Goal: Task Accomplishment & Management: Use online tool/utility

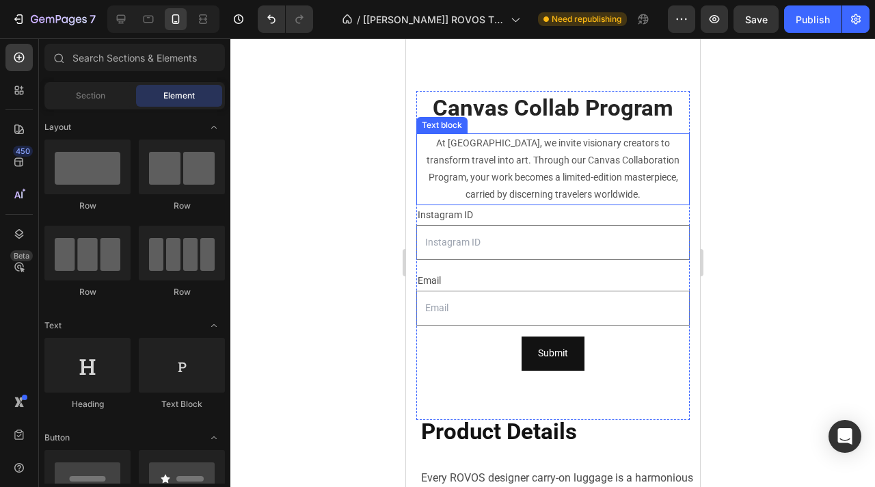
scroll to position [1993, 0]
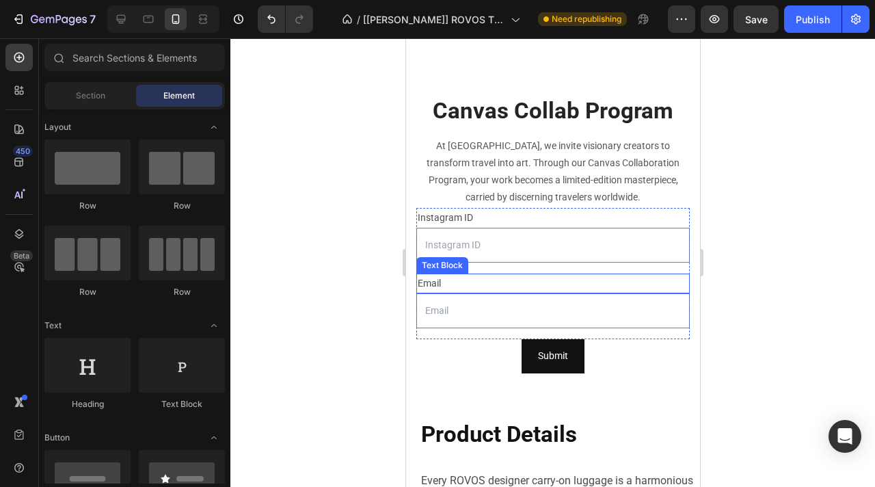
click at [608, 287] on div "Email" at bounding box center [552, 283] width 273 height 20
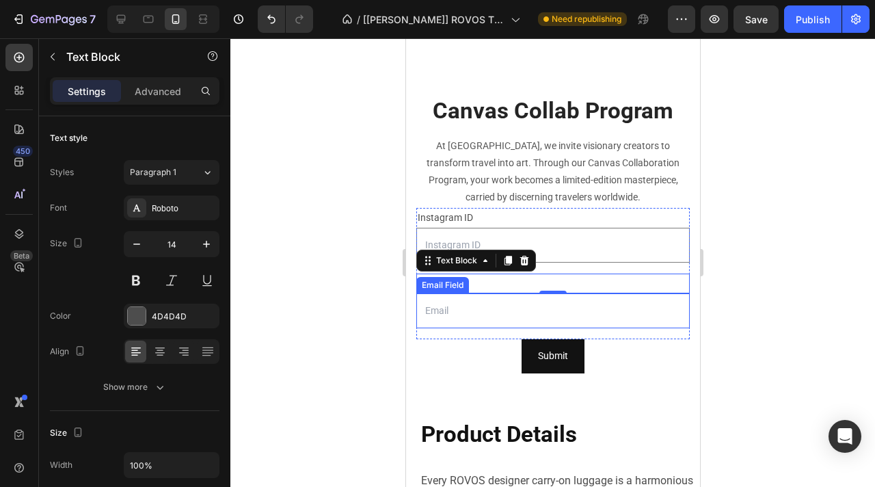
click at [485, 314] on input "email" at bounding box center [552, 310] width 273 height 35
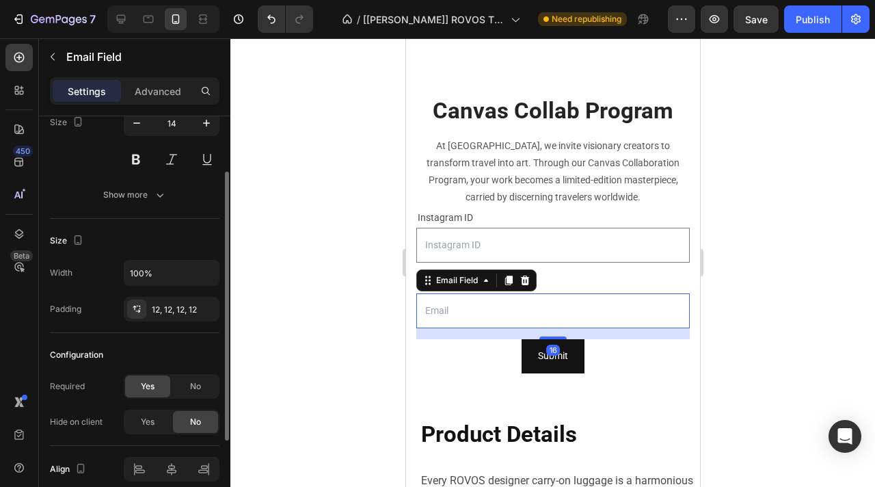
scroll to position [214, 0]
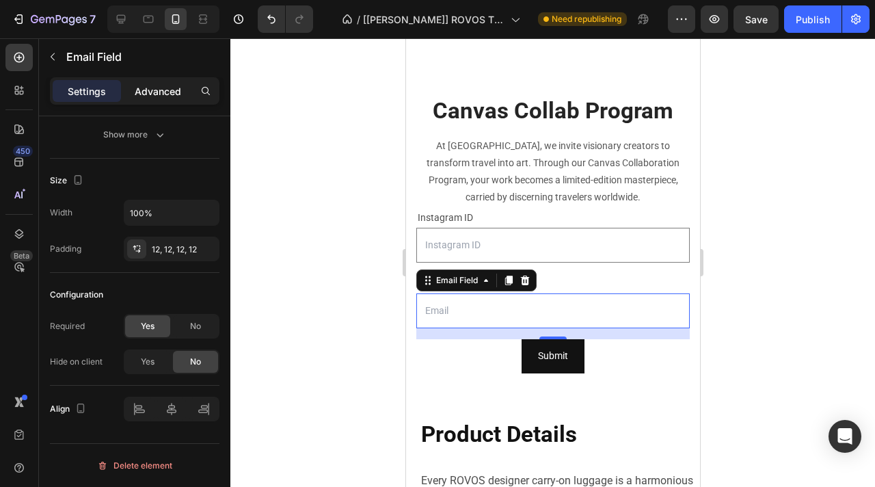
click at [167, 96] on p "Advanced" at bounding box center [158, 91] width 46 height 14
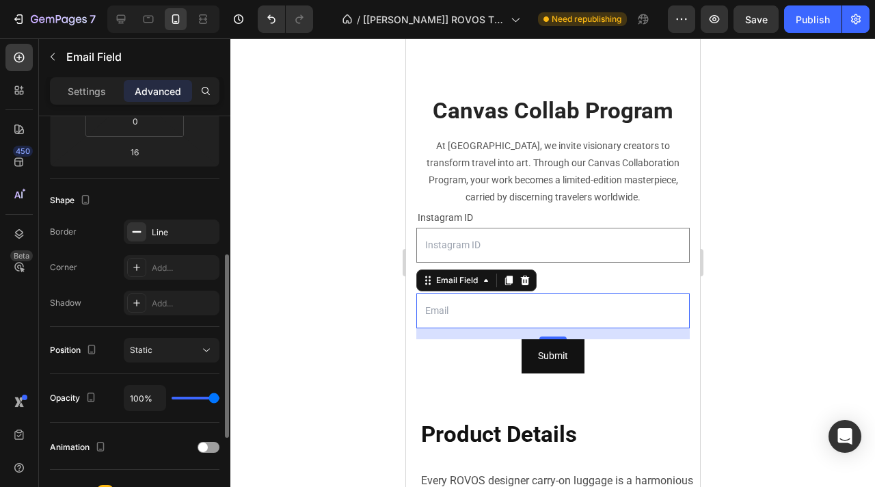
scroll to position [295, 0]
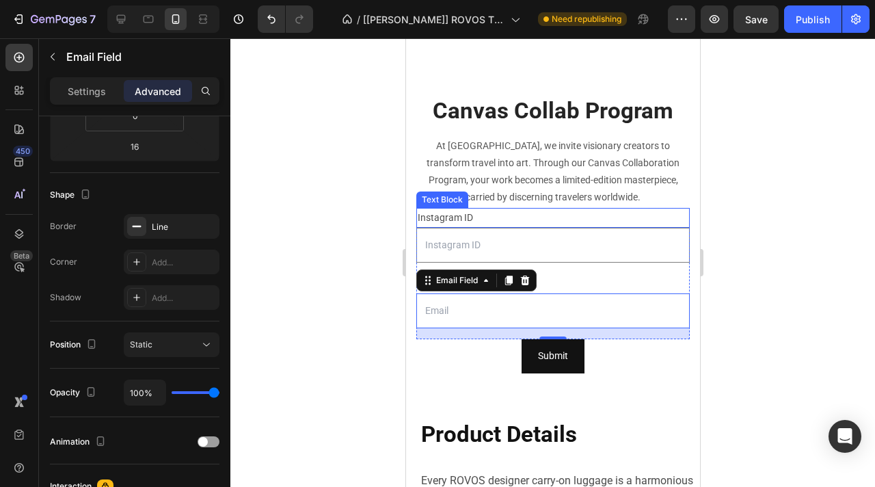
click at [642, 220] on p "Instagram ID" at bounding box center [552, 217] width 271 height 17
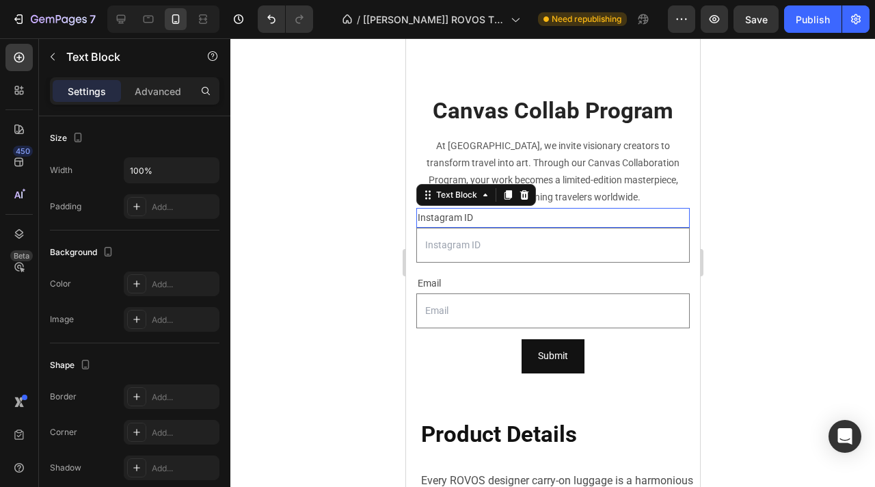
scroll to position [0, 0]
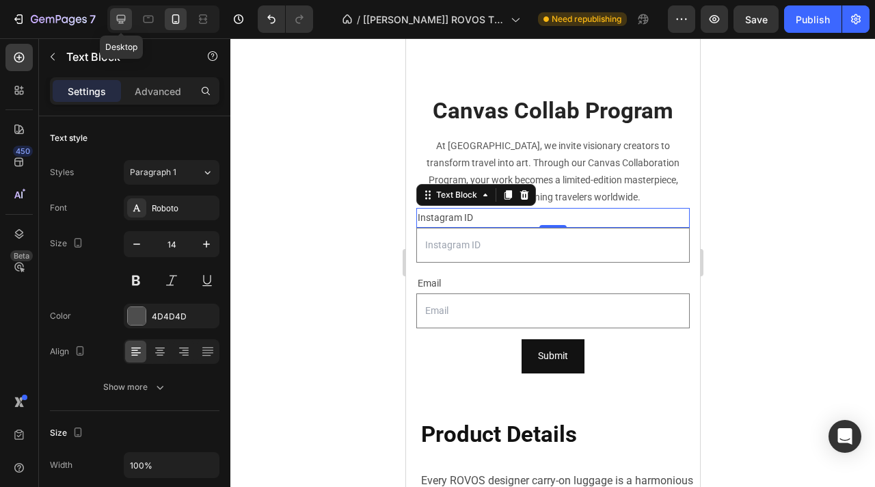
click at [122, 23] on icon at bounding box center [121, 19] width 9 height 9
type input "16"
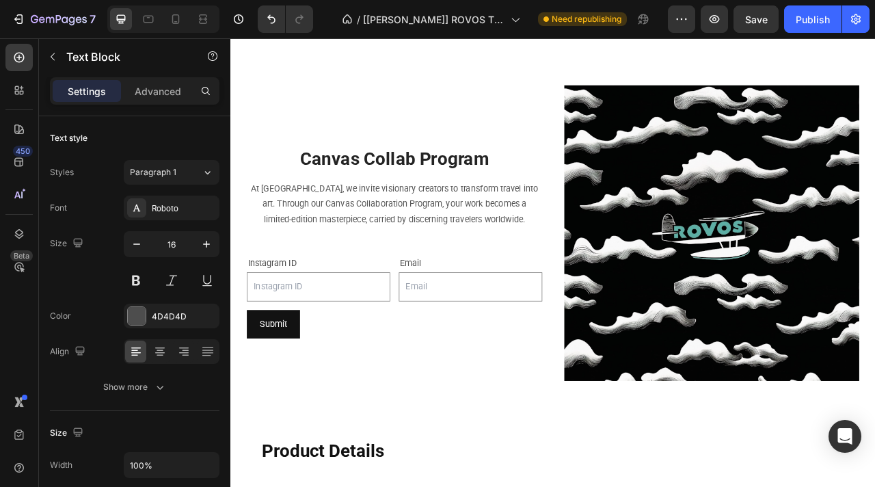
scroll to position [1708, 0]
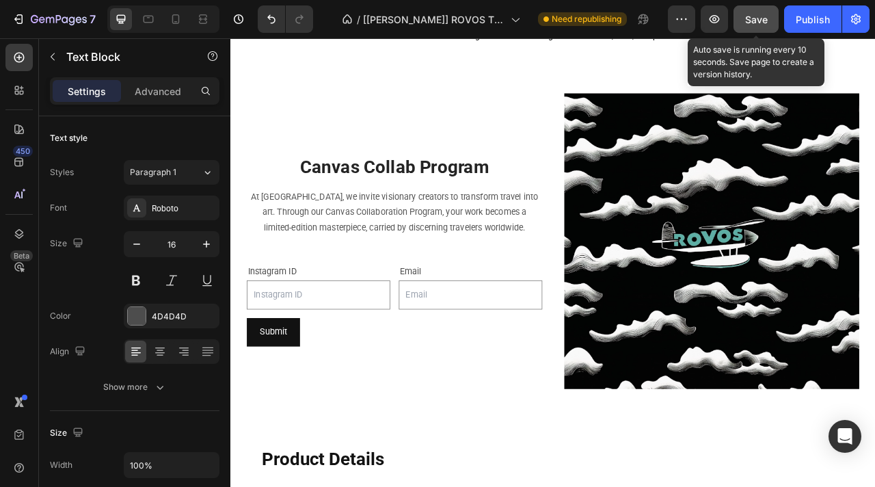
click at [759, 22] on span "Save" at bounding box center [756, 20] width 23 height 12
click at [757, 19] on span "Save" at bounding box center [756, 20] width 23 height 12
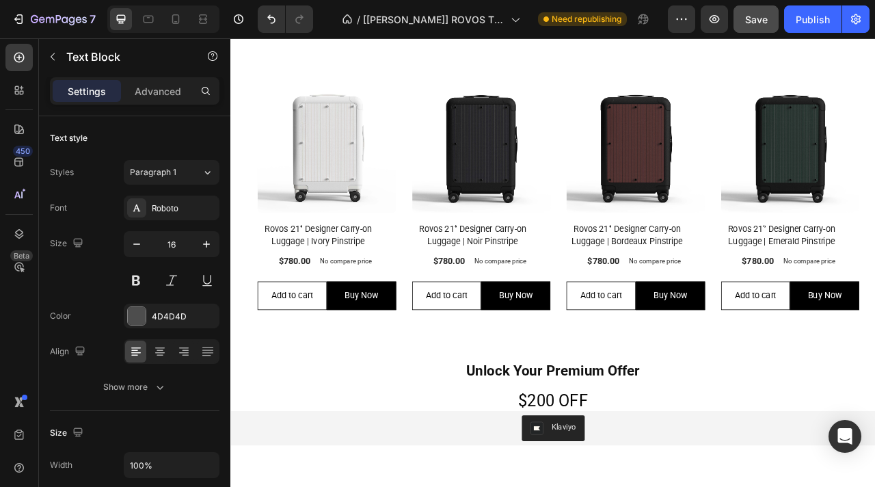
scroll to position [1395, 0]
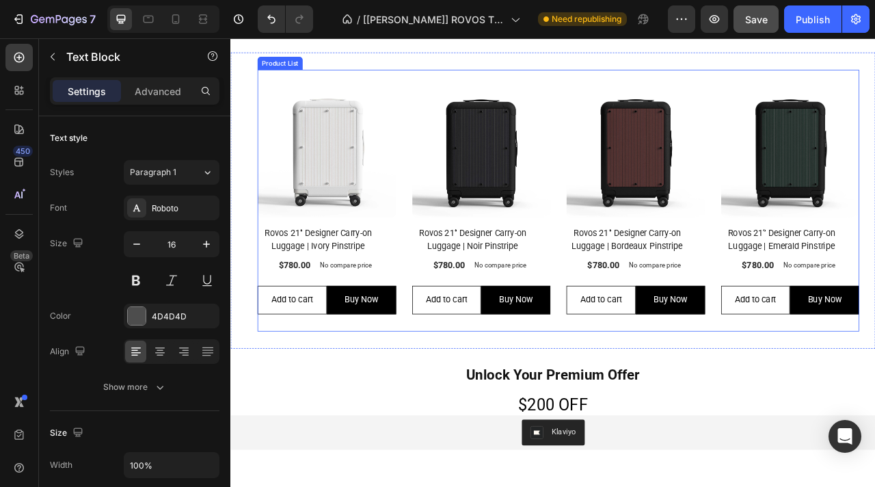
click at [654, 88] on div "(P) Images Row Rovos 21‘’ Designer Carry-on Luggage | Ivory Pinstripe (P) Title…" at bounding box center [648, 244] width 766 height 332
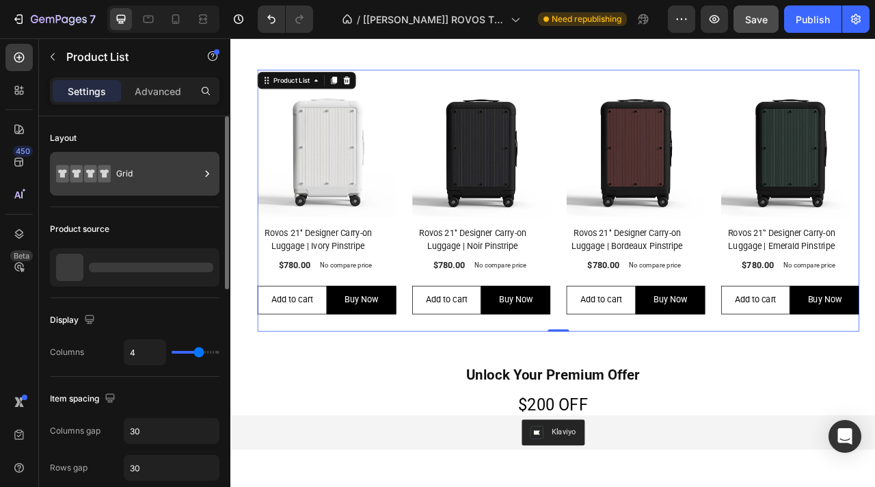
click at [167, 185] on div "Grid" at bounding box center [157, 173] width 83 height 31
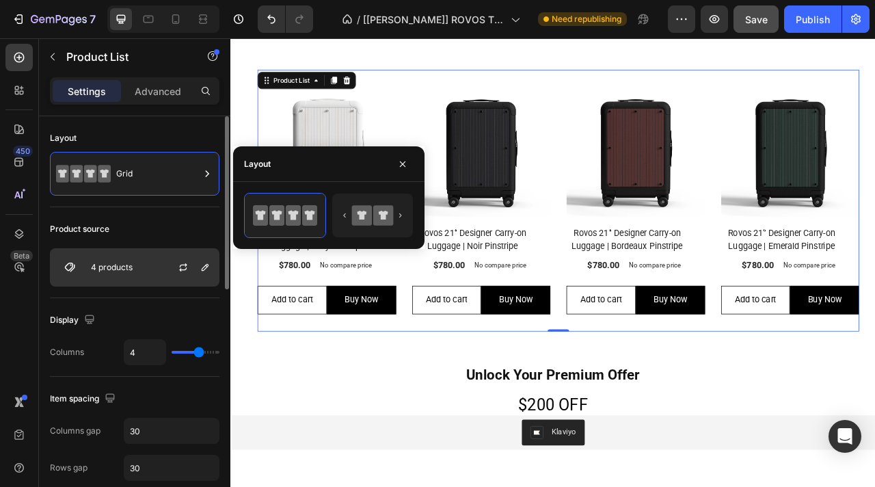
click at [148, 275] on div "4 products" at bounding box center [135, 267] width 170 height 38
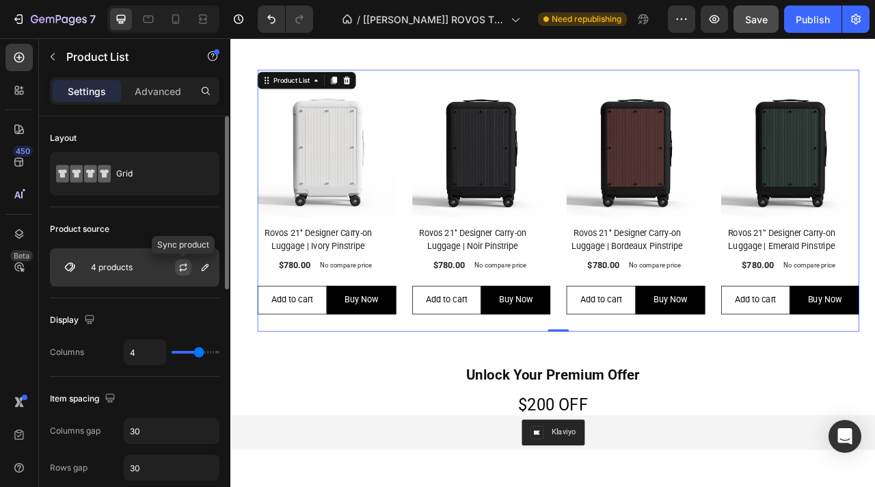
click at [183, 269] on icon "button" at bounding box center [183, 269] width 8 height 4
click at [204, 271] on icon "button" at bounding box center [205, 267] width 11 height 11
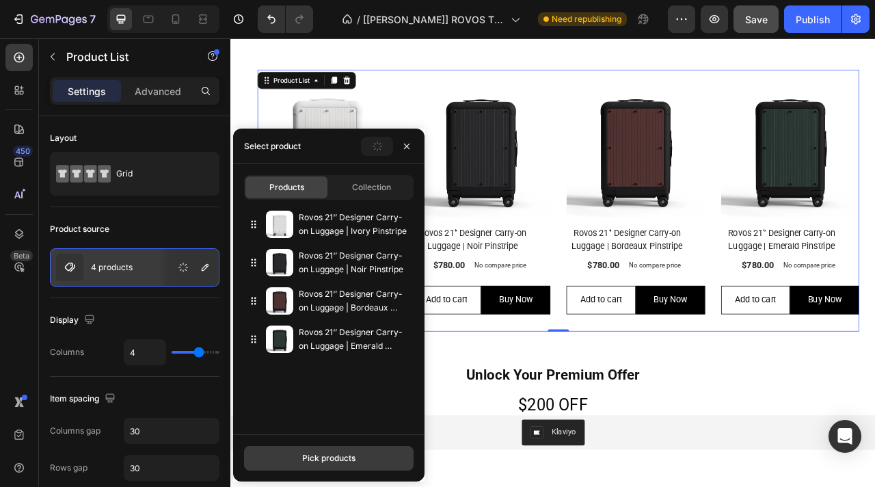
click at [330, 459] on div "Pick products" at bounding box center [328, 458] width 53 height 12
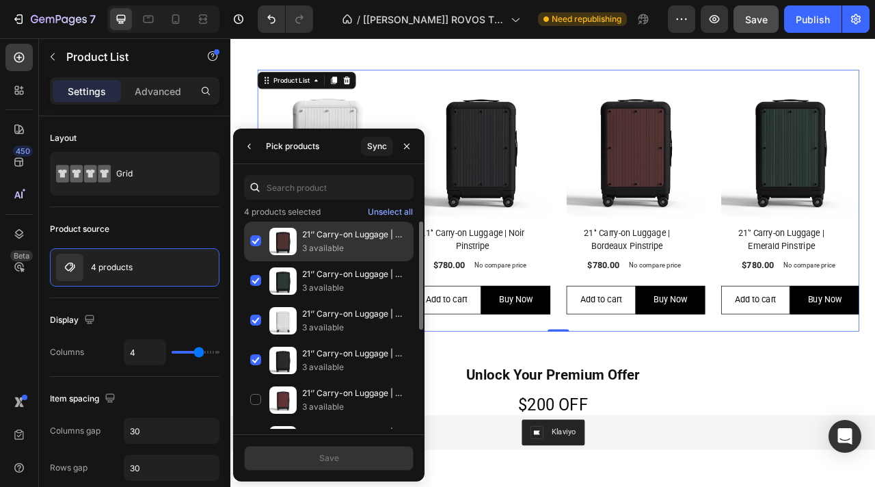
click at [258, 261] on div "21‘’ Carry-on Luggage | Bordeaux Pinstripe 3 available" at bounding box center [329, 281] width 170 height 40
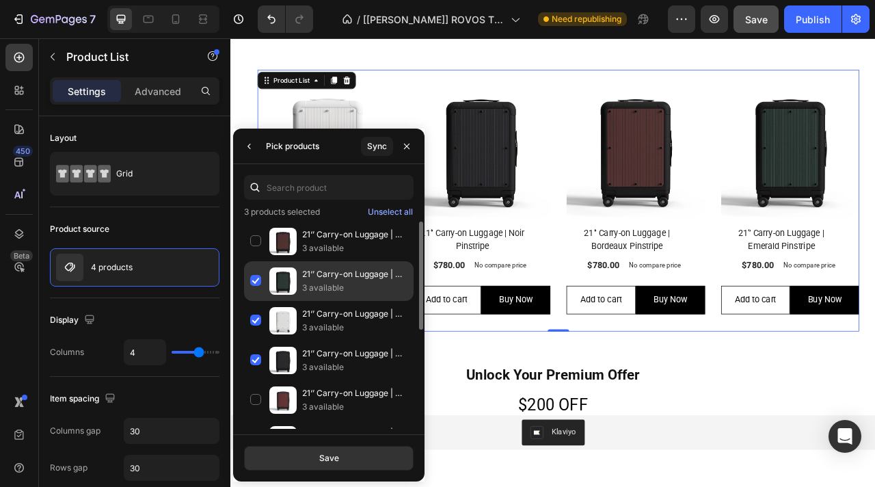
click at [256, 301] on div "21‘’ Carry-on Luggage | Emerald Pinstripe 3 available" at bounding box center [329, 321] width 170 height 40
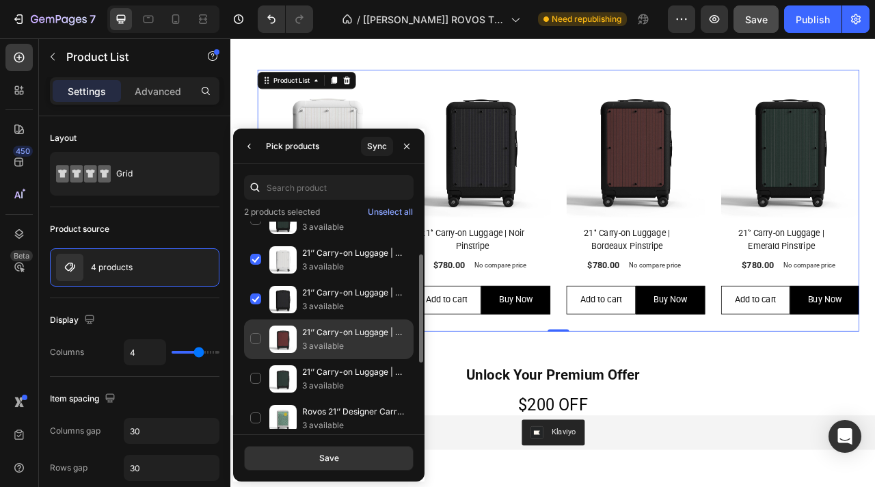
scroll to position [62, 0]
click at [260, 358] on div "21‘’ Carry-on Luggage | [GEOGRAPHIC_DATA] 3 available" at bounding box center [329, 378] width 170 height 40
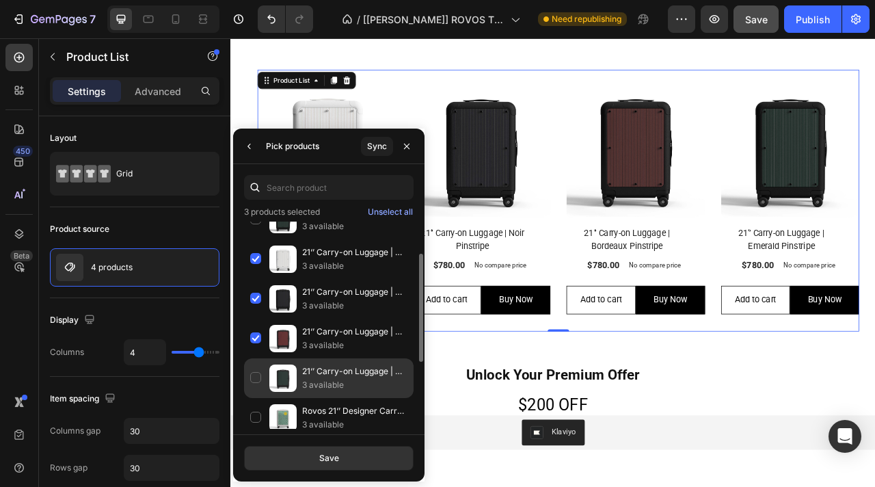
click at [256, 398] on div "21‘’ Carry-on Luggage | Emerald 3 available" at bounding box center [329, 418] width 170 height 40
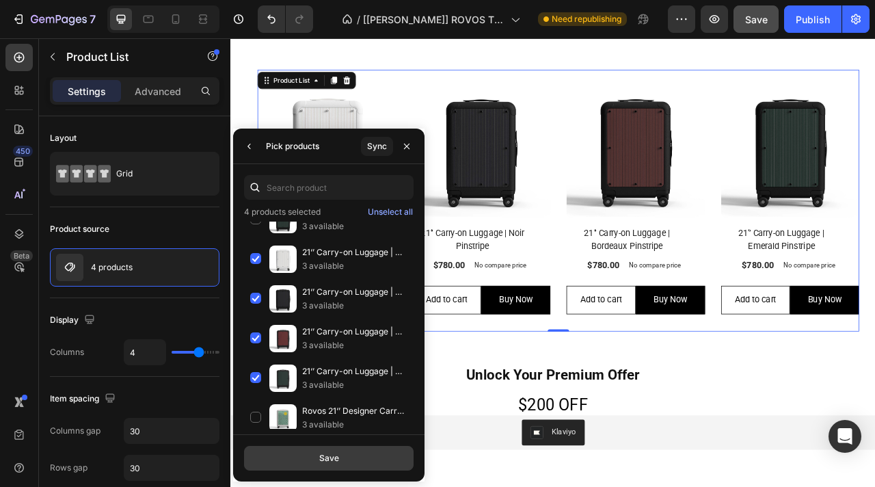
click at [327, 457] on div "Save" at bounding box center [329, 458] width 20 height 12
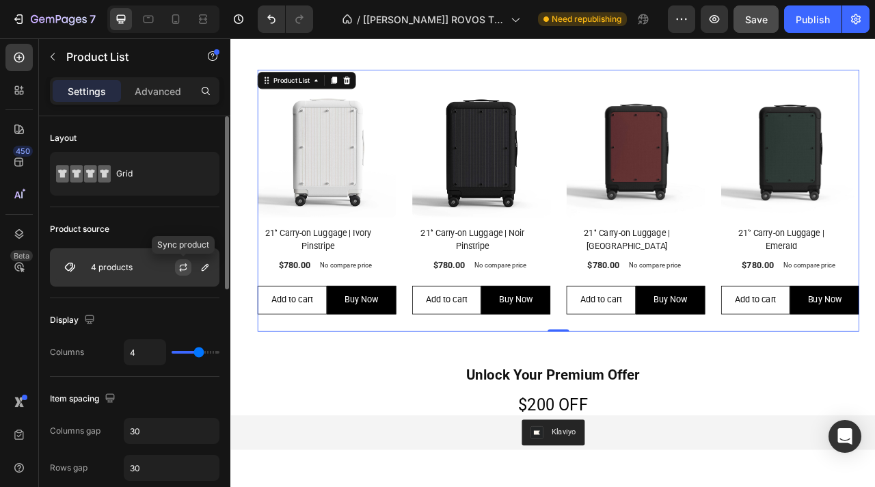
click at [185, 270] on icon "button" at bounding box center [183, 267] width 11 height 11
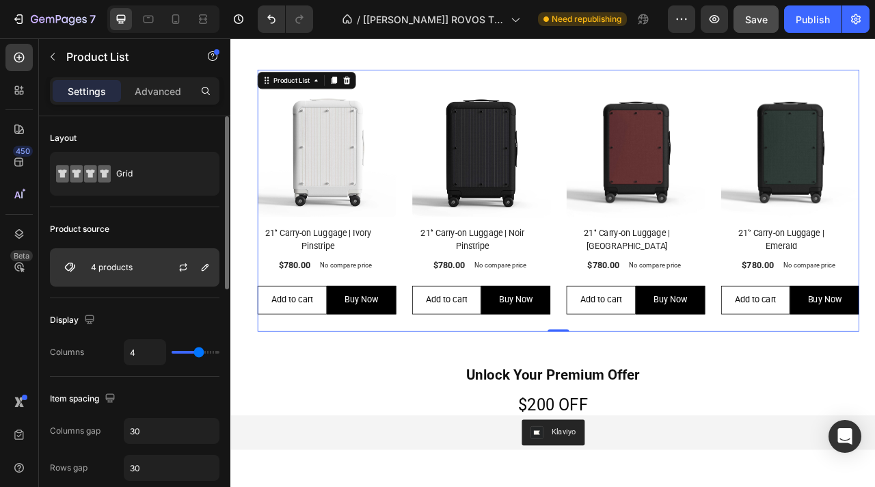
click at [154, 266] on div "4 products" at bounding box center [135, 267] width 170 height 38
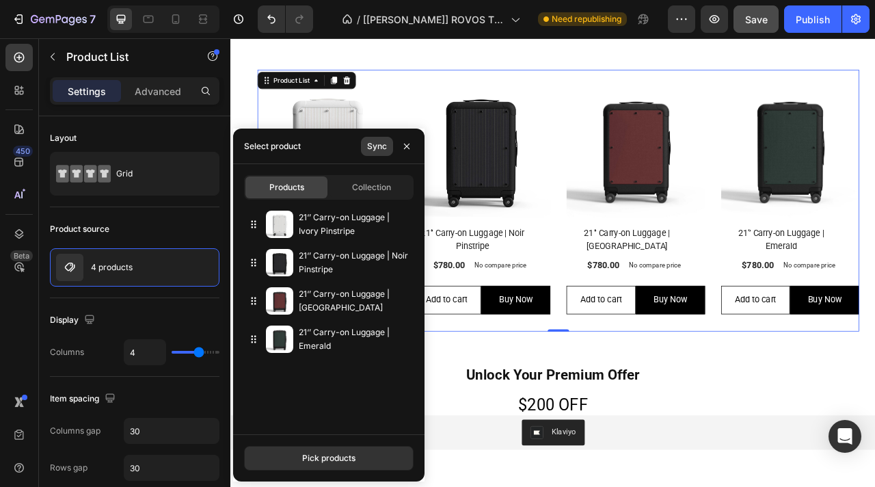
click at [373, 150] on div "Sync" at bounding box center [377, 146] width 20 height 12
click at [330, 457] on div "Pick products" at bounding box center [328, 458] width 53 height 12
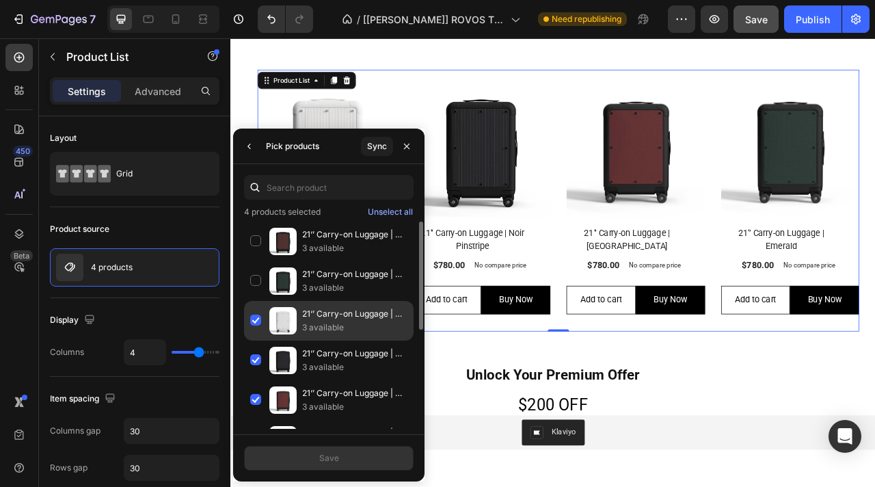
scroll to position [87, 0]
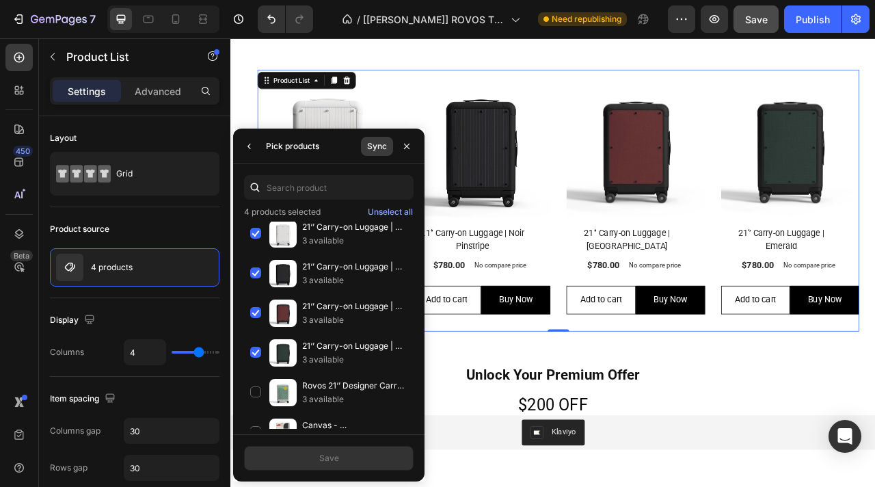
click at [380, 147] on div "Sync" at bounding box center [377, 146] width 20 height 12
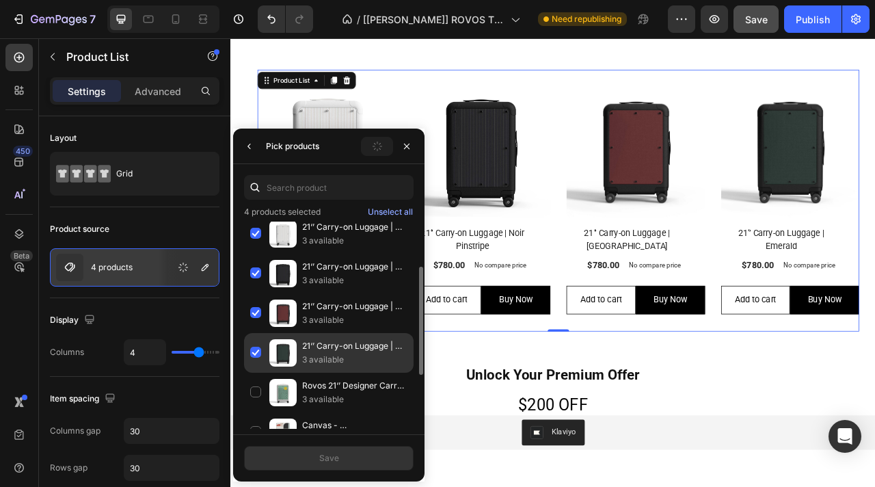
scroll to position [11, 0]
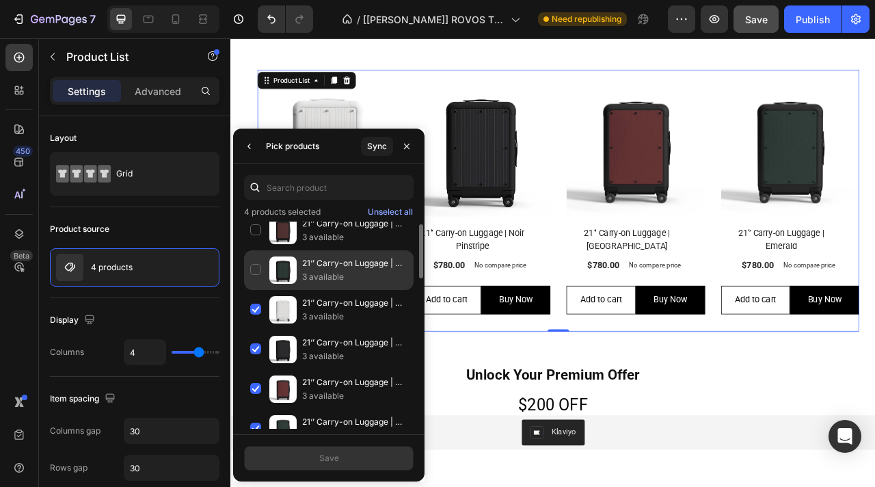
click at [256, 290] on div "21‘’ Carry-on Luggage | Emerald Pinstripe 3 available" at bounding box center [329, 310] width 170 height 40
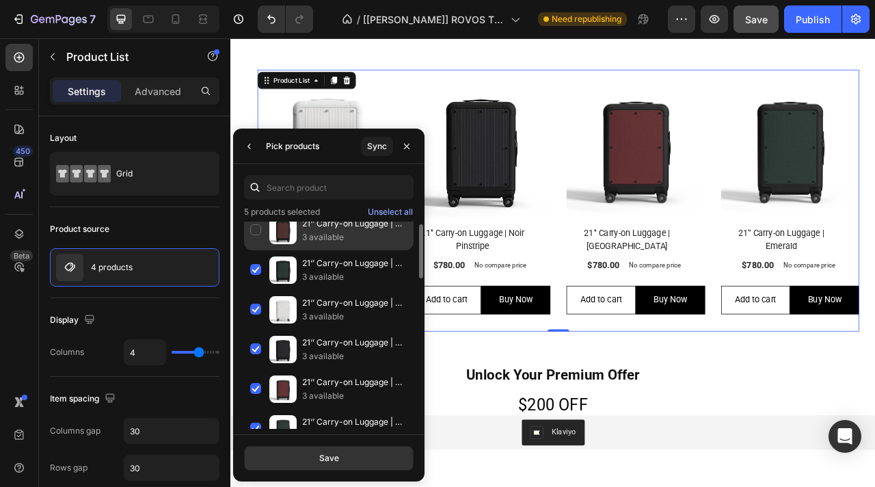
click at [256, 250] on div "21‘’ Carry-on Luggage | Bordeaux Pinstripe 3 available" at bounding box center [329, 270] width 170 height 40
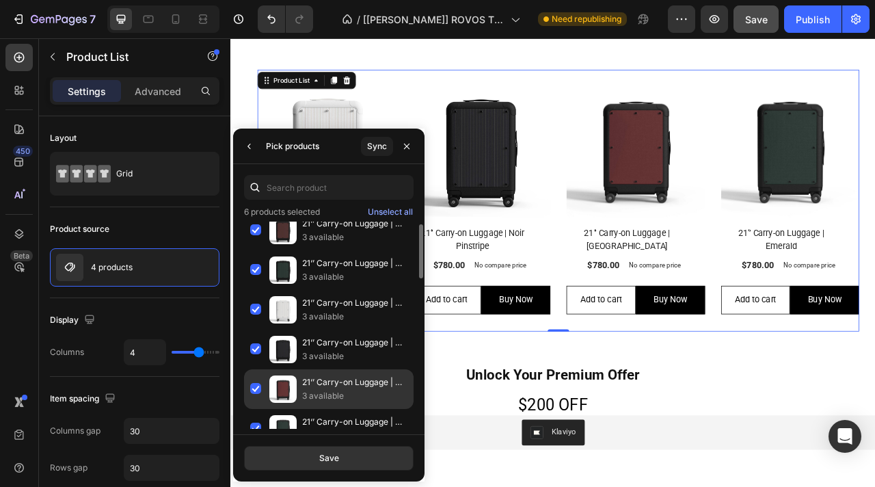
click at [257, 409] on div "21‘’ Carry-on Luggage | [GEOGRAPHIC_DATA] 3 available" at bounding box center [329, 429] width 170 height 40
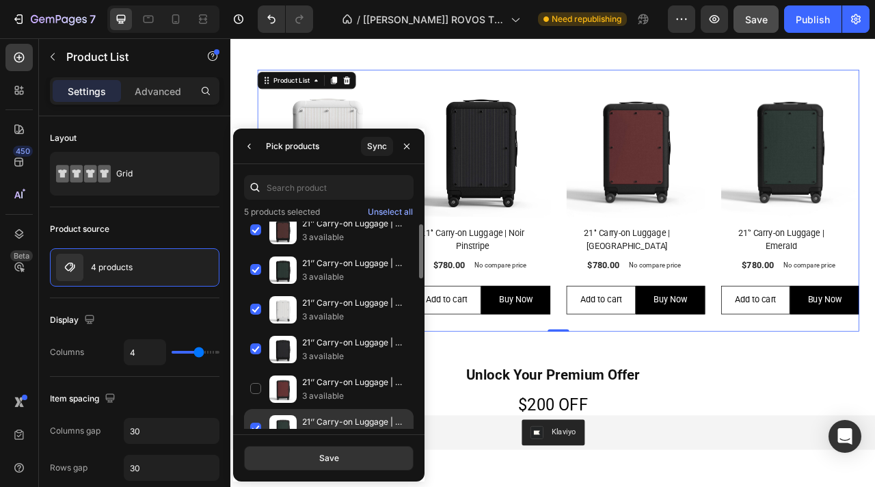
click at [258, 448] on div "21‘’ Carry-on Luggage | Emerald 3 available" at bounding box center [329, 468] width 170 height 40
click at [299, 458] on button "Save" at bounding box center [329, 458] width 170 height 25
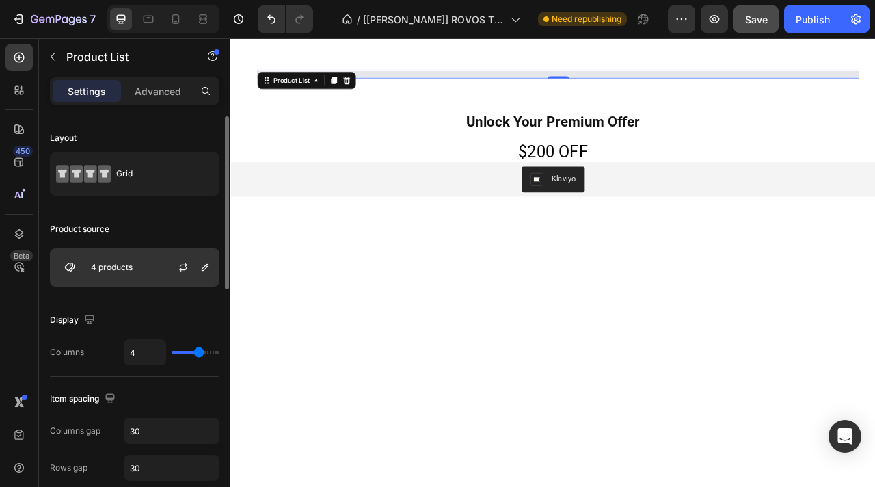
click at [154, 271] on div "4 products" at bounding box center [135, 267] width 170 height 38
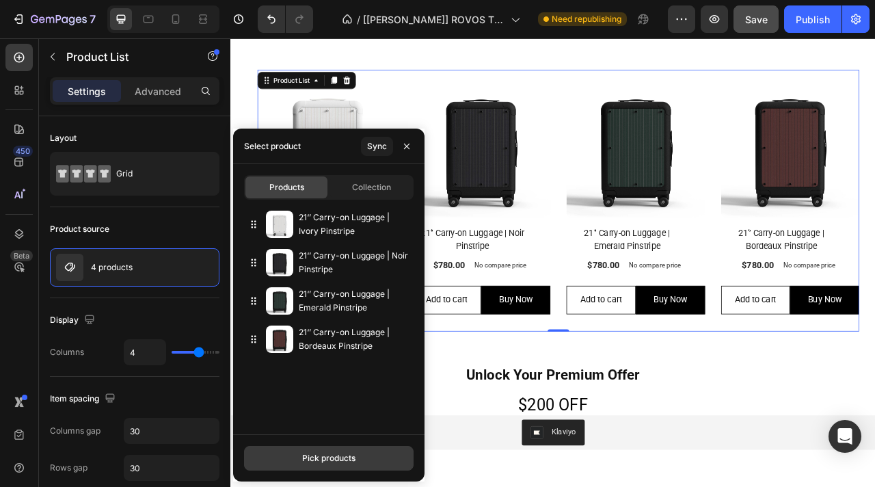
click at [319, 462] on div "Pick products" at bounding box center [328, 458] width 53 height 12
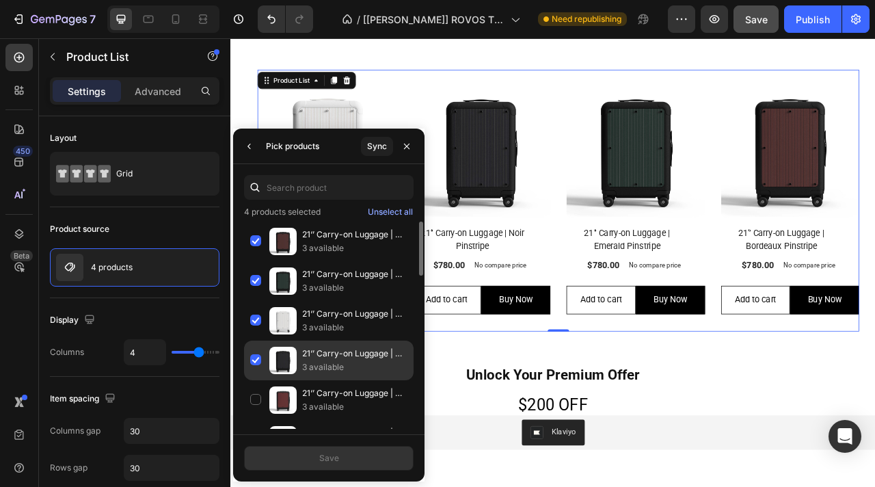
scroll to position [8, 0]
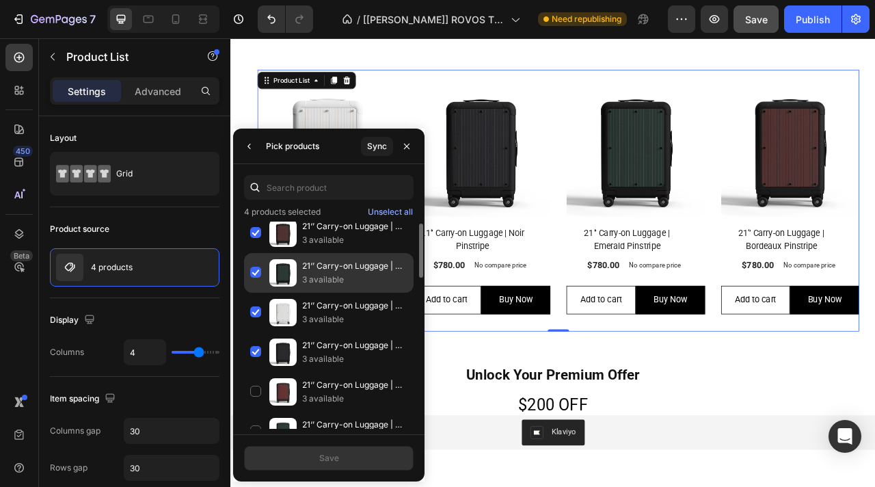
click at [257, 293] on div "21‘’ Carry-on Luggage | Emerald Pinstripe 3 available" at bounding box center [329, 313] width 170 height 40
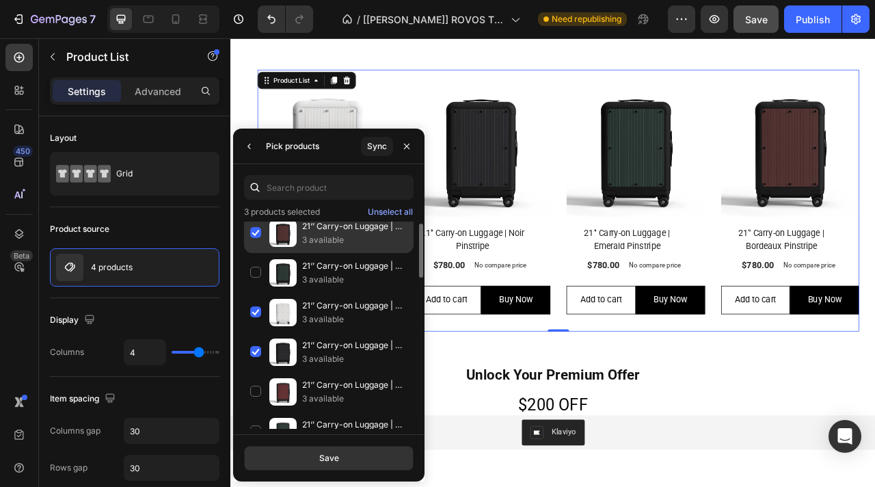
click at [258, 253] on div "21‘’ Carry-on Luggage | Bordeaux Pinstripe 3 available" at bounding box center [329, 273] width 170 height 40
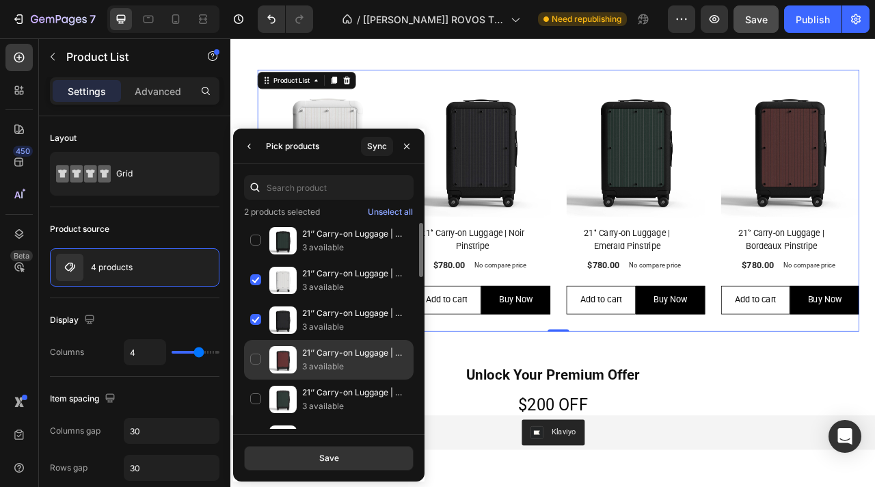
scroll to position [45, 0]
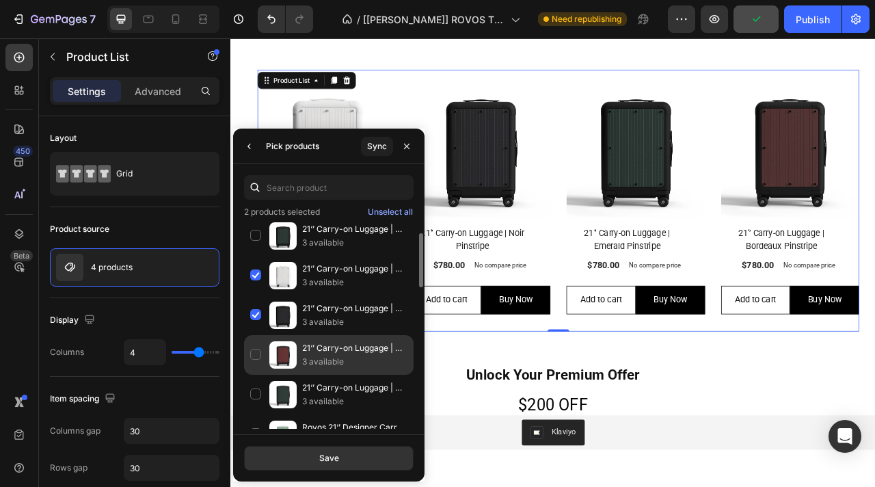
click at [256, 375] on div "21‘’ Carry-on Luggage | [GEOGRAPHIC_DATA] 3 available" at bounding box center [329, 395] width 170 height 40
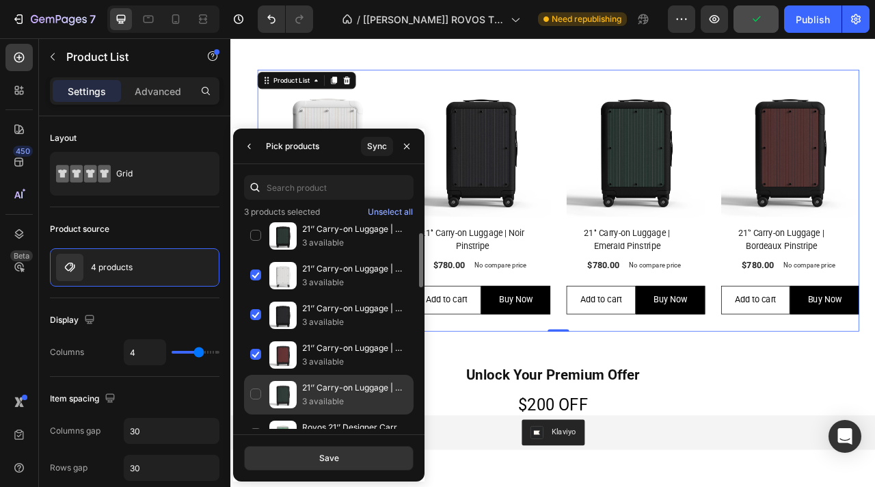
click at [256, 414] on div "21‘’ Carry-on Luggage | Emerald 3 available" at bounding box center [329, 434] width 170 height 40
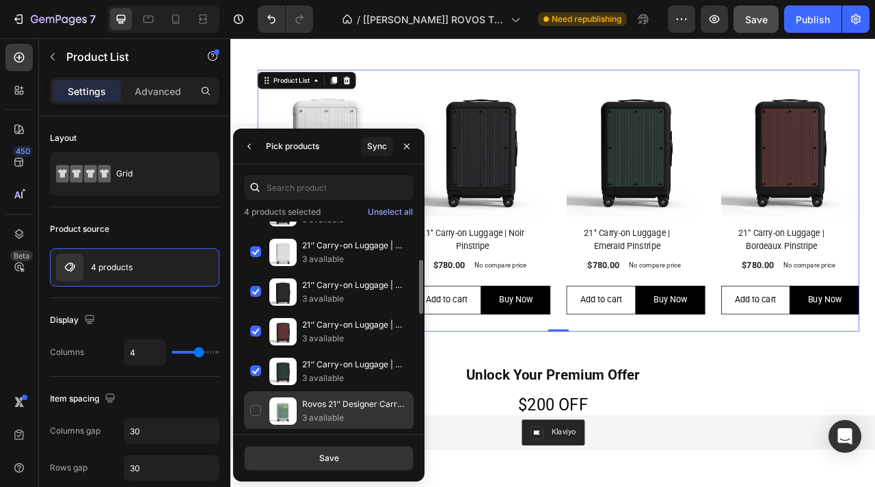
scroll to position [85, 0]
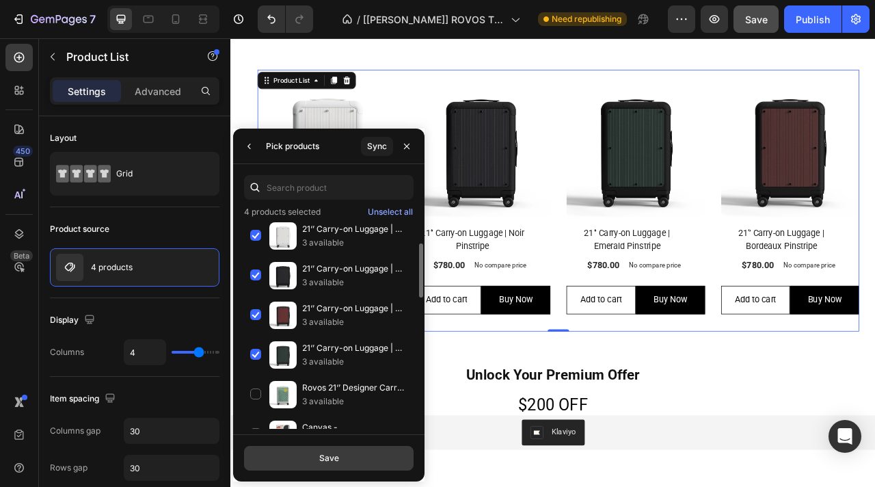
click at [311, 458] on button "Save" at bounding box center [329, 458] width 170 height 25
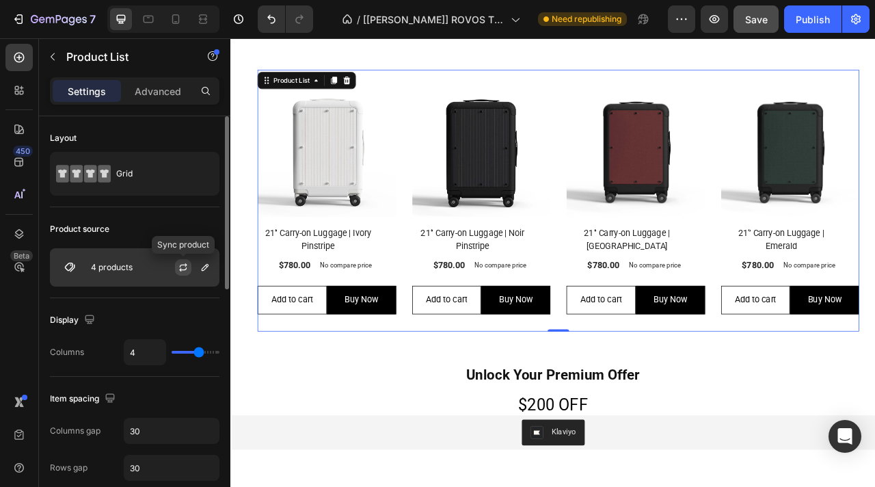
click at [182, 270] on icon "button" at bounding box center [183, 267] width 11 height 11
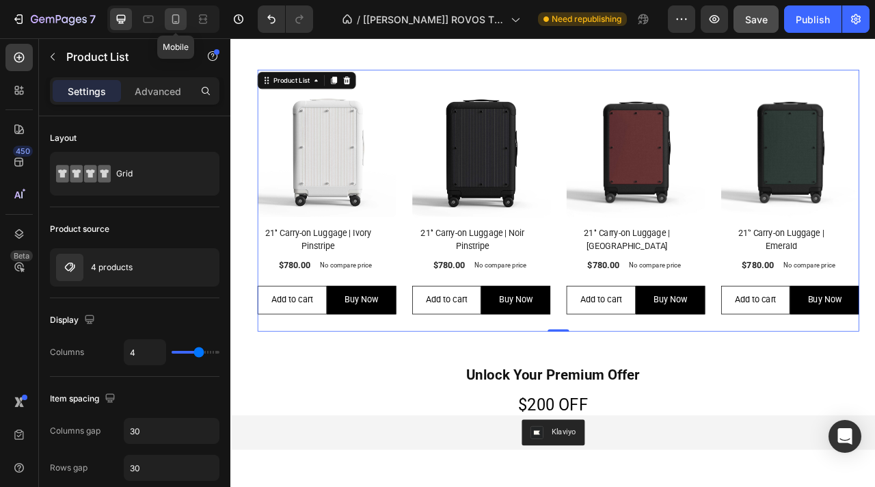
click at [176, 17] on icon at bounding box center [176, 19] width 14 height 14
type input "2"
type input "10"
type input "15"
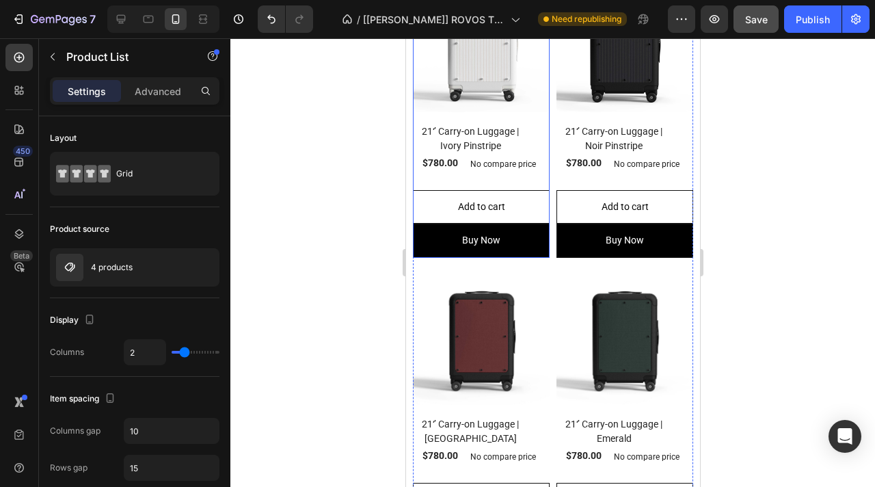
scroll to position [1650, 0]
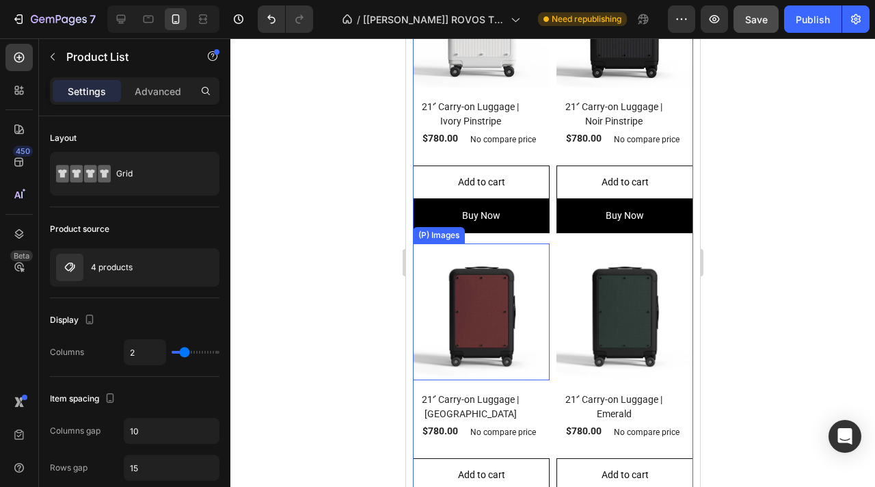
click at [490, 321] on img at bounding box center [480, 311] width 137 height 137
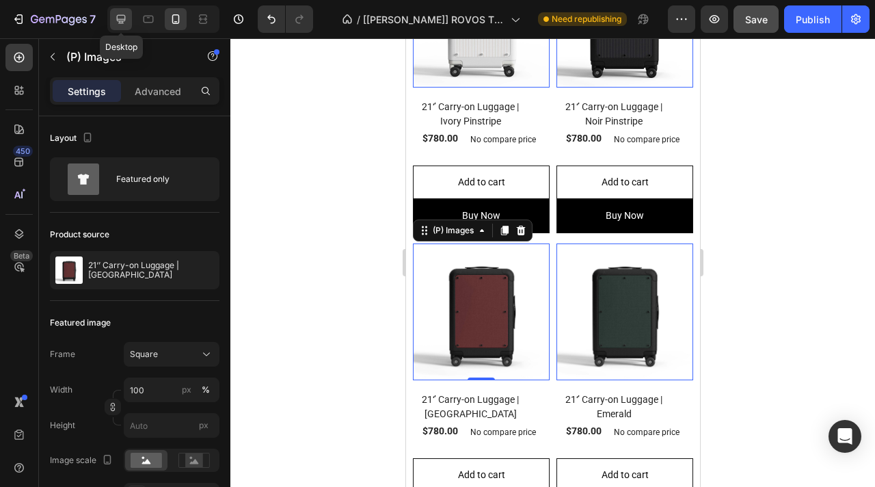
click at [126, 23] on icon at bounding box center [121, 19] width 14 height 14
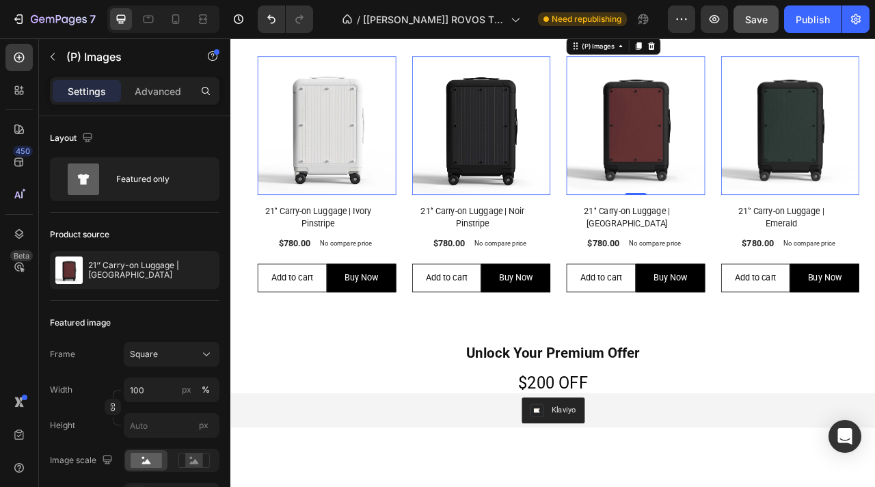
scroll to position [1277, 0]
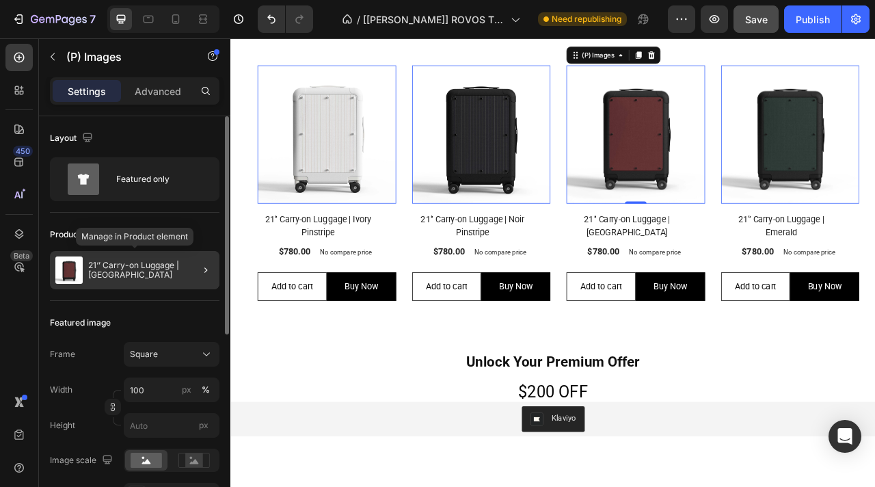
click at [150, 273] on p "21‘’ Carry-on Luggage | [GEOGRAPHIC_DATA]" at bounding box center [151, 269] width 126 height 19
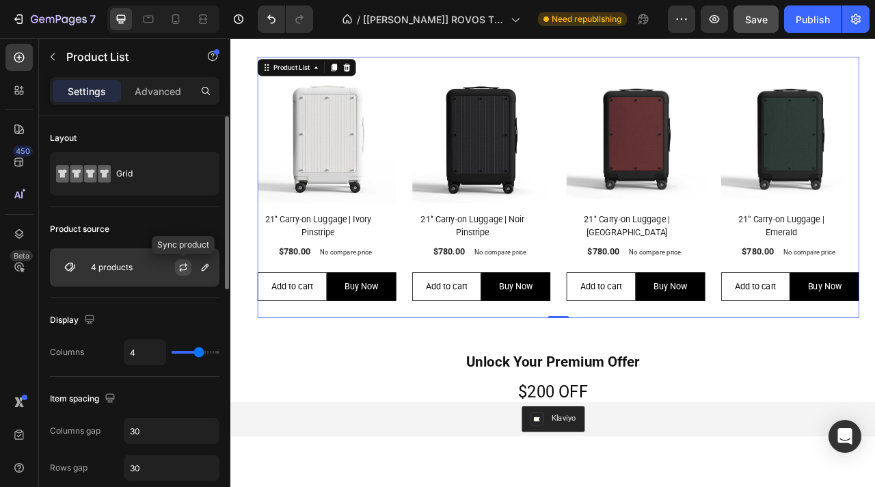
click at [182, 265] on icon "button" at bounding box center [183, 267] width 11 height 11
click at [145, 269] on div "4 products" at bounding box center [135, 267] width 170 height 38
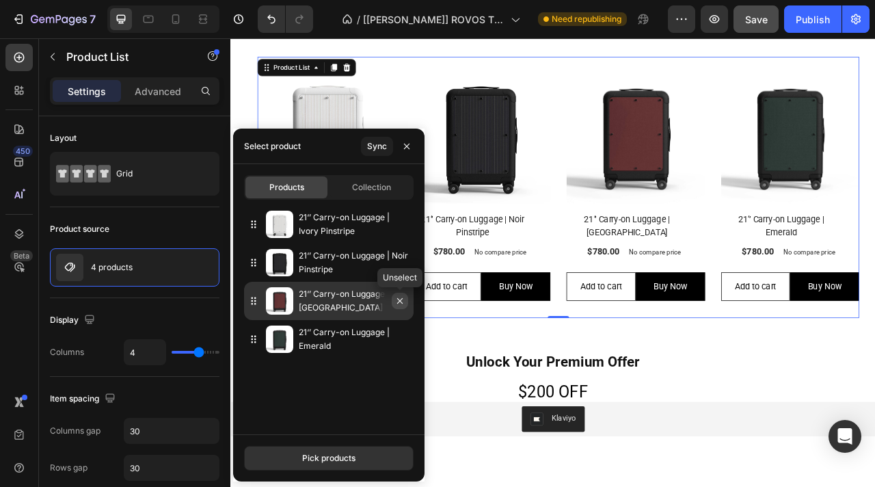
click at [403, 301] on icon "button" at bounding box center [399, 300] width 11 height 11
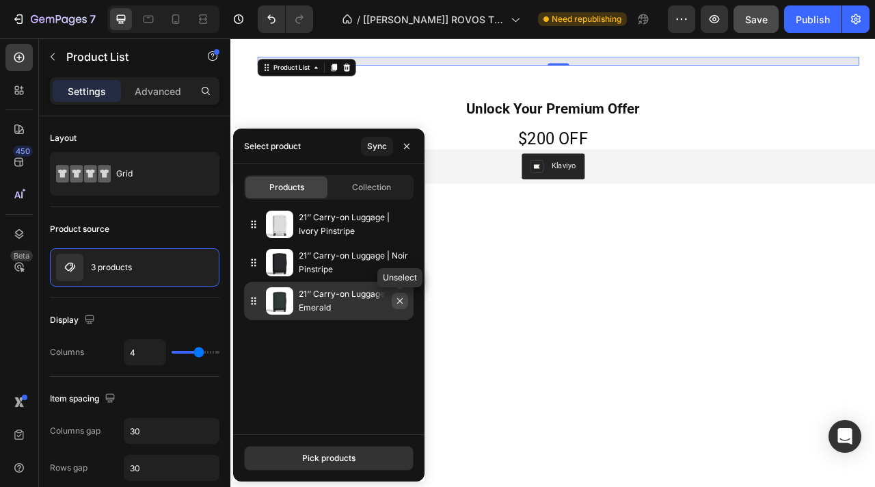
click at [402, 299] on icon "button" at bounding box center [399, 300] width 11 height 11
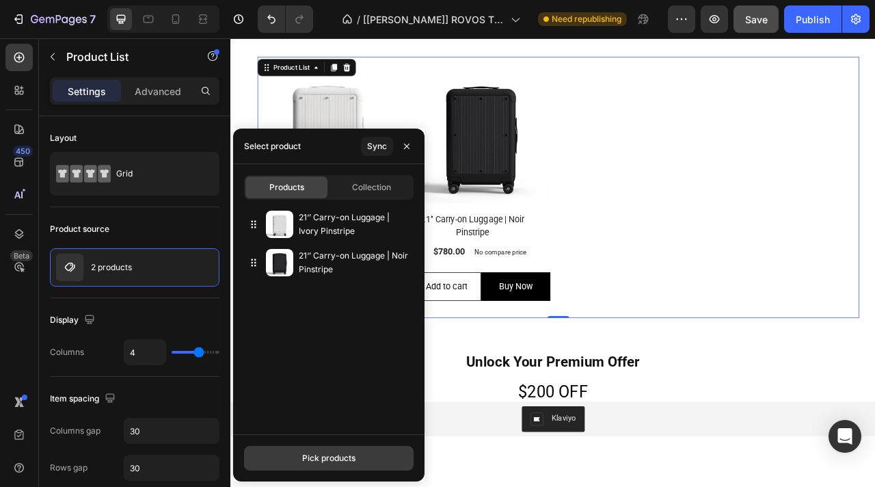
click at [318, 463] on div "Pick products" at bounding box center [328, 458] width 53 height 12
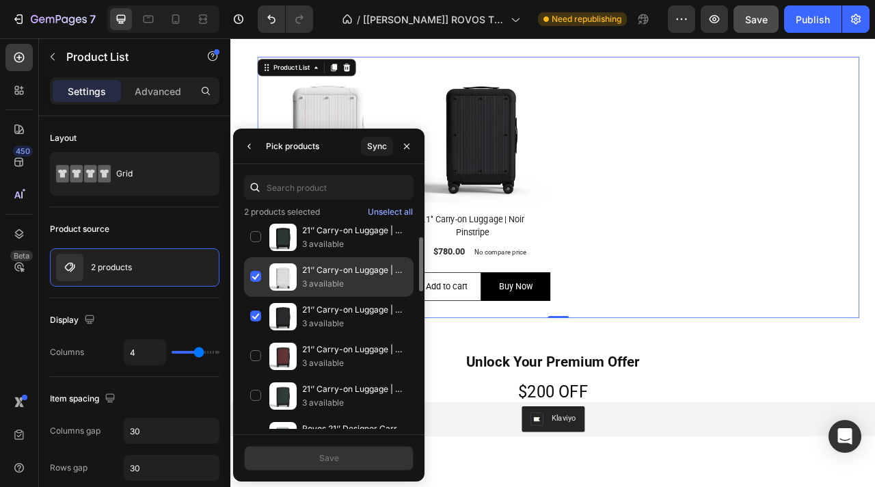
scroll to position [58, 0]
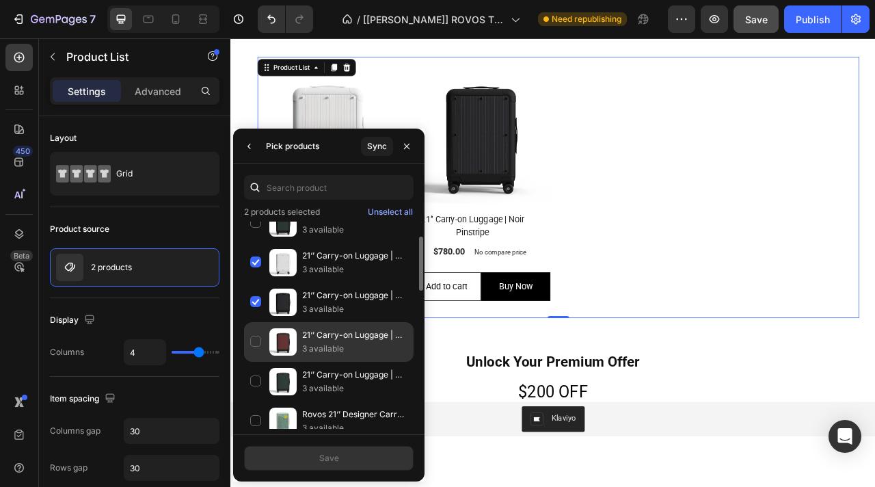
click at [256, 362] on div "21‘’ Carry-on Luggage | [GEOGRAPHIC_DATA] 3 available" at bounding box center [329, 382] width 170 height 40
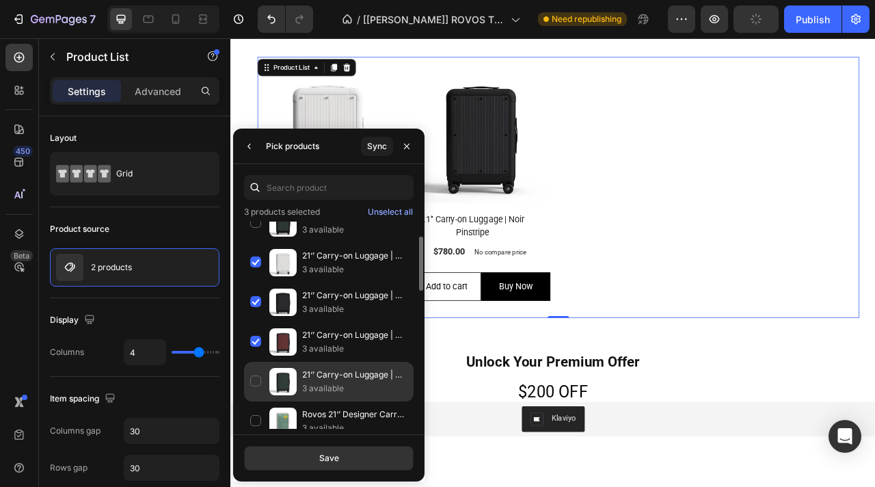
click at [256, 401] on div "21‘’ Carry-on Luggage | Emerald 3 available" at bounding box center [329, 421] width 170 height 40
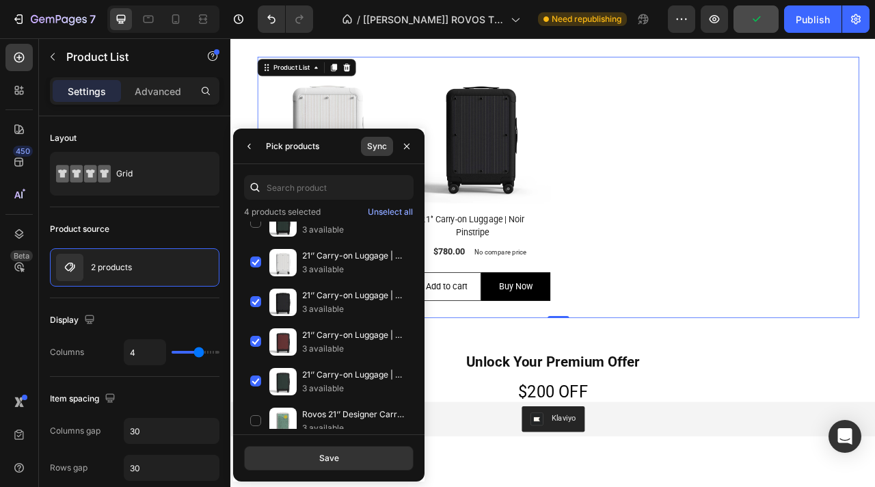
click at [379, 148] on div "Sync" at bounding box center [377, 146] width 20 height 12
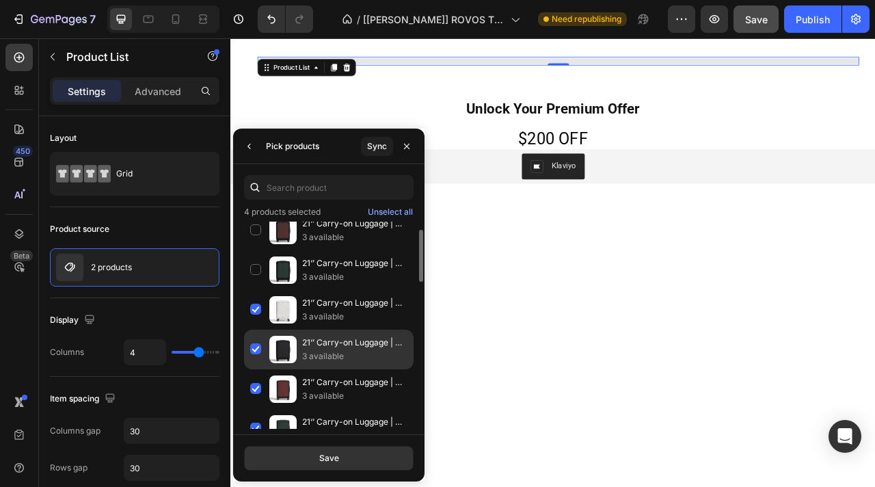
scroll to position [40, 0]
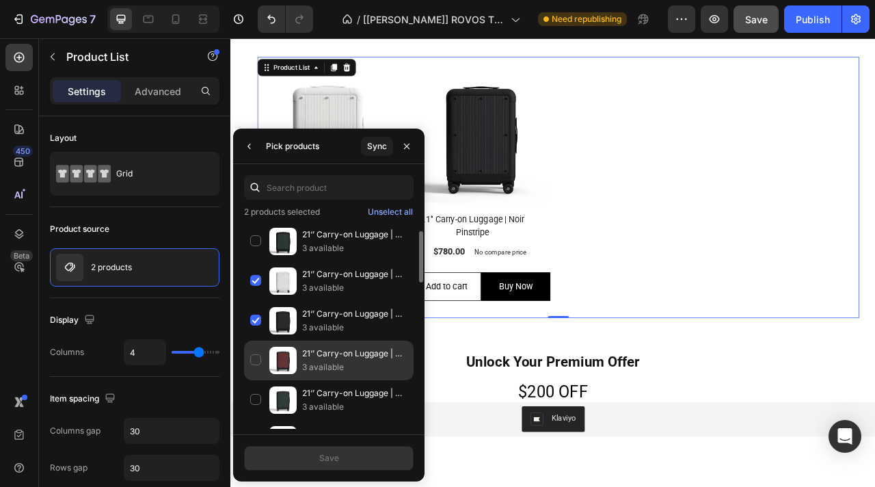
click at [335, 362] on p "3 available" at bounding box center [354, 367] width 105 height 14
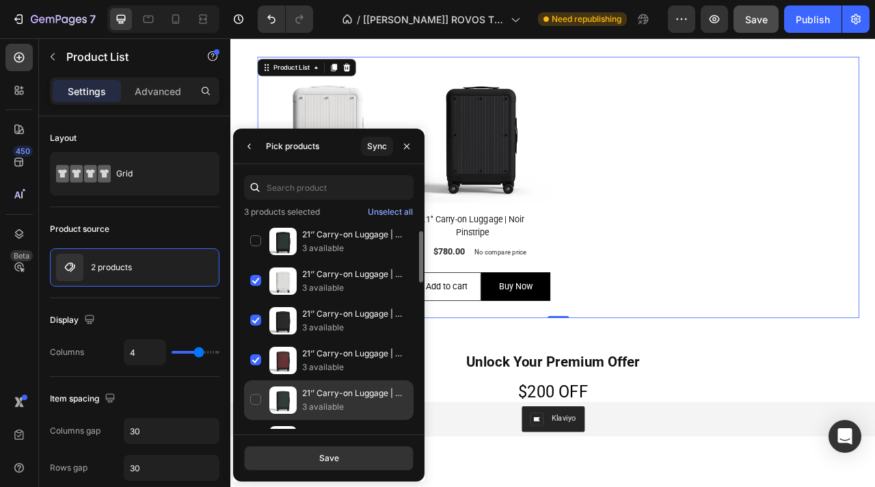
click at [331, 395] on p "21‘’ Carry-on Luggage | Emerald" at bounding box center [354, 393] width 105 height 14
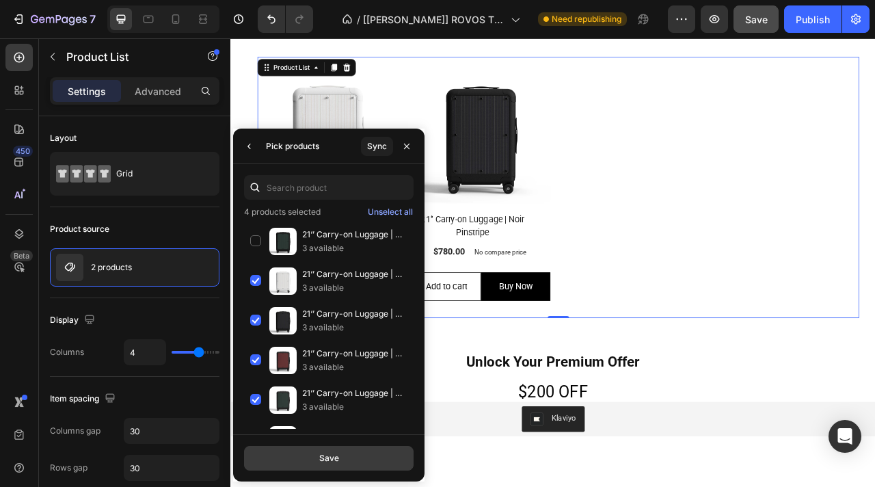
click at [330, 461] on div "Save" at bounding box center [329, 458] width 20 height 12
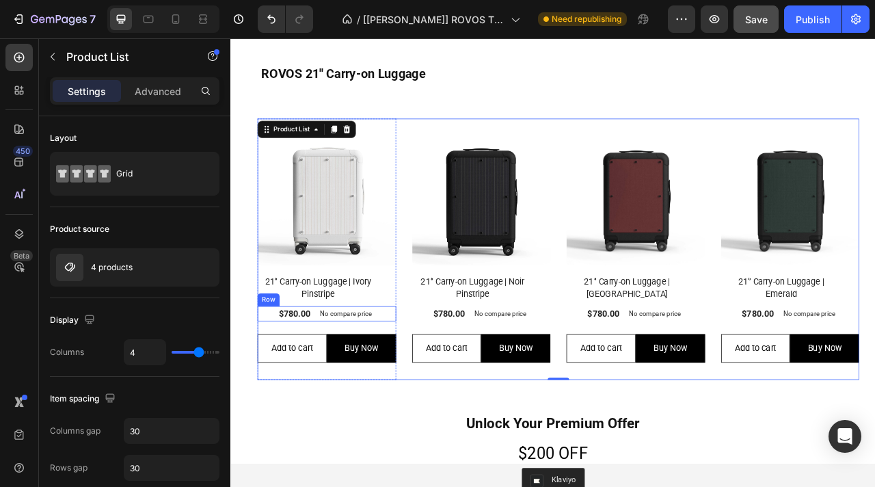
scroll to position [1219, 0]
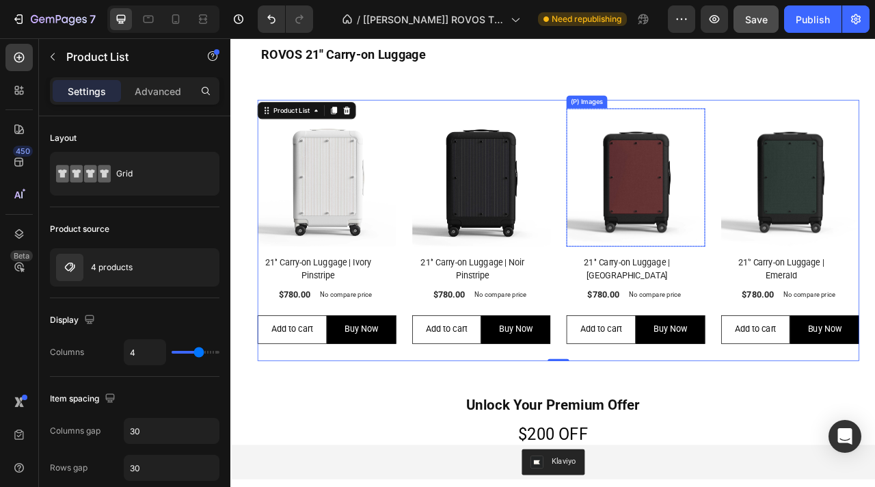
click at [736, 299] on img at bounding box center [746, 215] width 176 height 176
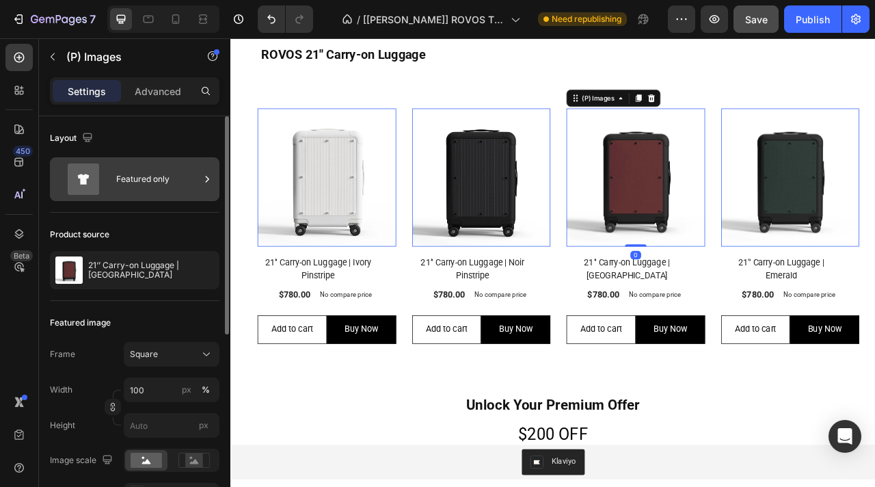
click at [149, 175] on div "Featured only" at bounding box center [157, 178] width 83 height 31
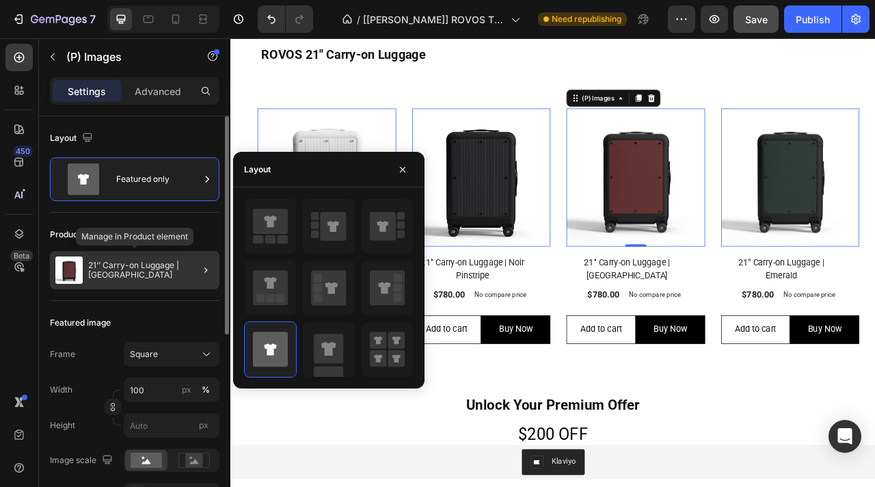
click at [151, 269] on p "21‘’ Carry-on Luggage | [GEOGRAPHIC_DATA]" at bounding box center [151, 269] width 126 height 19
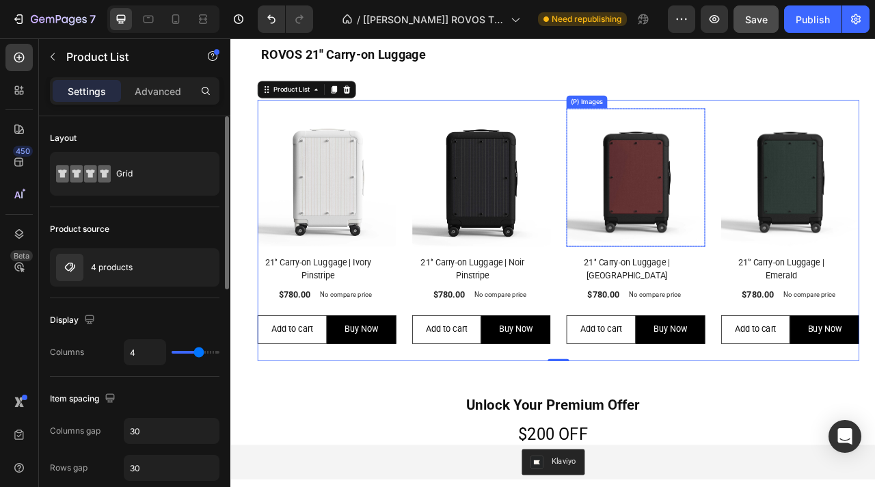
click at [736, 286] on img at bounding box center [746, 215] width 176 height 176
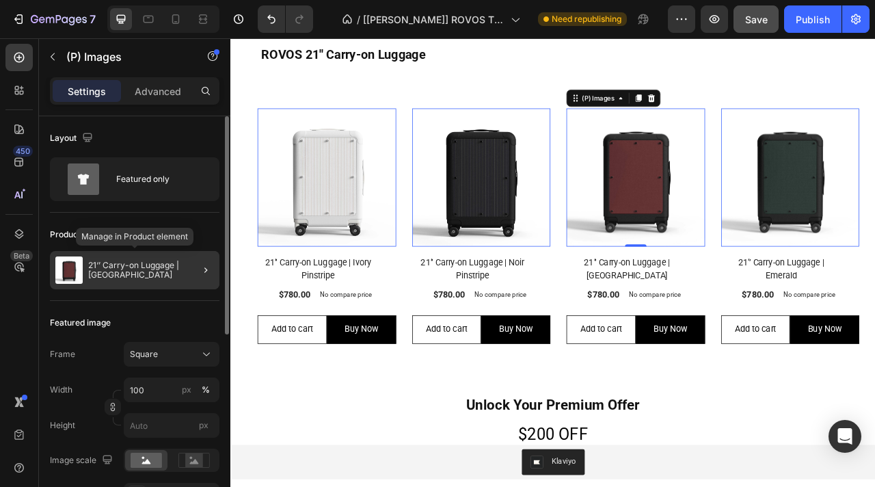
click at [148, 279] on p "21‘’ Carry-on Luggage | [GEOGRAPHIC_DATA]" at bounding box center [151, 269] width 126 height 19
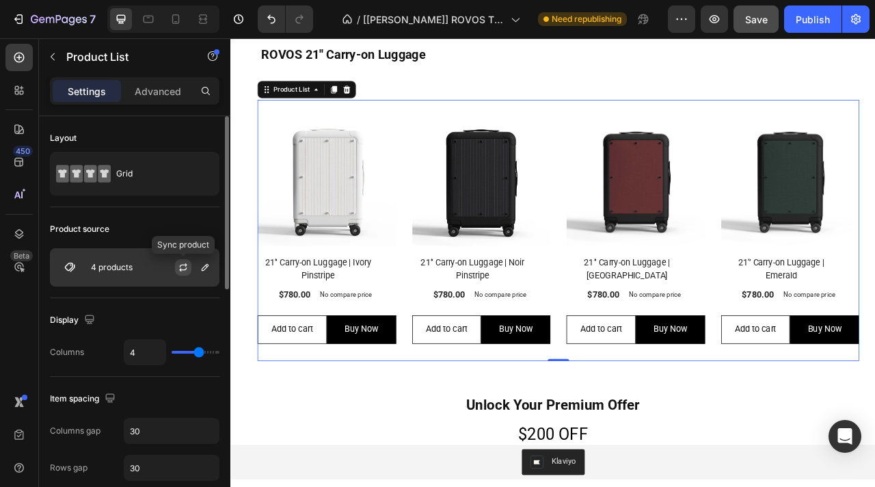
click at [183, 266] on icon "button" at bounding box center [183, 267] width 11 height 11
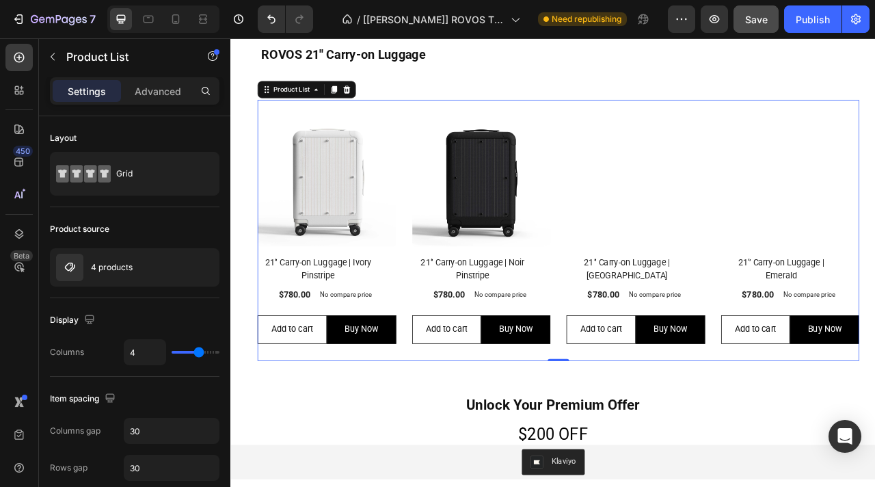
scroll to position [1281, 0]
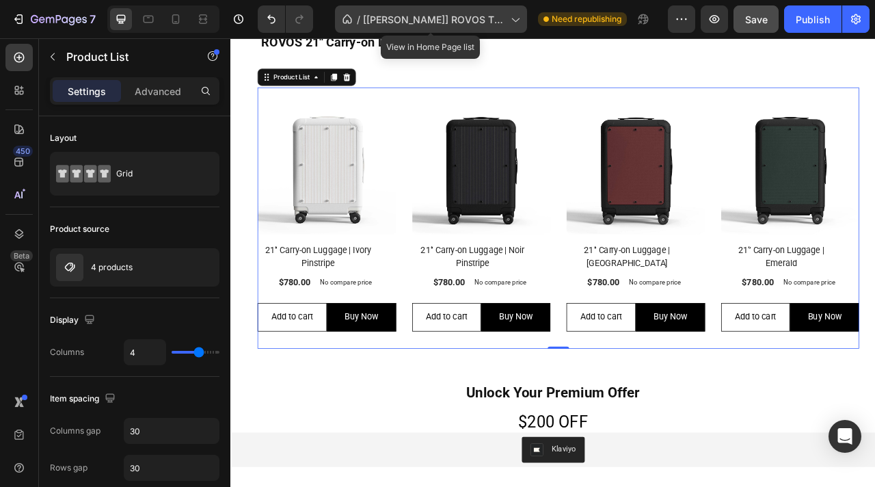
click at [453, 31] on div "/ [[PERSON_NAME]] ROVOS TRAVEL" at bounding box center [431, 18] width 192 height 27
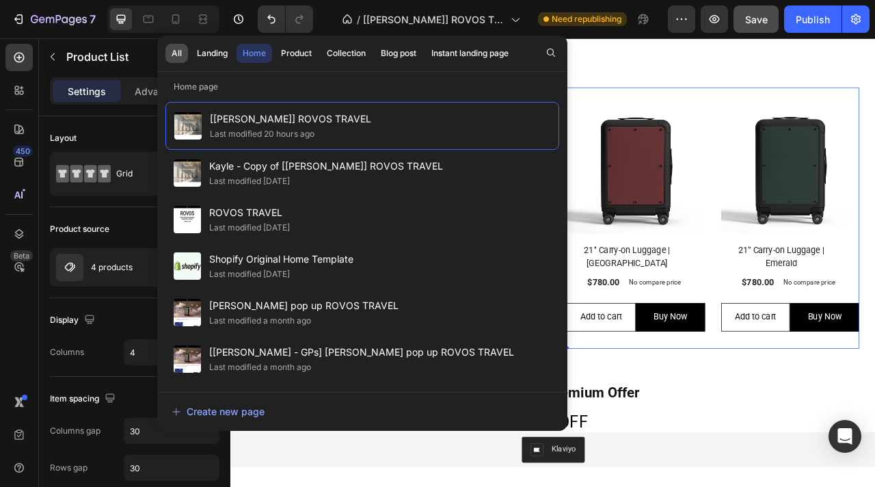
click at [191, 61] on button "All" at bounding box center [212, 53] width 43 height 19
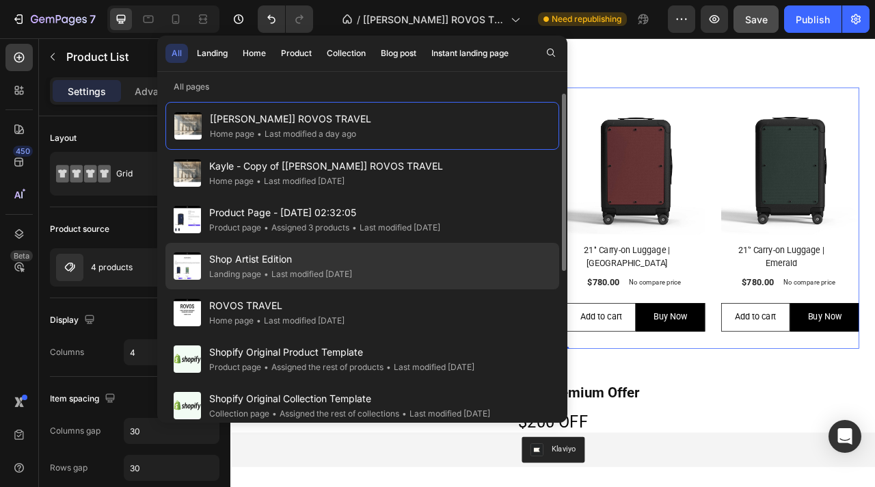
click at [305, 271] on div "• Last modified [DATE]" at bounding box center [306, 274] width 91 height 14
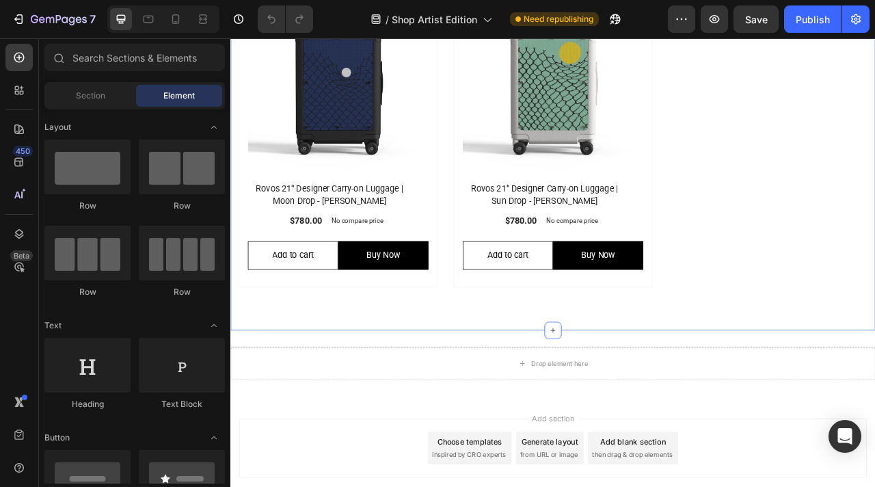
scroll to position [347, 0]
click at [517, 361] on div "Shop Artist Editions Heading Travel With the World’s Best Artists Text block Ro…" at bounding box center [640, 64] width 820 height 689
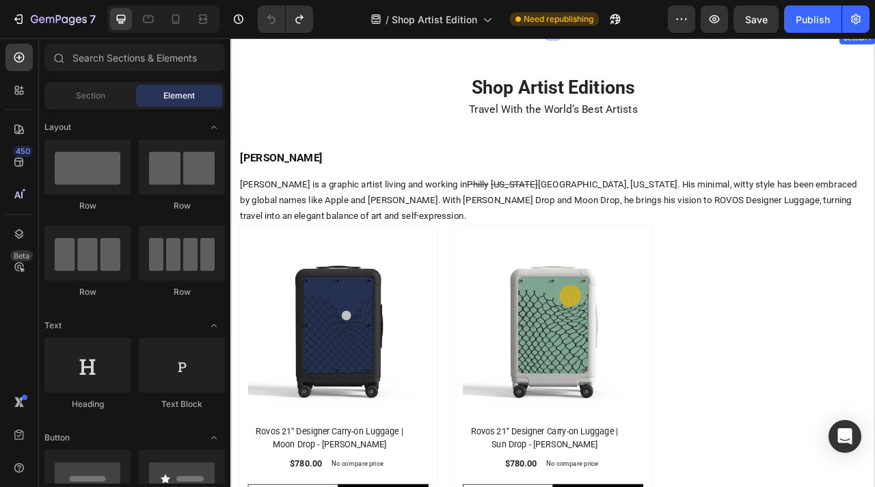
scroll to position [0, 0]
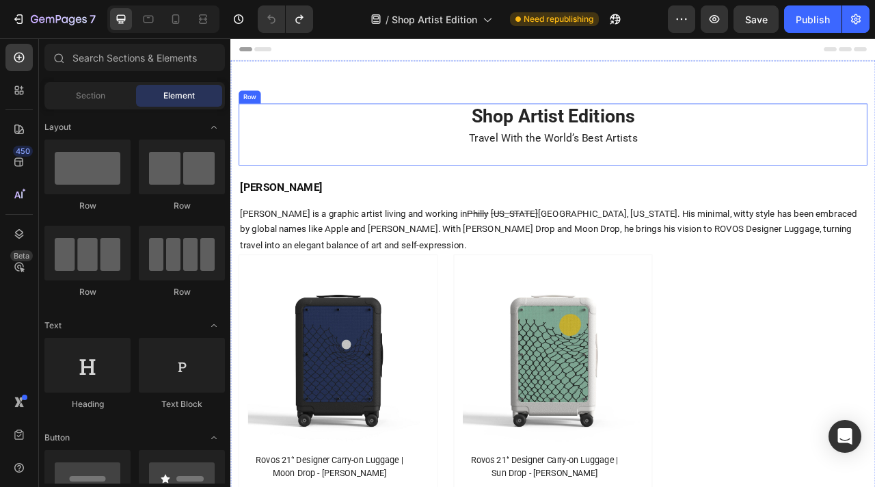
click at [509, 182] on div "Shop Artist Editions Heading Travel With the World’s Best Artists Text block Row" at bounding box center [641, 160] width 800 height 79
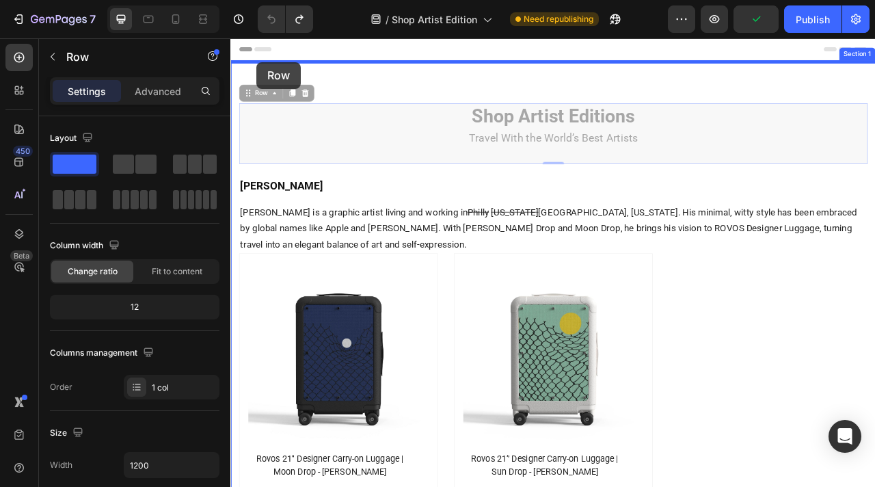
drag, startPoint x: 252, startPoint y: 109, endPoint x: 263, endPoint y: 69, distance: 42.0
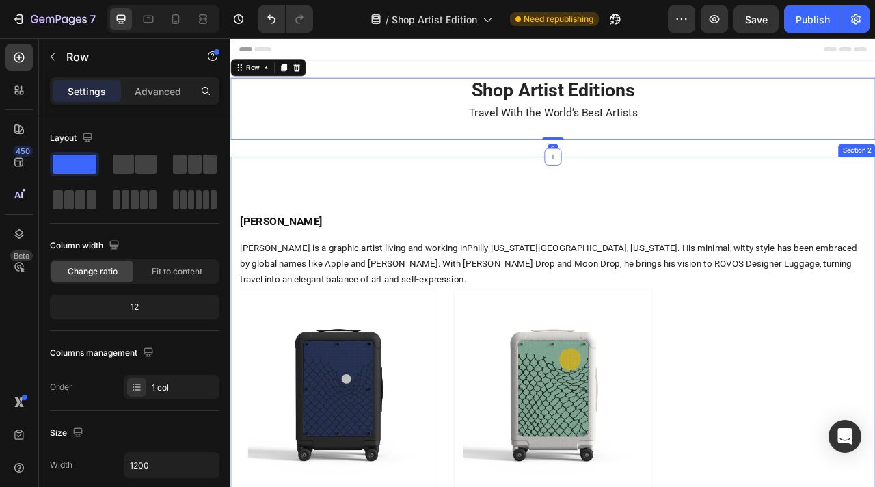
click at [418, 220] on div "Tim Lahan Heading Tim Lahan is a graphic artist living and working in Philly Ne…" at bounding box center [640, 494] width 820 height 610
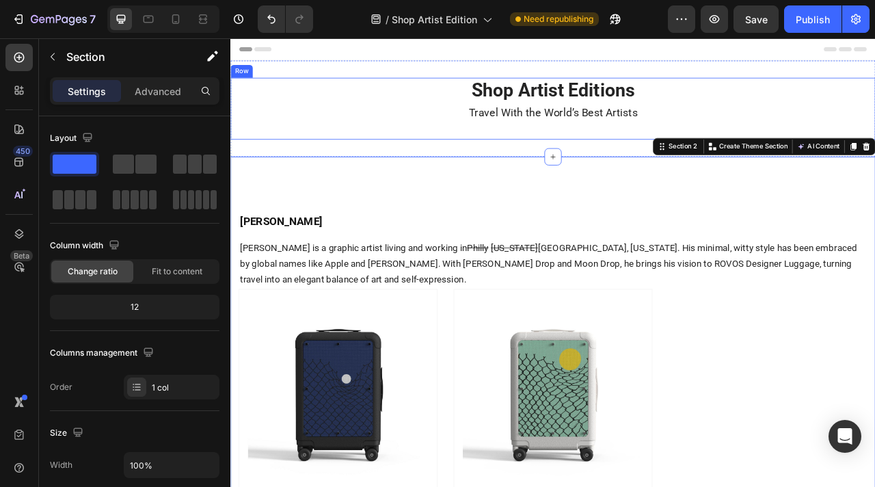
click at [556, 150] on div "Shop Artist Editions Heading Travel With the World’s Best Artists Text block Row" at bounding box center [640, 127] width 820 height 79
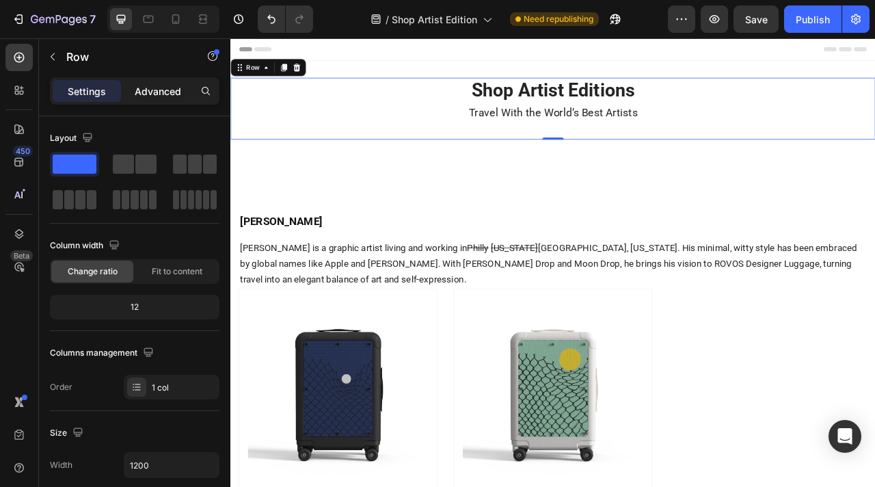
click at [168, 96] on p "Advanced" at bounding box center [158, 91] width 46 height 14
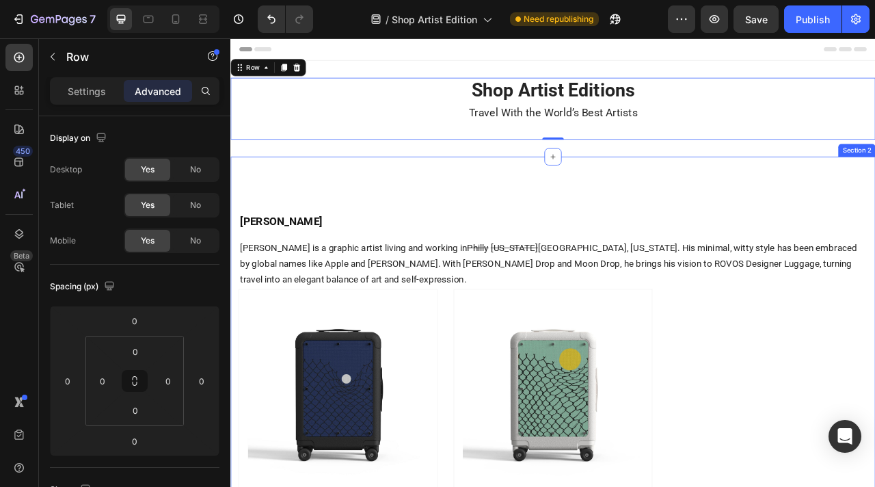
click at [580, 225] on div "Tim Lahan Heading Tim Lahan is a graphic artist living and working in Philly Ne…" at bounding box center [640, 494] width 820 height 610
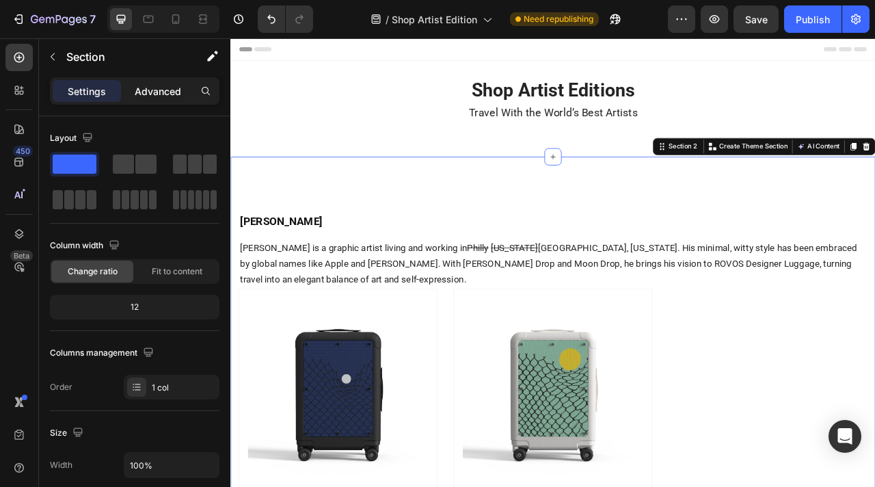
click at [174, 96] on p "Advanced" at bounding box center [158, 91] width 46 height 14
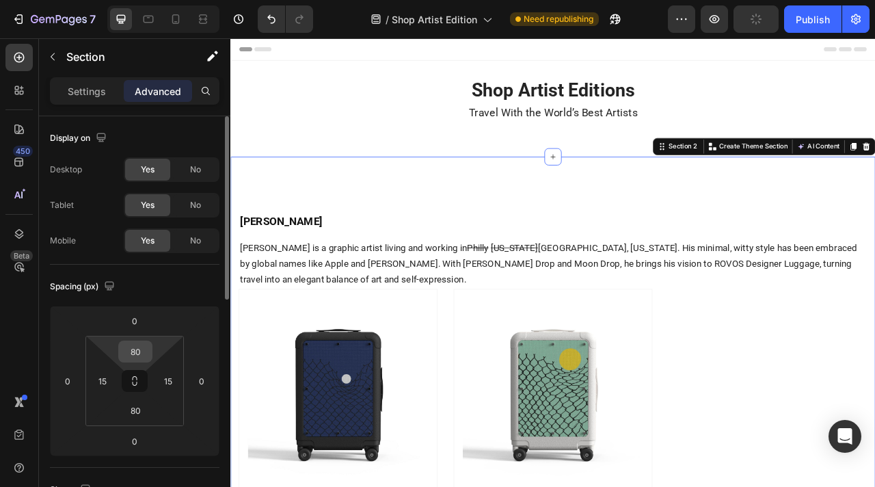
click at [137, 352] on input "80" at bounding box center [135, 351] width 27 height 21
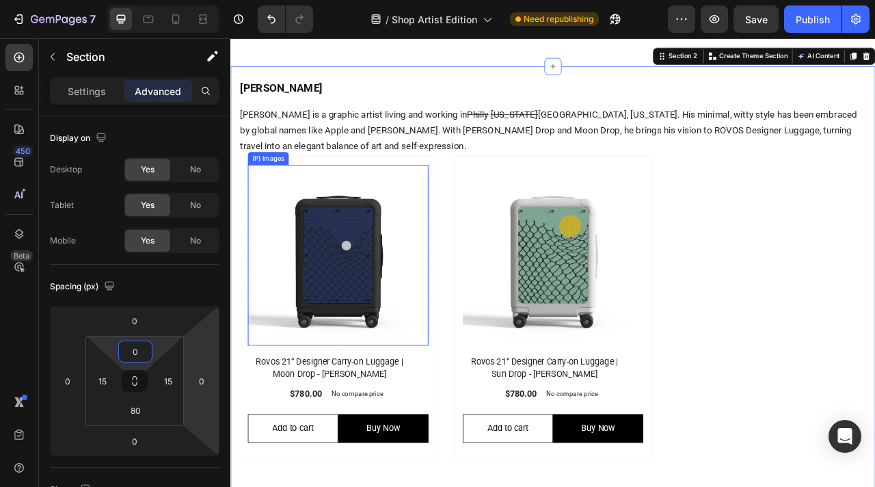
scroll to position [111, 0]
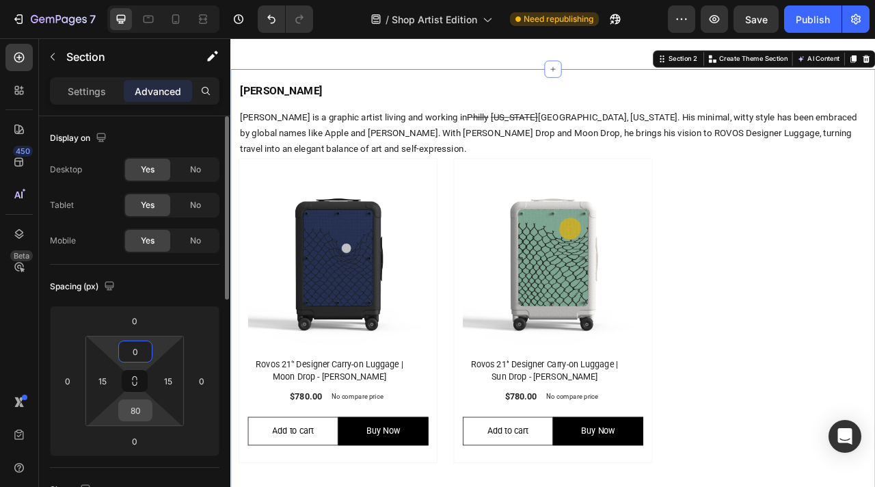
type input "0"
click at [137, 412] on input "80" at bounding box center [135, 410] width 27 height 21
type input "0"
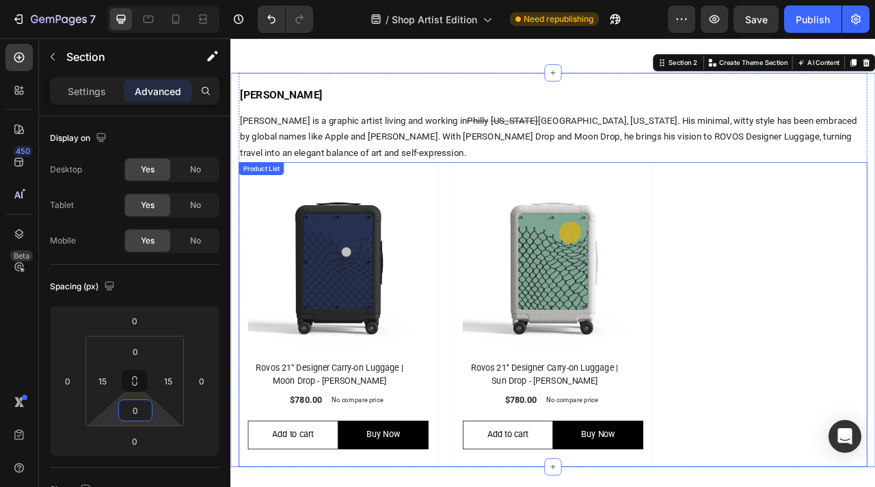
scroll to position [68, 0]
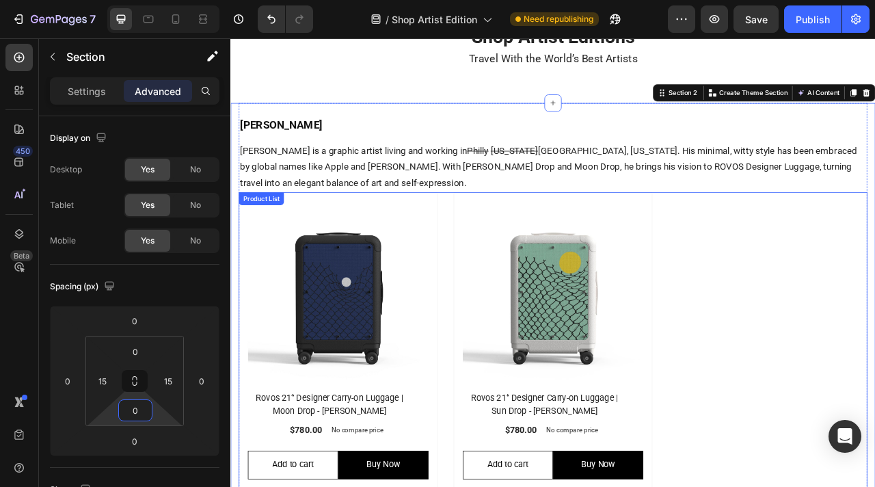
click at [855, 329] on div "(P) Images Row Rovos 21‘’ Designer Carry-on Luggage | Moon Drop - Tim Lahan (P)…" at bounding box center [641, 428] width 800 height 388
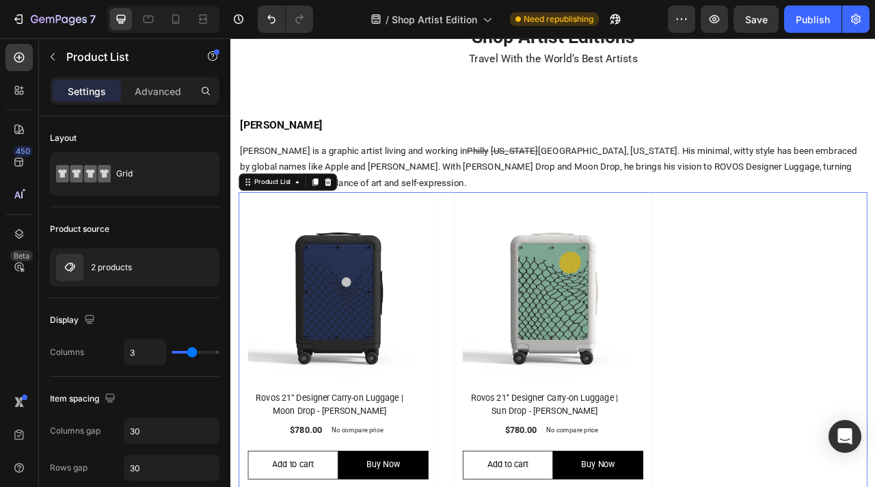
scroll to position [146, 0]
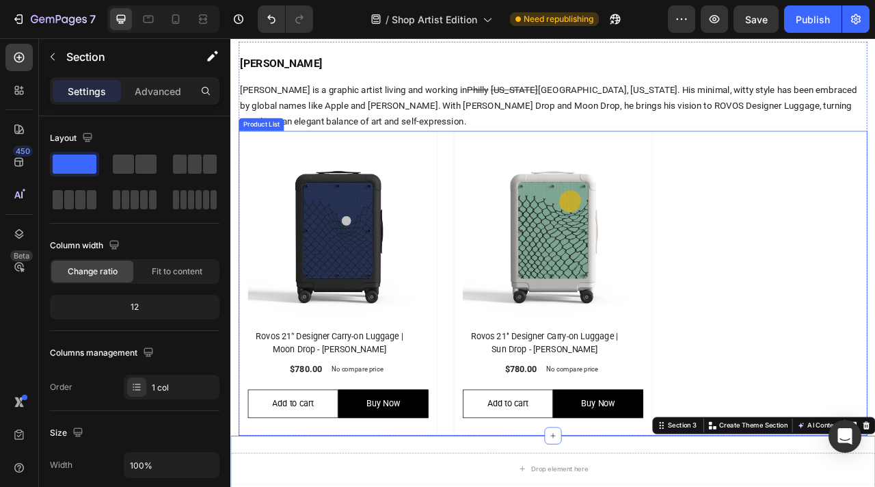
click at [817, 465] on div "(P) Images Row Rovos 21‘’ Designer Carry-on Luggage | Moon Drop - Tim Lahan (P)…" at bounding box center [641, 350] width 800 height 388
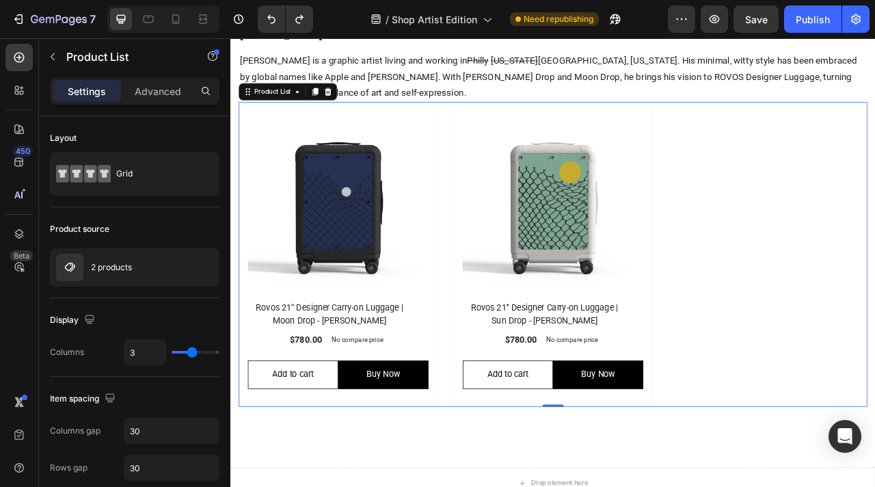
scroll to position [209, 0]
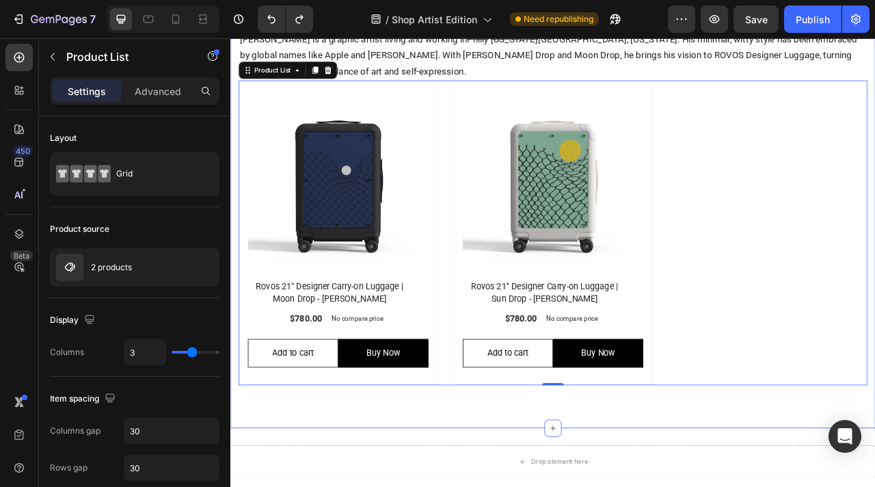
click at [691, 486] on div "Tim Lahan Heading Tim Lahan is a graphic artist living and working in Philly Ne…" at bounding box center [640, 256] width 820 height 556
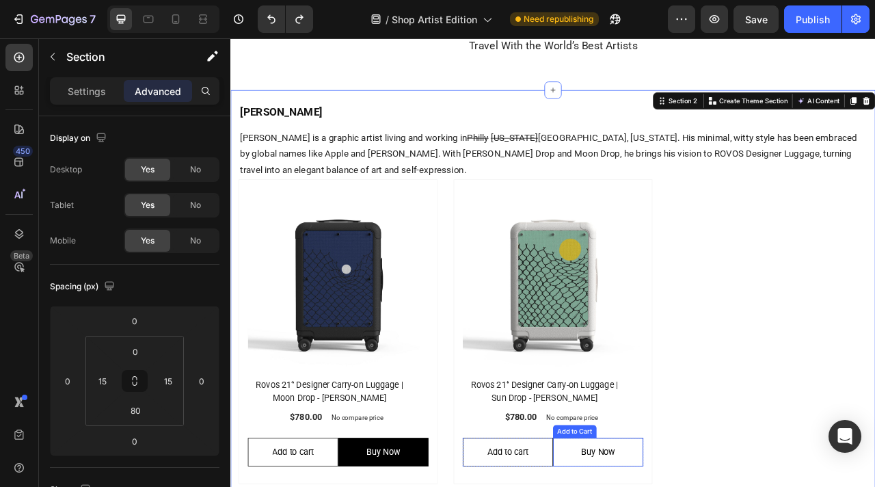
scroll to position [83, 0]
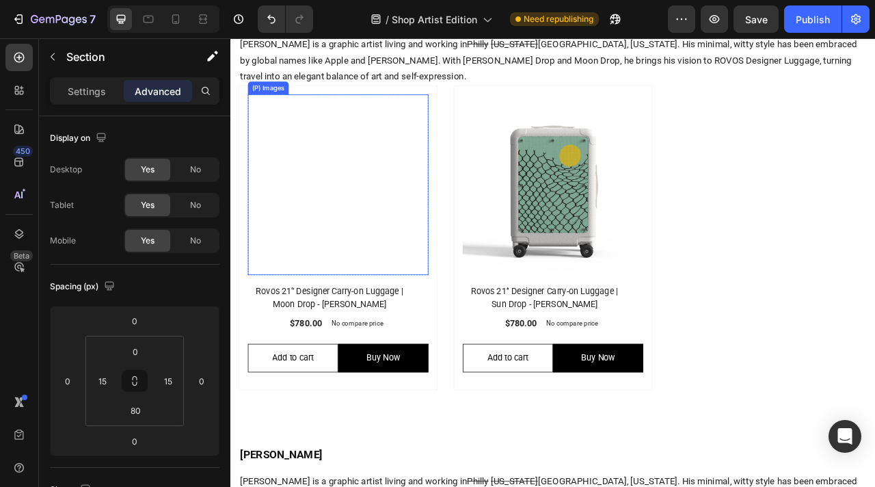
scroll to position [247, 0]
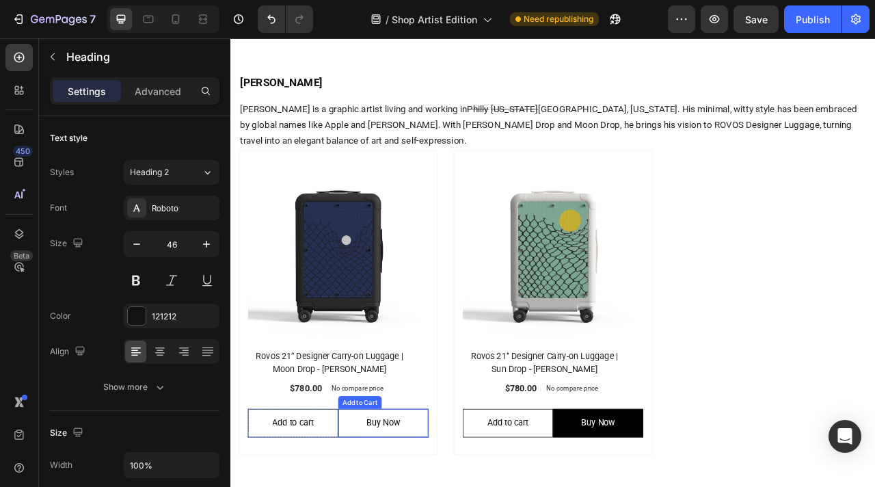
scroll to position [216, 0]
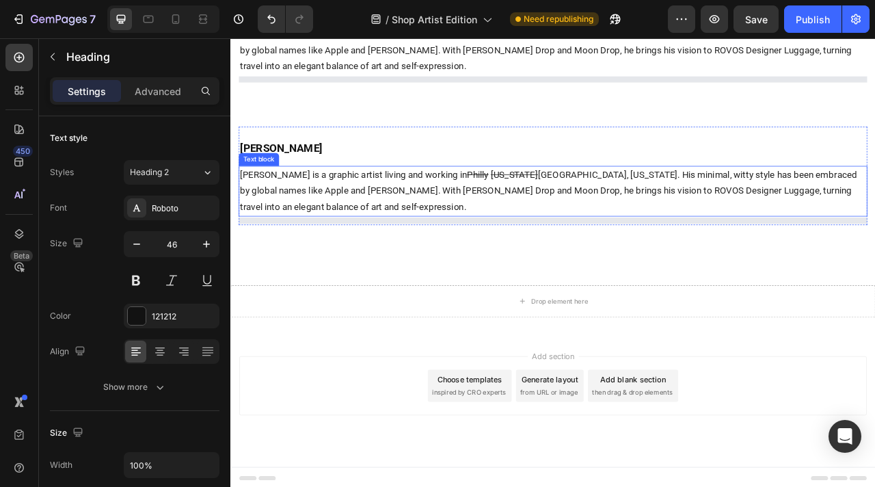
click at [372, 219] on p "Tim Lahan is a graphic artist living and working in Philly New York Oakland, Ca…" at bounding box center [640, 232] width 797 height 61
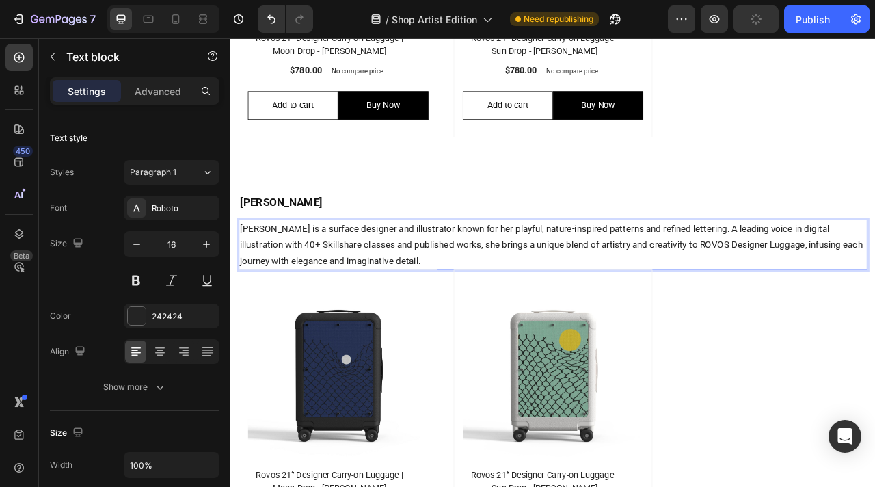
scroll to position [517, 0]
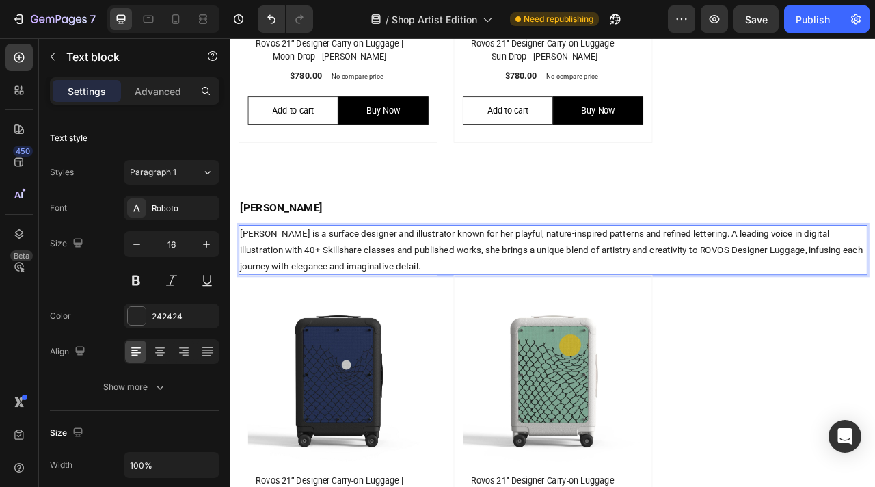
click at [428, 291] on span "Liz Kohler Brown is a surface designer and illustrator known for her playful, n…" at bounding box center [638, 307] width 792 height 55
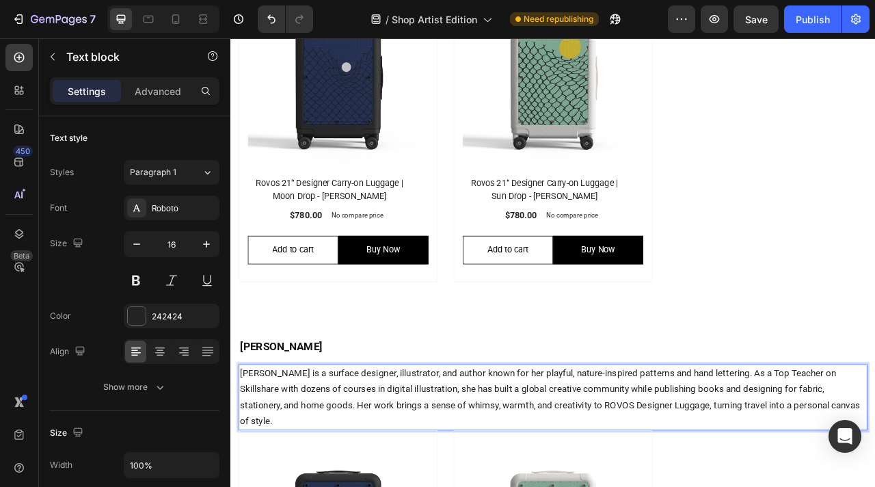
scroll to position [341, 0]
click at [341, 482] on span "Liz Kohler Brown is a surface designer, illustrator, and author known for her p…" at bounding box center [636, 493] width 789 height 75
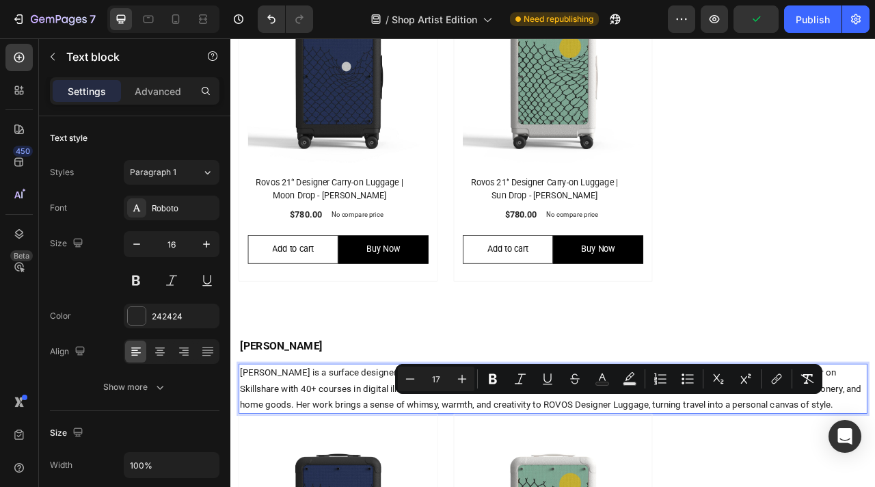
drag, startPoint x: 313, startPoint y: 500, endPoint x: 998, endPoint y: 507, distance: 685.0
click at [874, 486] on p "Liz Kohler Brown is a surface designer, illustrator, and author known for her p…" at bounding box center [640, 483] width 797 height 61
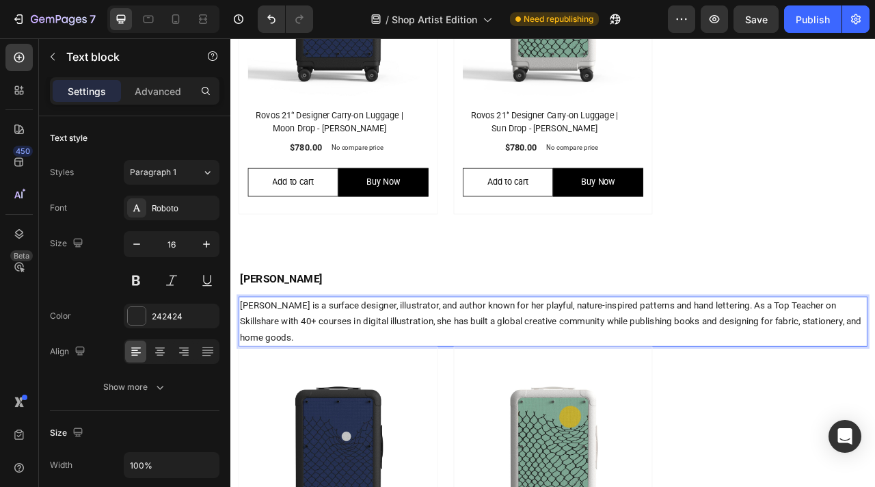
scroll to position [463, 0]
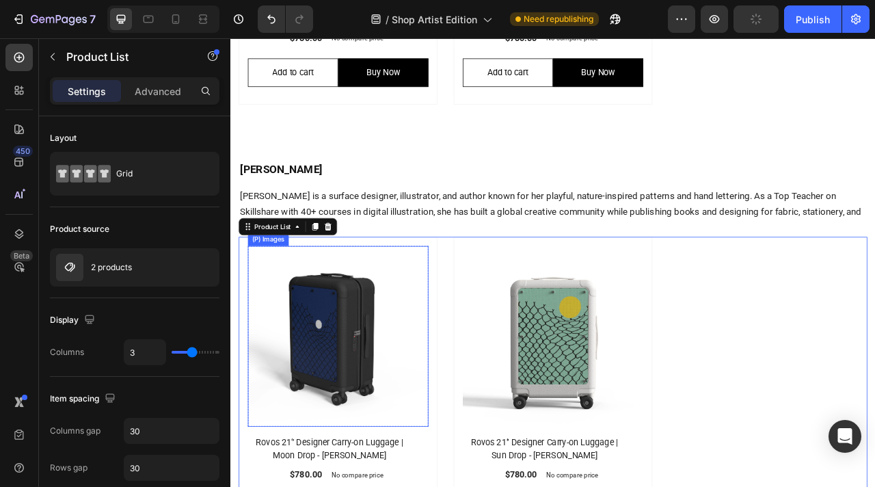
scroll to position [640, 0]
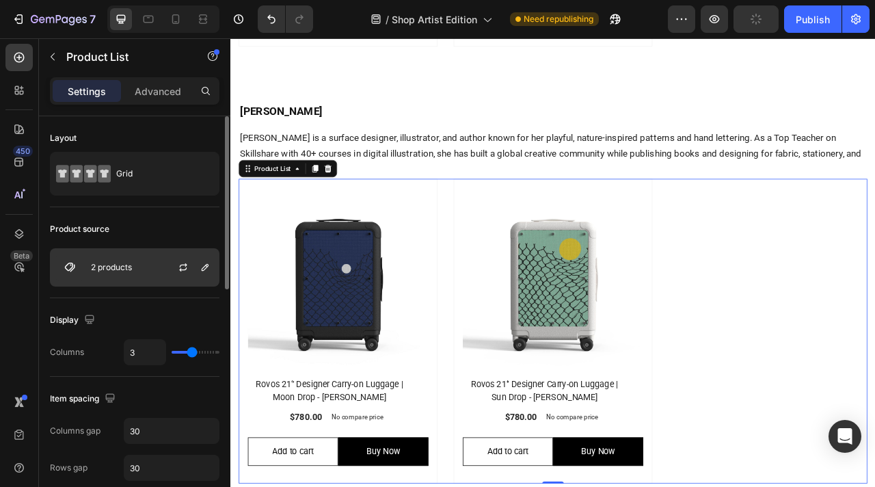
click at [144, 263] on div "2 products" at bounding box center [135, 267] width 170 height 38
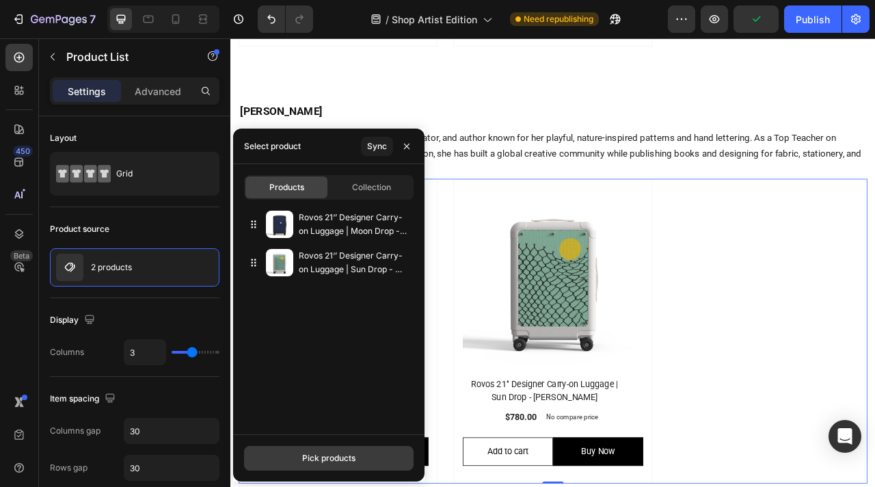
click at [327, 458] on div "Pick products" at bounding box center [328, 458] width 53 height 12
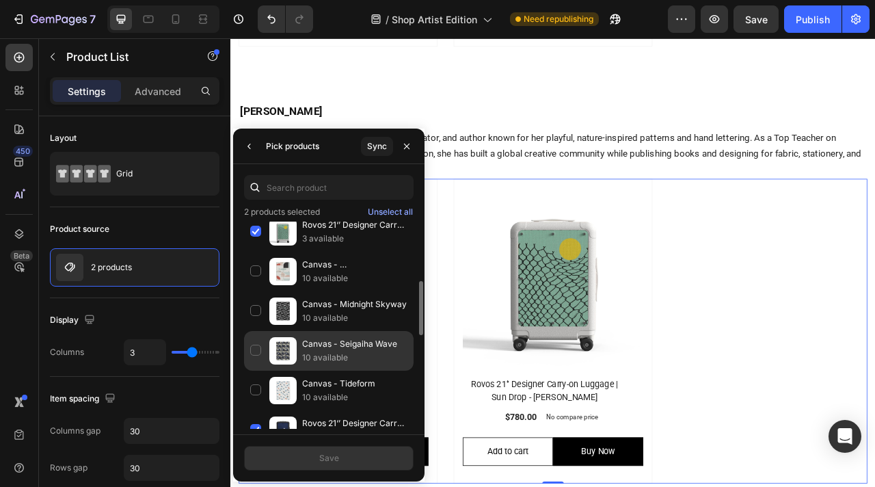
scroll to position [231, 0]
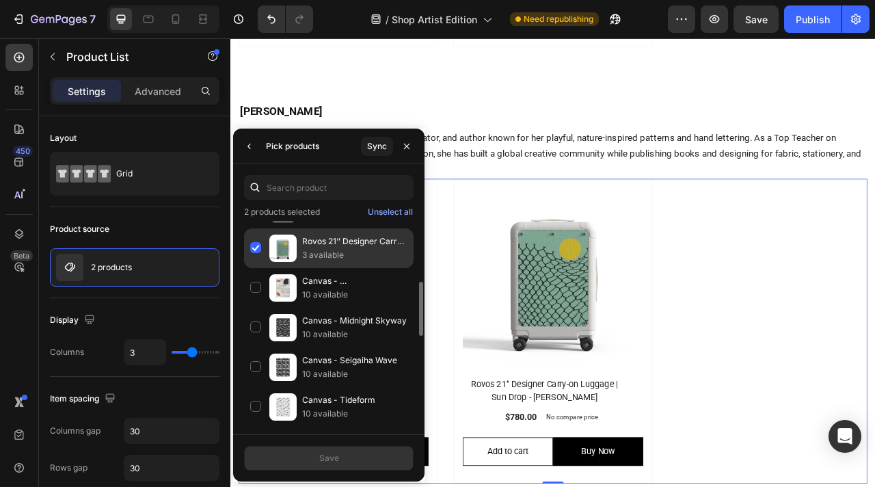
click at [257, 268] on div "Rovos 21‘’ Designer Carry-on Luggage | Sun Drop - Tim Lahan 3 available" at bounding box center [329, 288] width 170 height 40
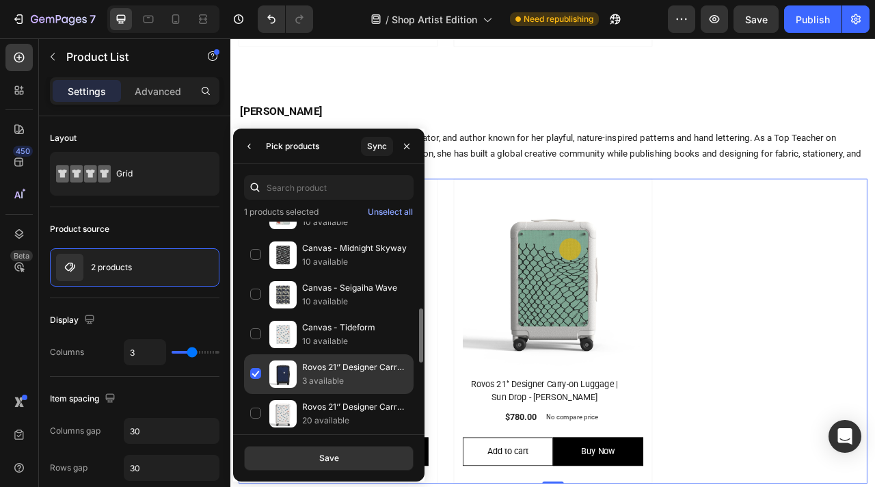
scroll to position [310, 0]
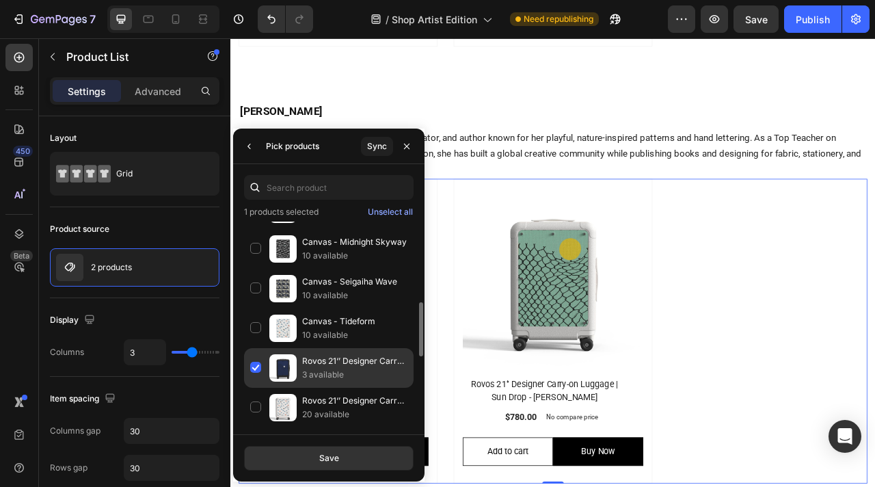
click at [260, 388] on div "Rovos 21‘’ Designer Carry-on Luggage | Moon Drop - Tim Lahan 3 available" at bounding box center [329, 408] width 170 height 40
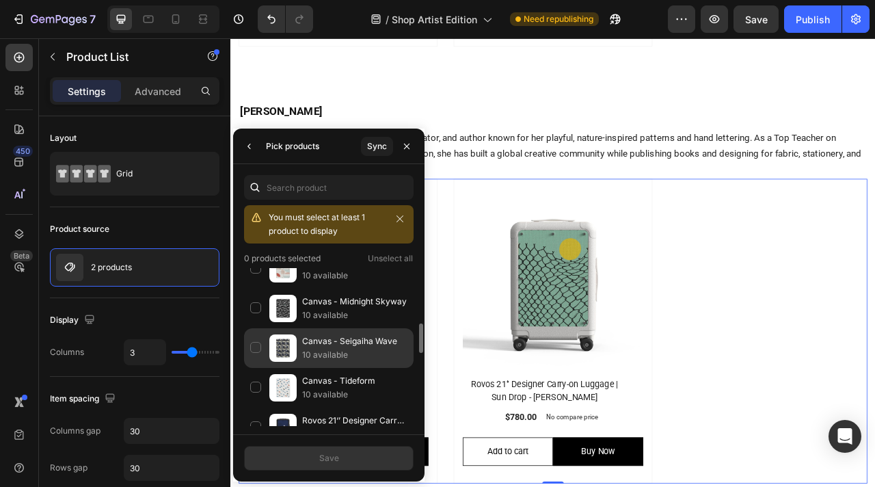
scroll to position [291, 0]
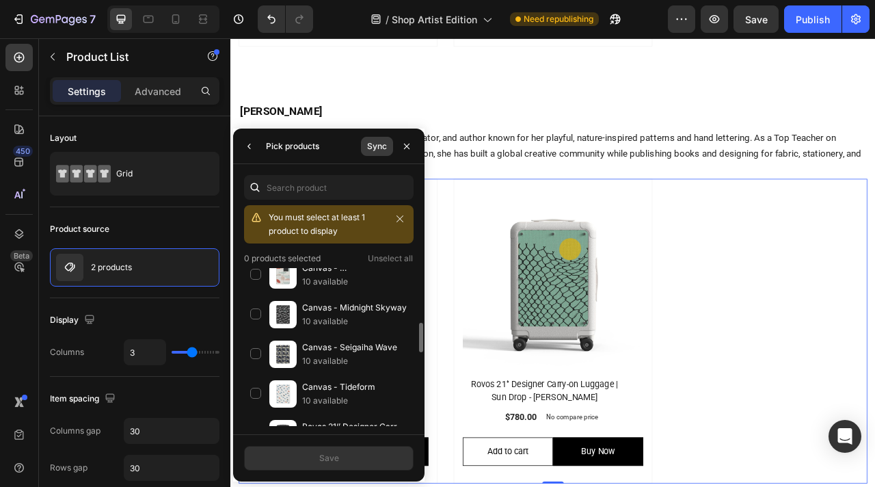
click at [377, 146] on div "Sync" at bounding box center [377, 146] width 20 height 12
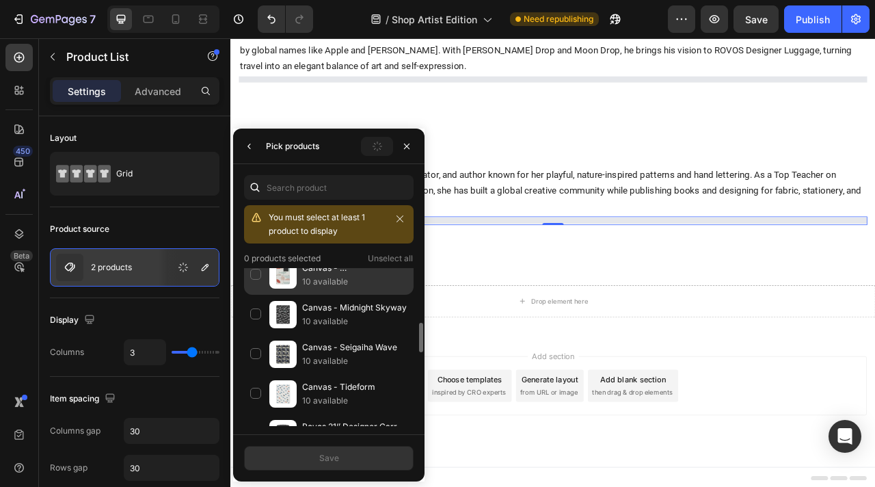
scroll to position [60, 0]
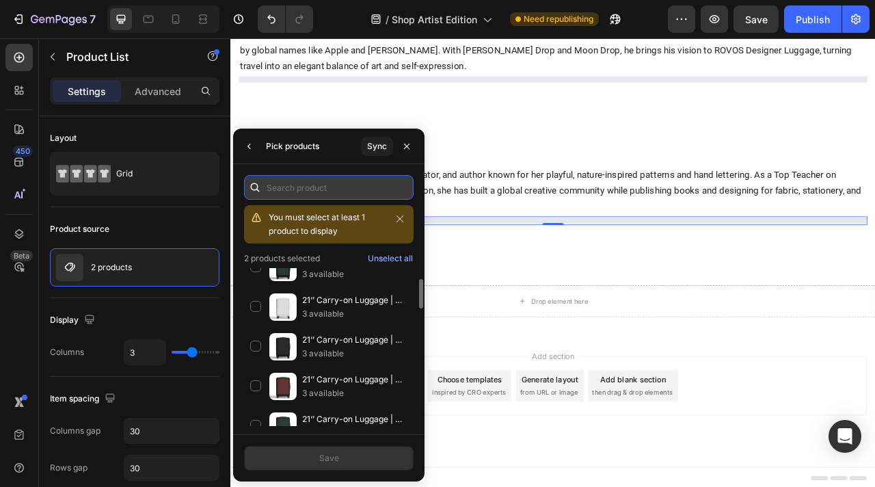
click at [321, 197] on input "text" at bounding box center [329, 187] width 170 height 25
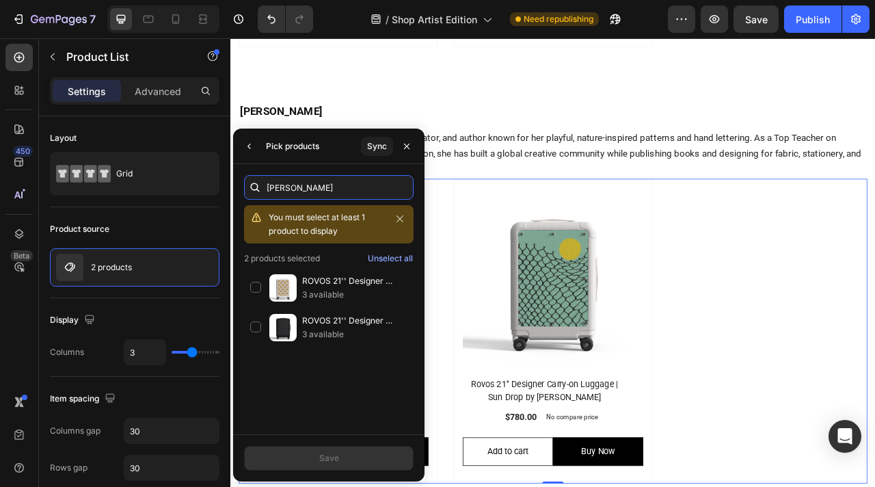
scroll to position [0, 0]
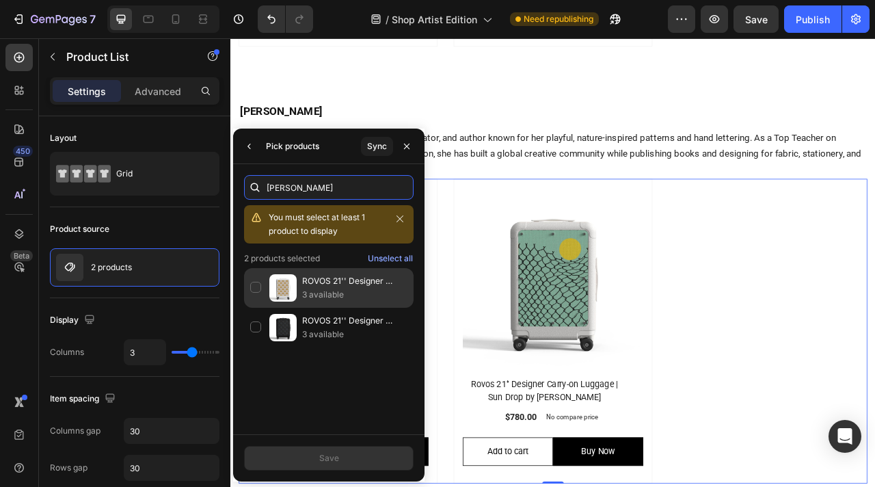
type input "liz"
click at [257, 308] on div "ROVOS 21'' Designer Carry-On Luggage | Desert Sunset White Edition by Liz Kohle…" at bounding box center [329, 328] width 170 height 40
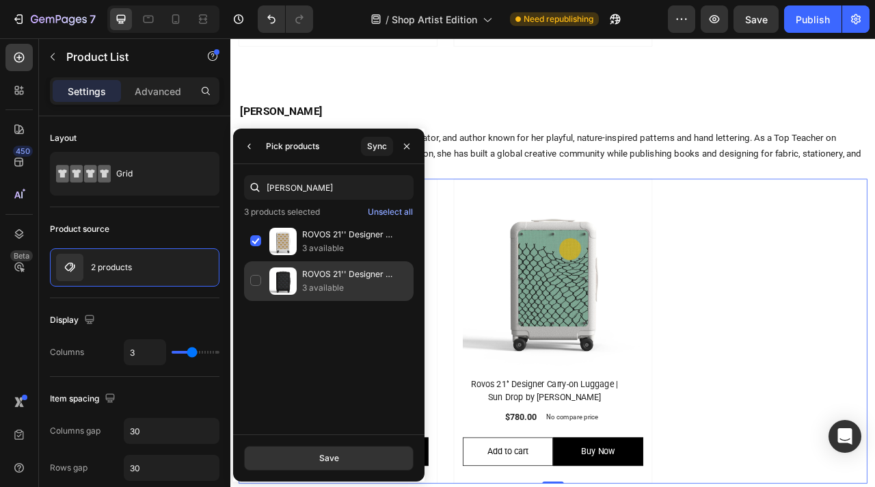
click at [256, 280] on div "ROVOS 21'' Designer Carry-On Luggage | Desert Sunset Black Edition by Liz Kohle…" at bounding box center [329, 281] width 170 height 40
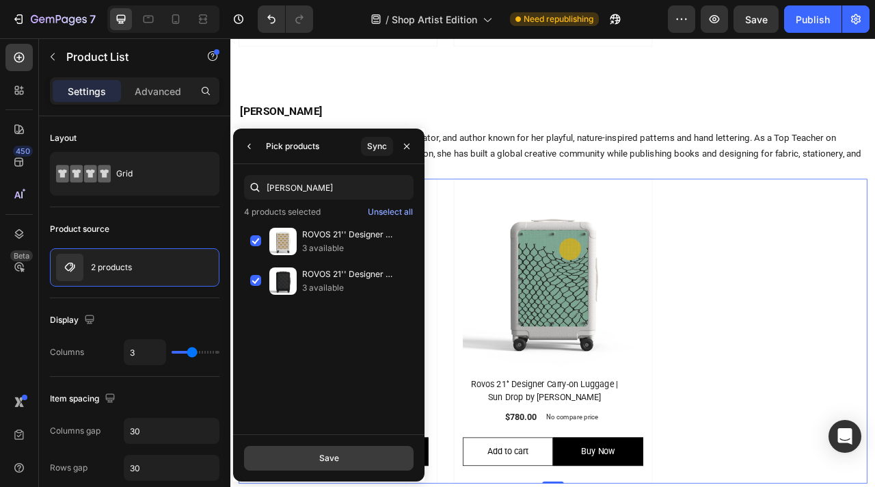
click at [321, 463] on div "Save" at bounding box center [329, 458] width 20 height 12
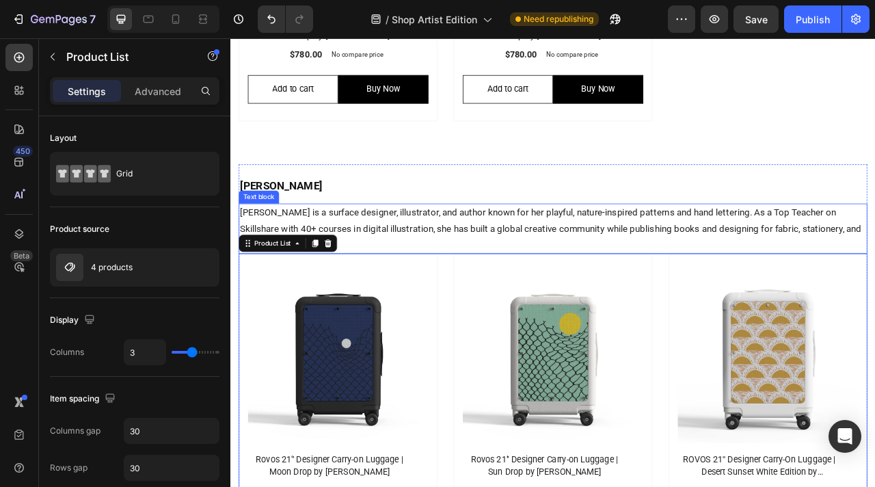
scroll to position [542, 0]
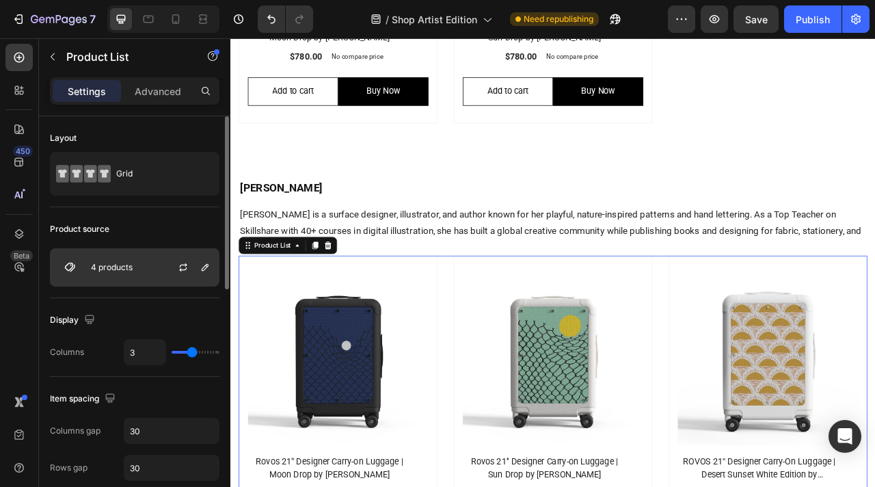
click at [146, 268] on div "4 products" at bounding box center [135, 267] width 170 height 38
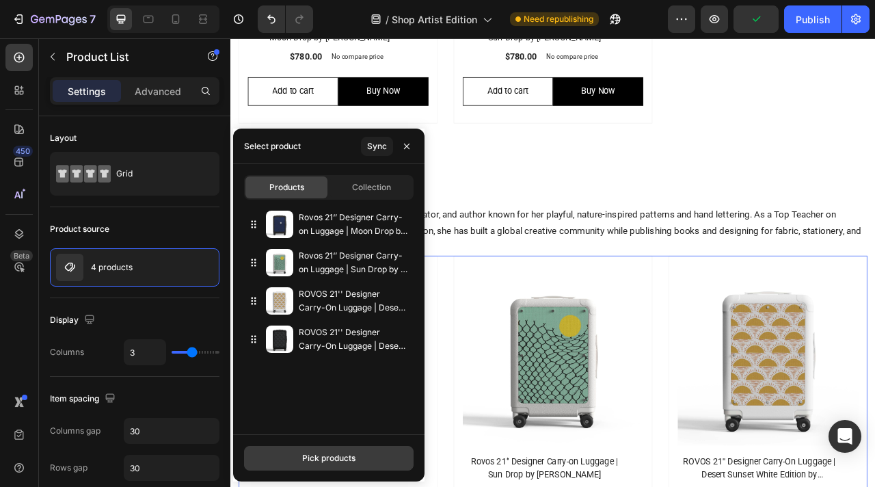
click at [316, 463] on div "Pick products" at bounding box center [328, 458] width 53 height 12
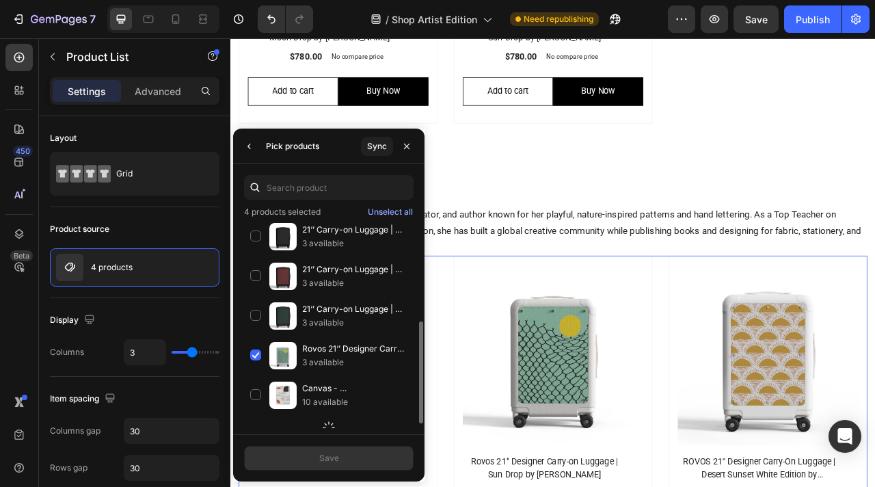
scroll to position [214, 0]
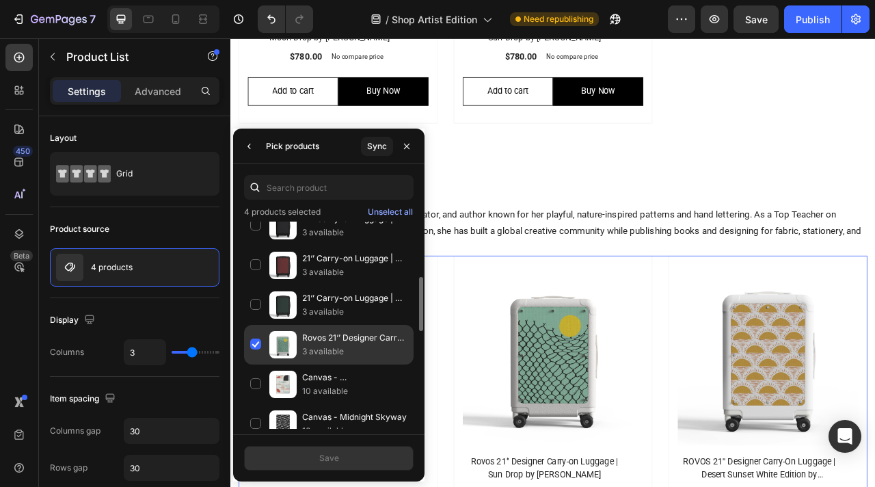
click at [260, 364] on div "Rovos 21‘’ Designer Carry-on Luggage | Sun Drop by Tim Lahan 3 available" at bounding box center [329, 384] width 170 height 40
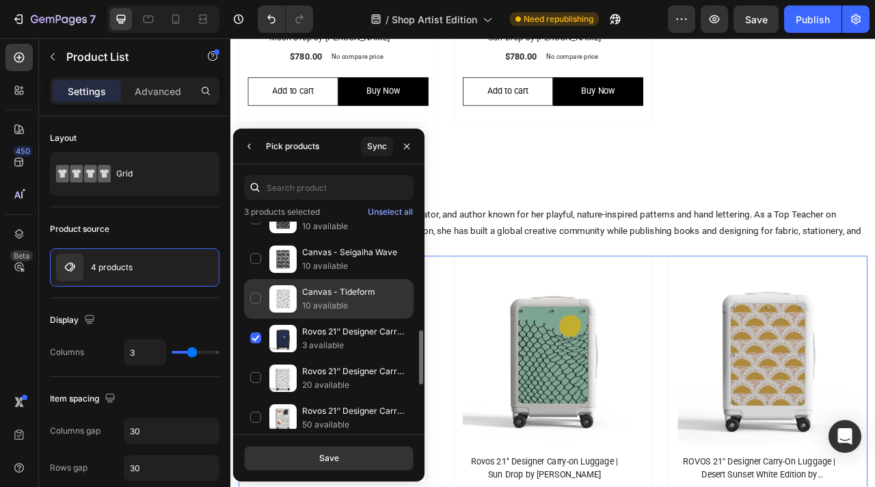
scroll to position [419, 0]
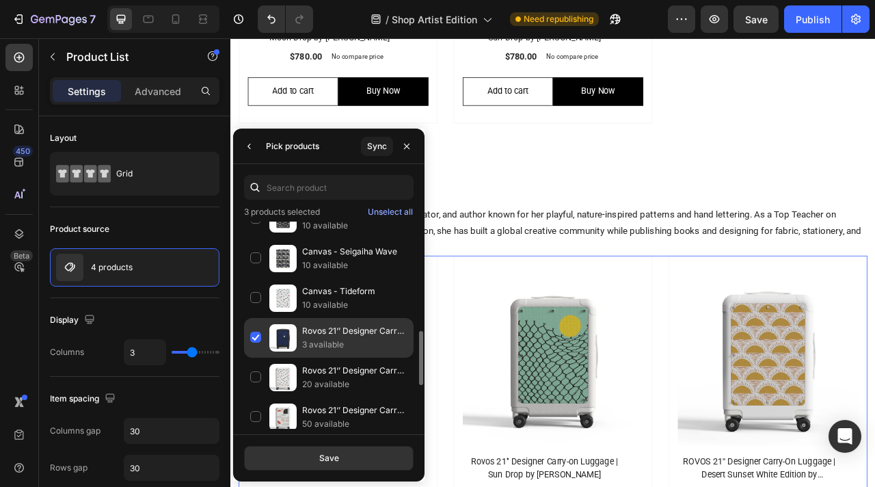
click at [257, 358] on div "Rovos 21‘’ Designer Carry-on Luggage | Moon Drop by Tim Lahan 3 available" at bounding box center [329, 378] width 170 height 40
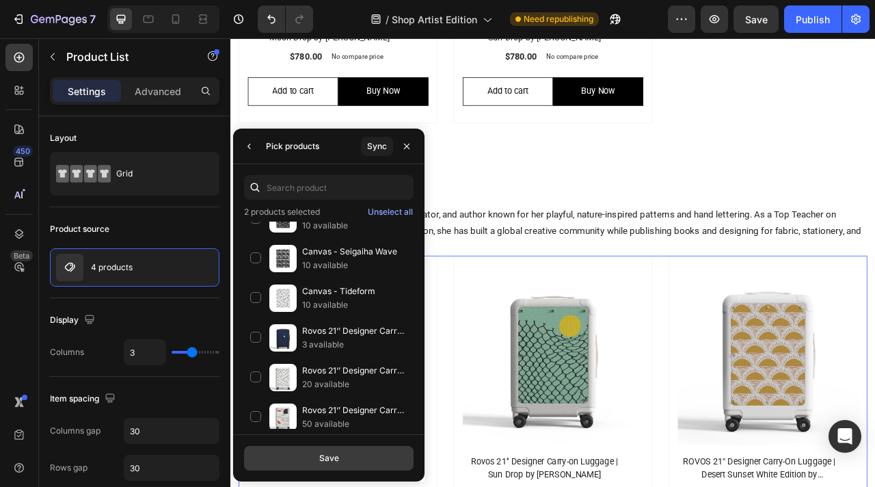
click at [319, 460] on div "Save" at bounding box center [329, 458] width 20 height 12
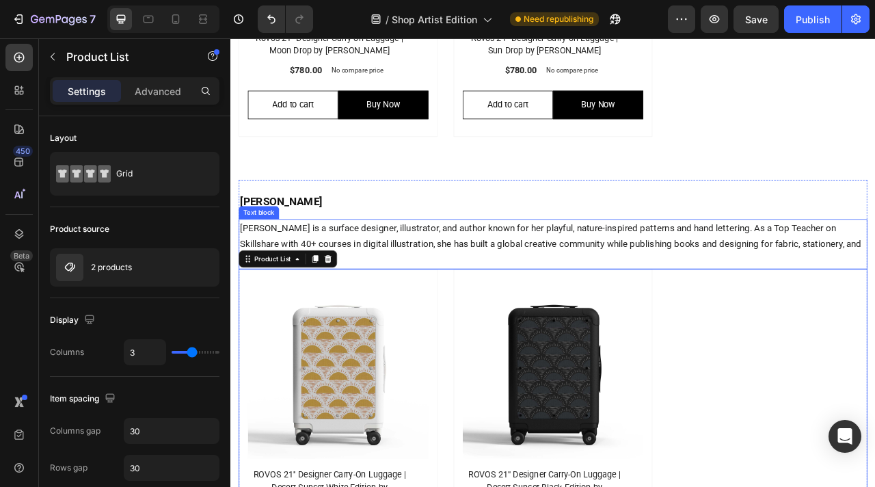
scroll to position [535, 0]
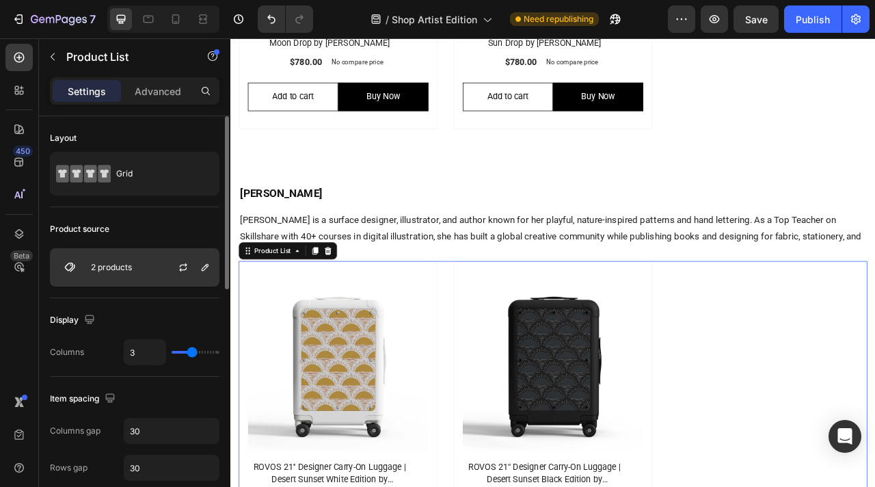
click at [140, 270] on div "2 products" at bounding box center [135, 267] width 170 height 38
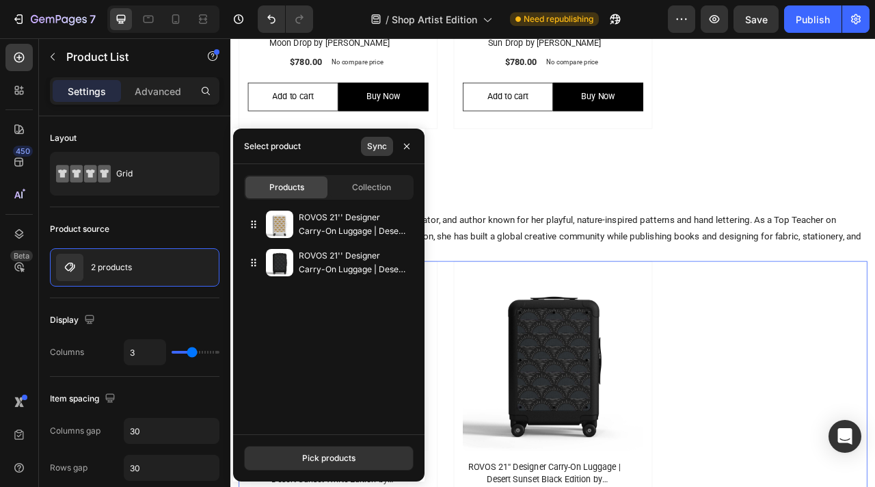
click at [379, 142] on div "Sync" at bounding box center [377, 146] width 20 height 12
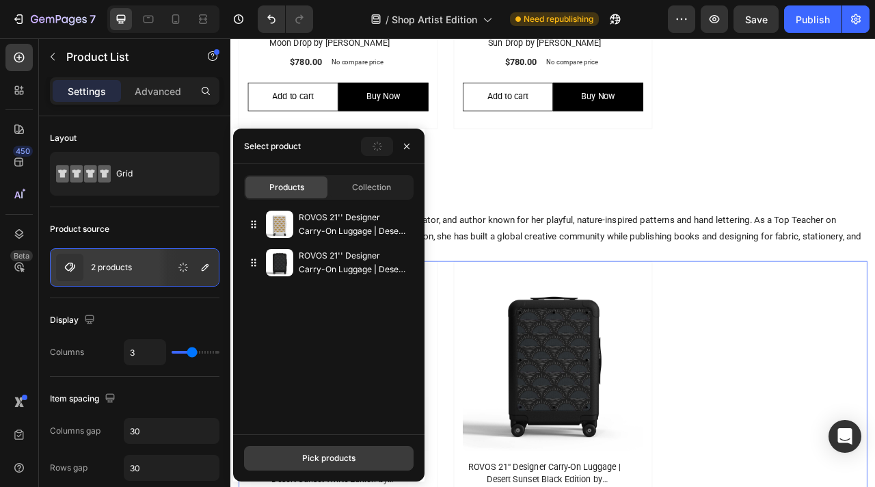
click at [326, 461] on div "Pick products" at bounding box center [328, 458] width 53 height 12
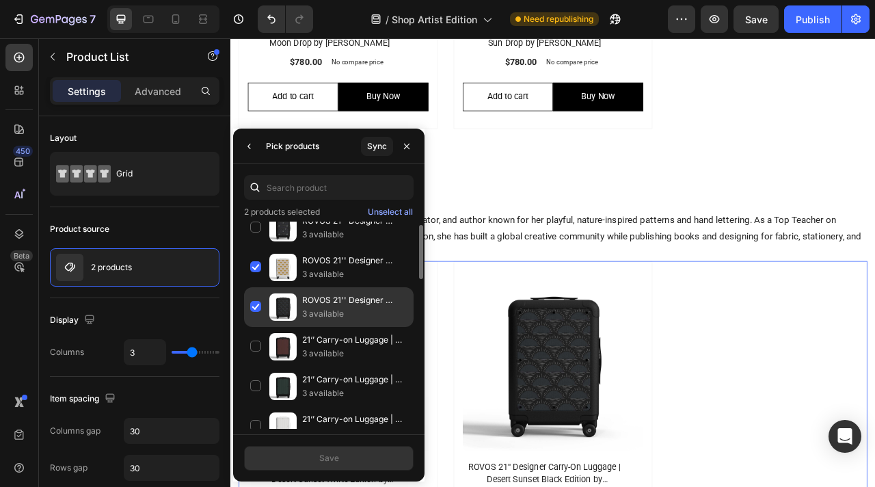
scroll to position [0, 0]
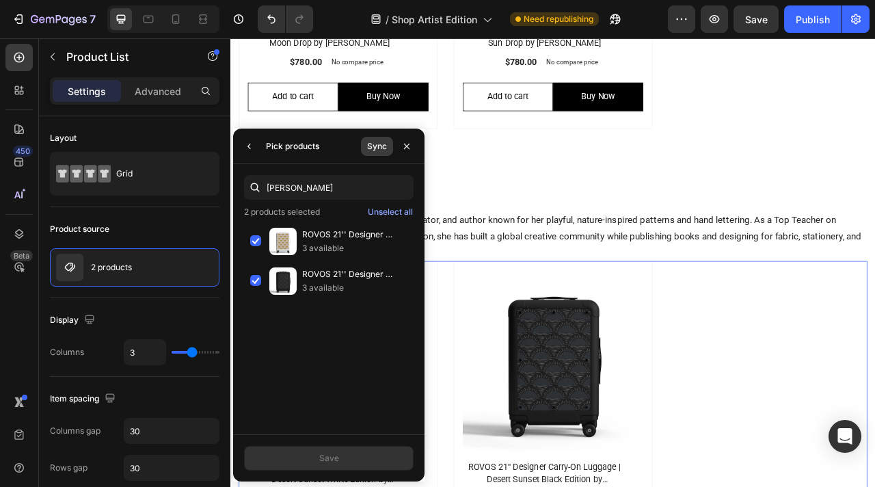
type input "liz"
click at [377, 153] on button "Sync" at bounding box center [377, 146] width 32 height 19
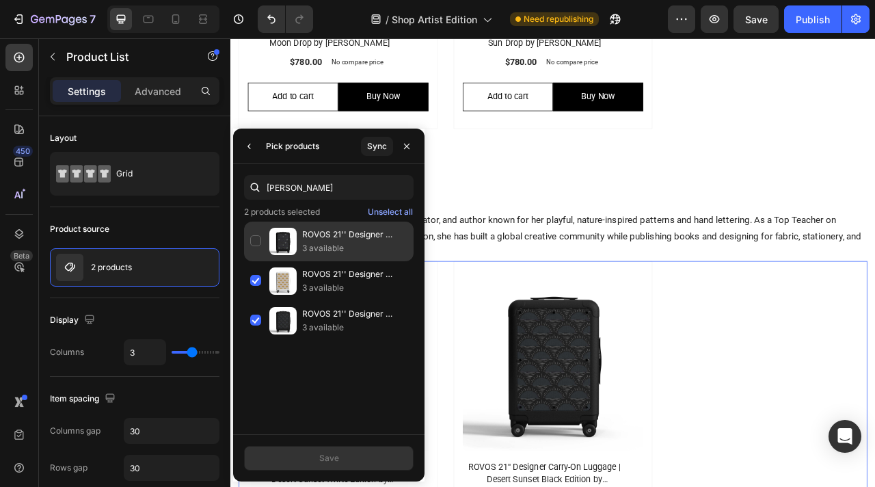
click at [260, 261] on div "ROVOS 21'' Designer Carry-On Luggage | Desert Sky by Liz Kohler Brown 3 availab…" at bounding box center [329, 281] width 170 height 40
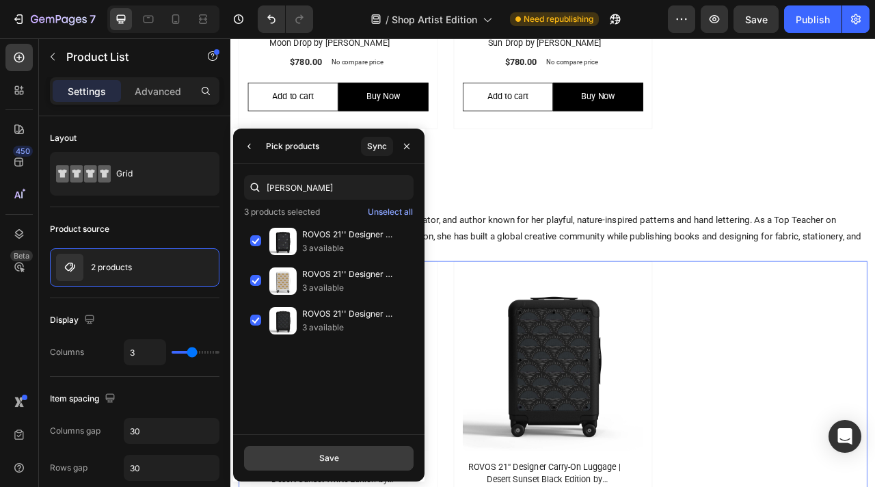
click at [336, 457] on div "Save" at bounding box center [329, 458] width 20 height 12
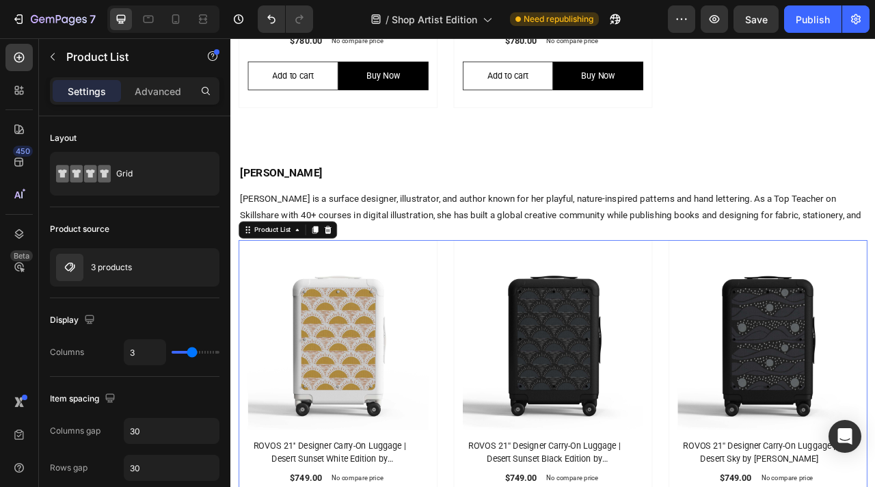
scroll to position [574, 0]
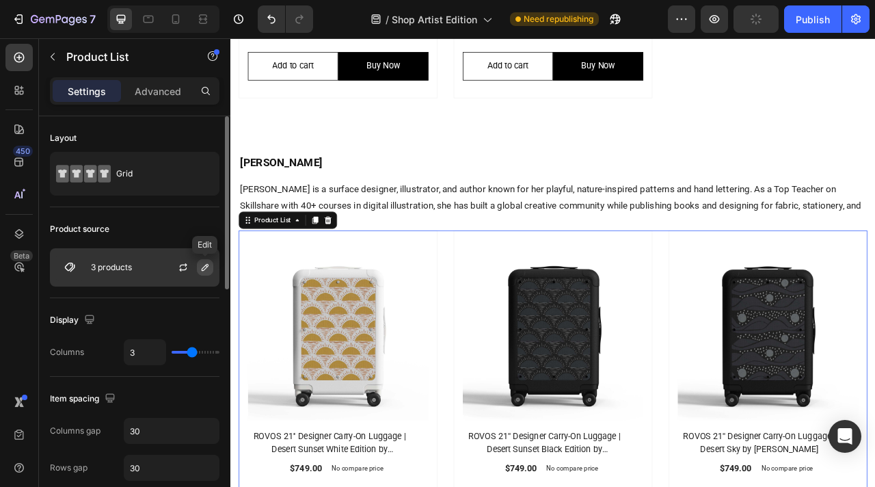
click at [208, 269] on icon "button" at bounding box center [205, 267] width 11 height 11
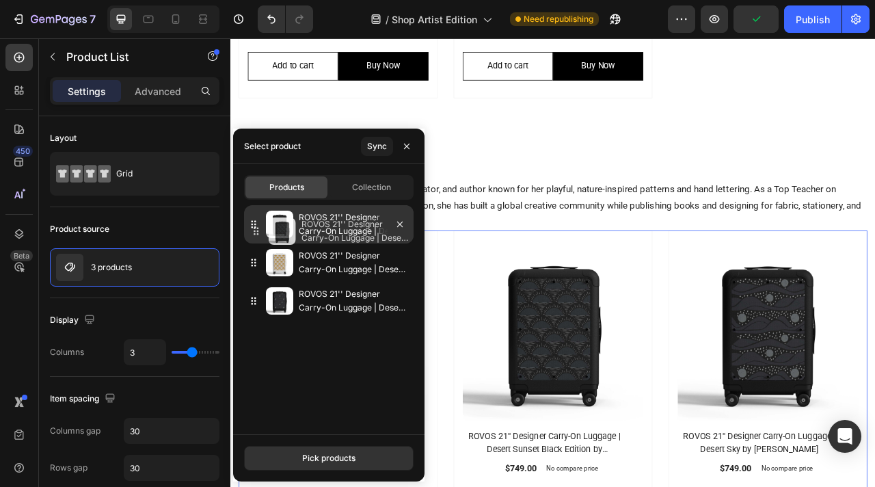
drag, startPoint x: 280, startPoint y: 263, endPoint x: 282, endPoint y: 232, distance: 31.5
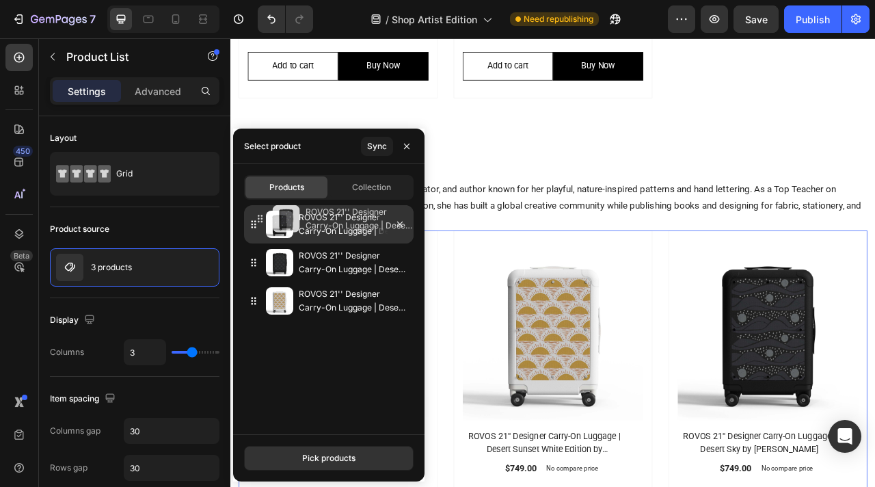
drag, startPoint x: 309, startPoint y: 307, endPoint x: 315, endPoint y: 224, distance: 82.9
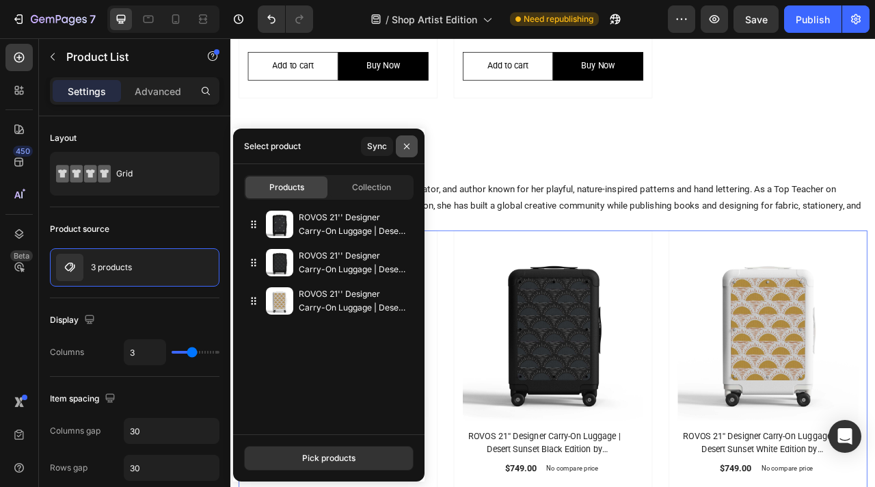
click at [413, 139] on button "button" at bounding box center [407, 146] width 22 height 22
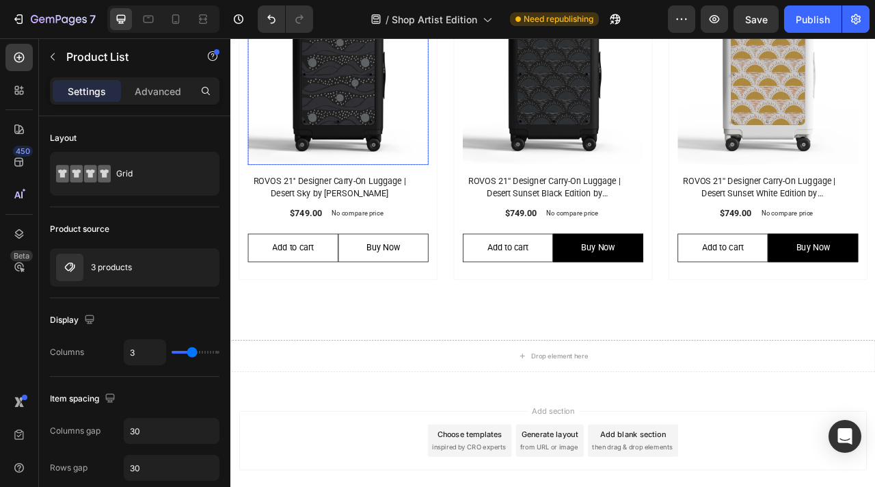
scroll to position [915, 0]
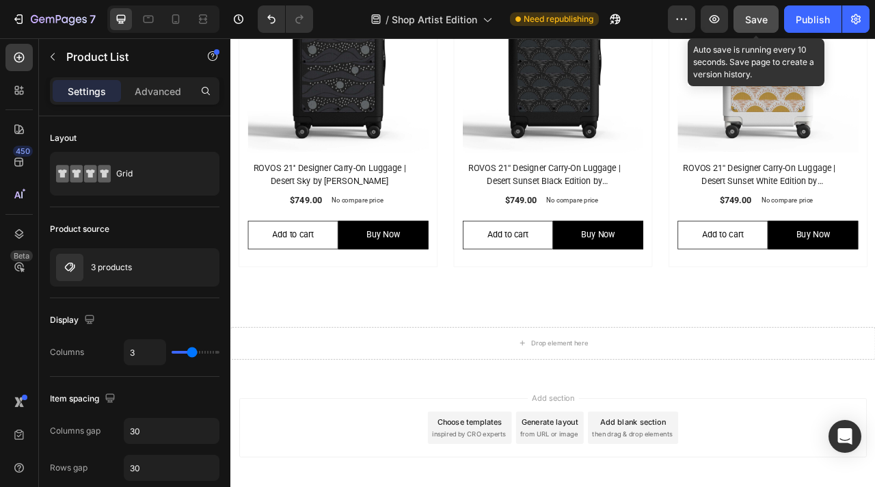
click at [758, 18] on span "Save" at bounding box center [756, 20] width 23 height 12
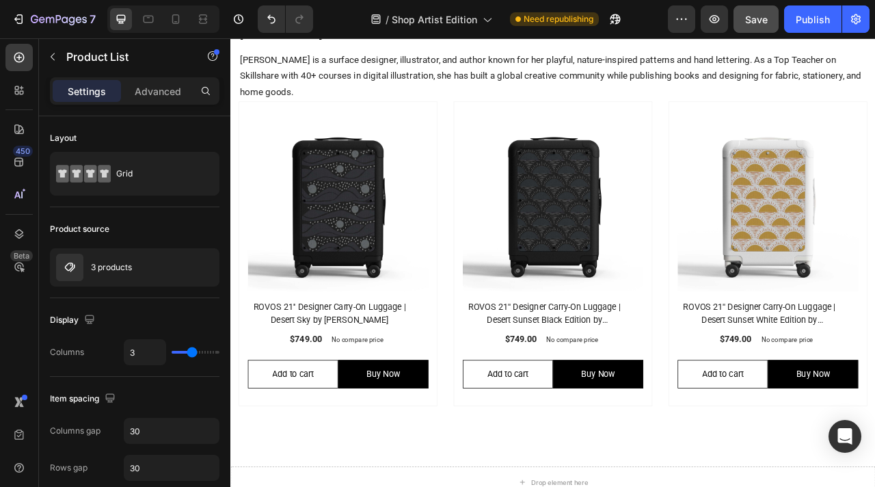
scroll to position [756, 0]
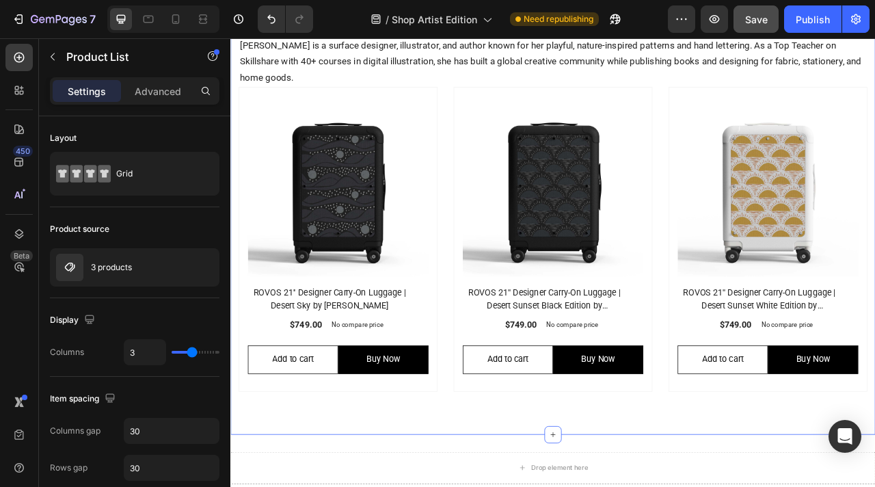
click at [517, 486] on div "Liz Kohler Brown Heading Liz Kohler Brown is a surface designer, illustrator, a…" at bounding box center [640, 264] width 820 height 556
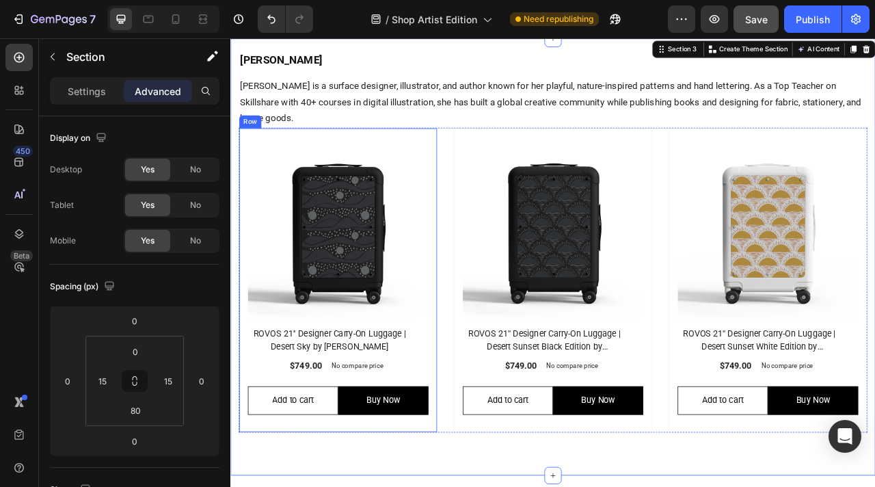
scroll to position [590, 0]
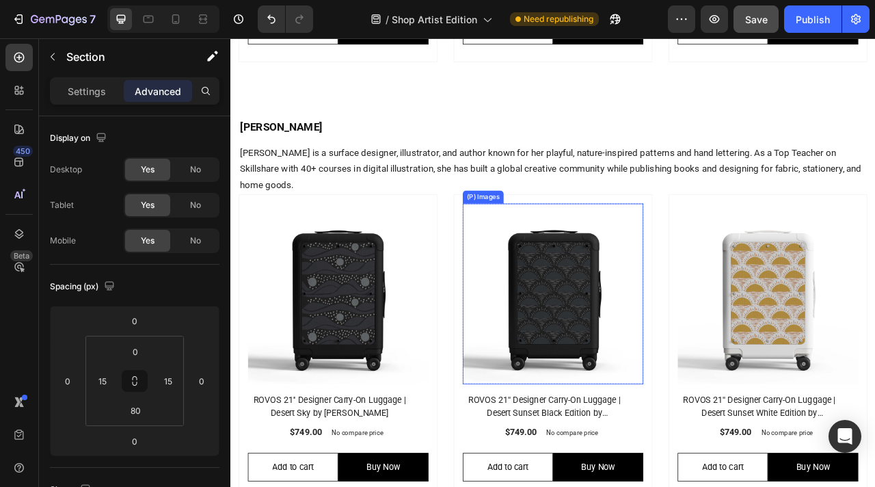
scroll to position [1211, 0]
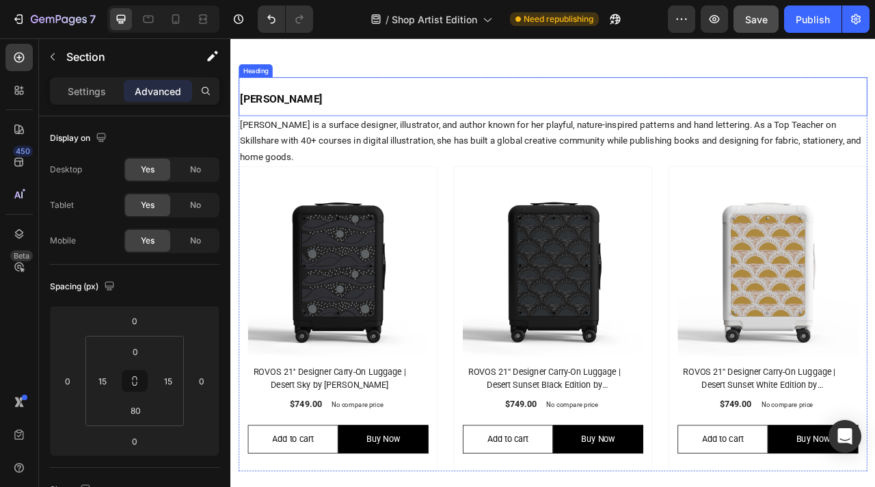
click at [317, 105] on h2 "Liz Kohler Brown" at bounding box center [641, 113] width 800 height 50
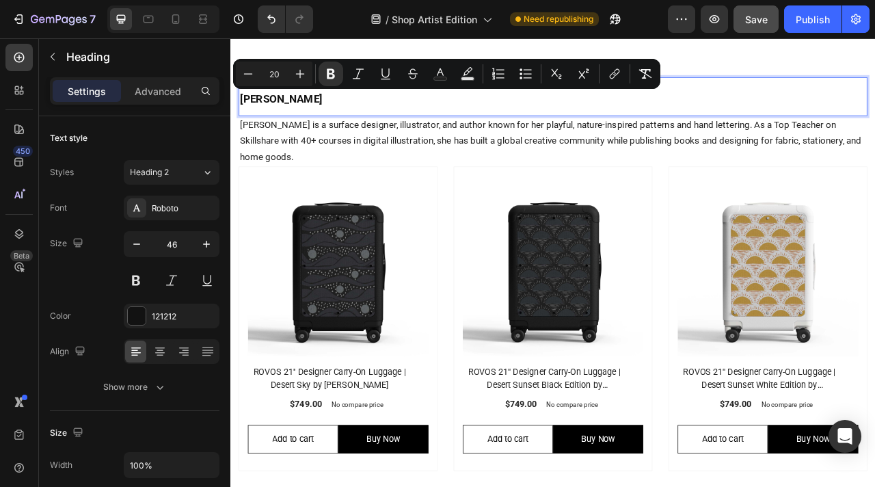
click at [317, 105] on p "Liz Kohler Brown" at bounding box center [640, 112] width 797 height 47
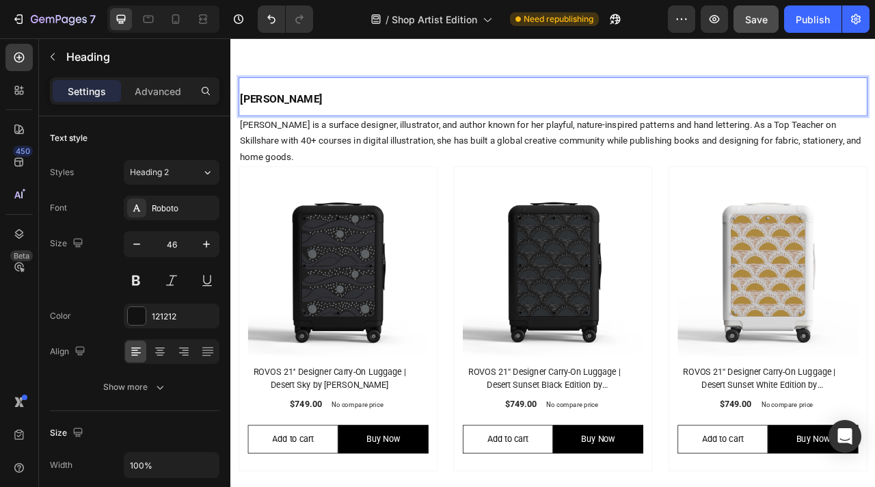
click at [317, 105] on p "Liz Kohler Brown" at bounding box center [640, 112] width 797 height 47
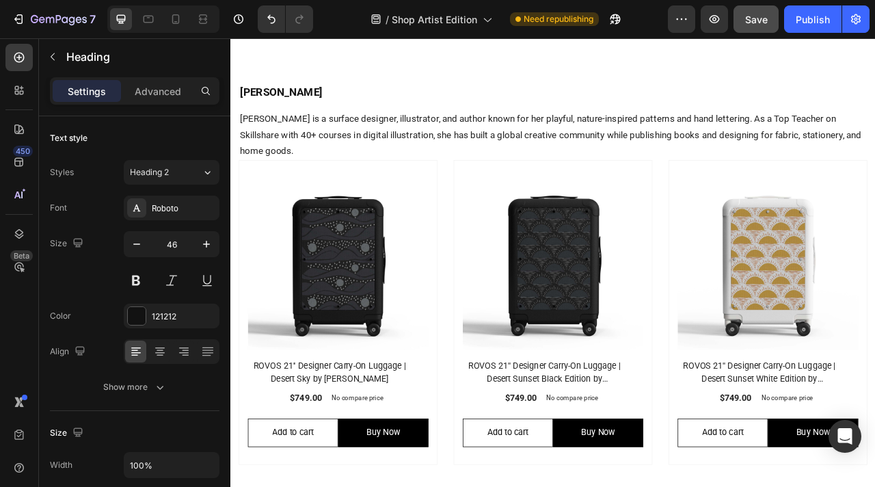
scroll to position [1040, 0]
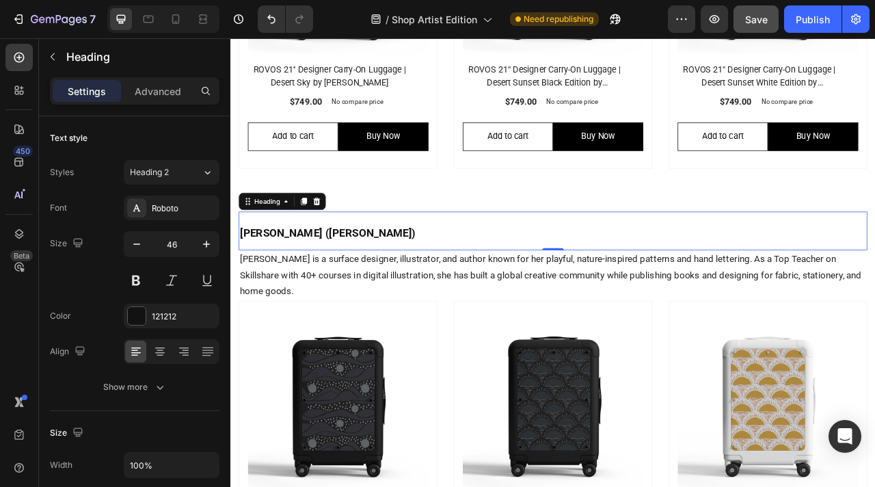
click at [429, 285] on p "Hisamori Sōun (久森 蒼雲)" at bounding box center [640, 283] width 797 height 47
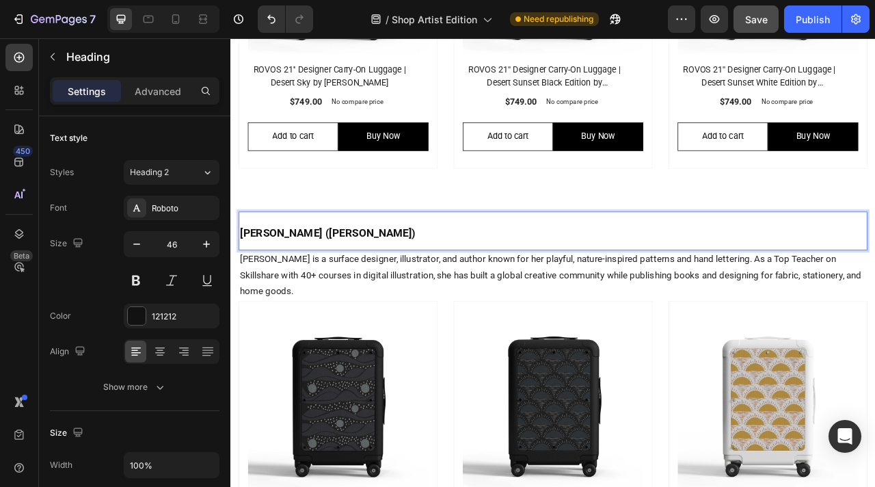
scroll to position [1030, 0]
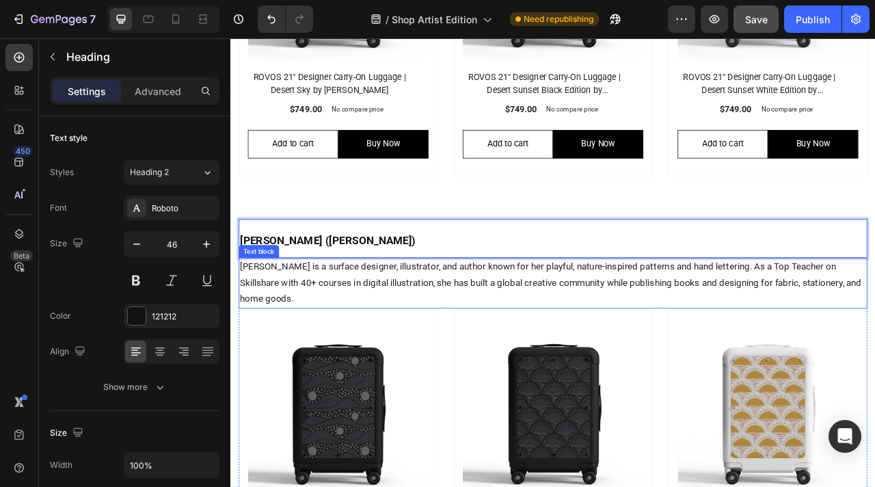
click at [419, 353] on span "Liz Kohler Brown is a surface designer, illustrator, and author known for her p…" at bounding box center [637, 348] width 791 height 55
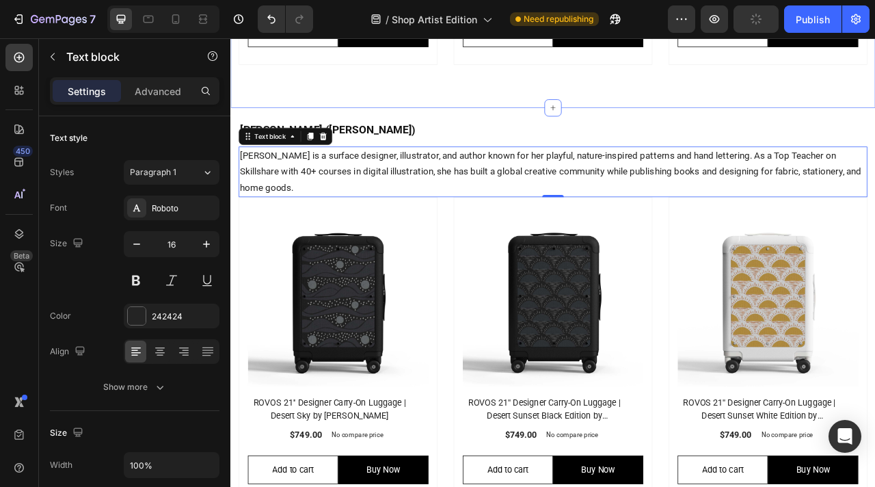
scroll to position [1178, 0]
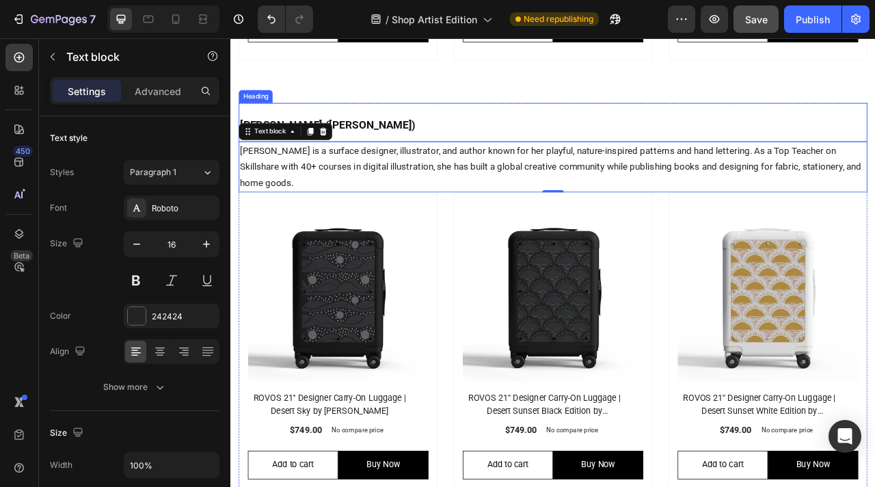
click at [380, 146] on strong "Hisamori Sōun (久森 蒼雲)" at bounding box center [354, 147] width 224 height 16
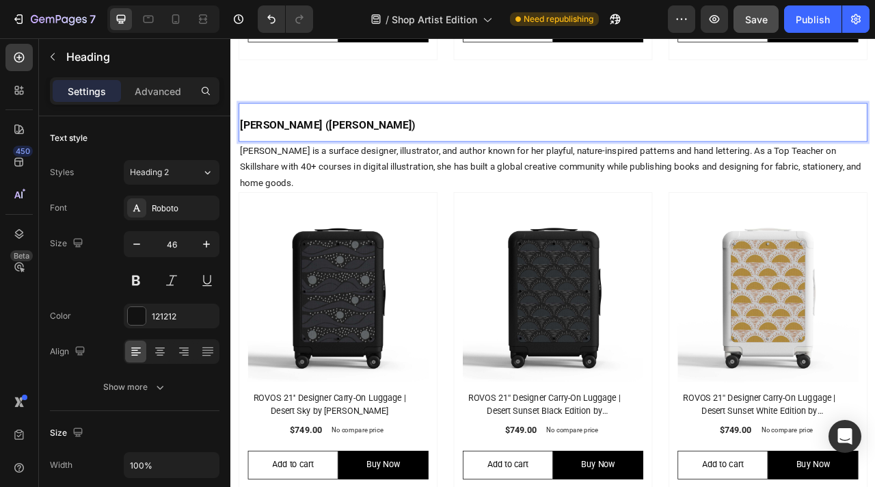
click at [380, 146] on strong "Hisamori Sōun (久森 蒼雲)" at bounding box center [354, 147] width 224 height 16
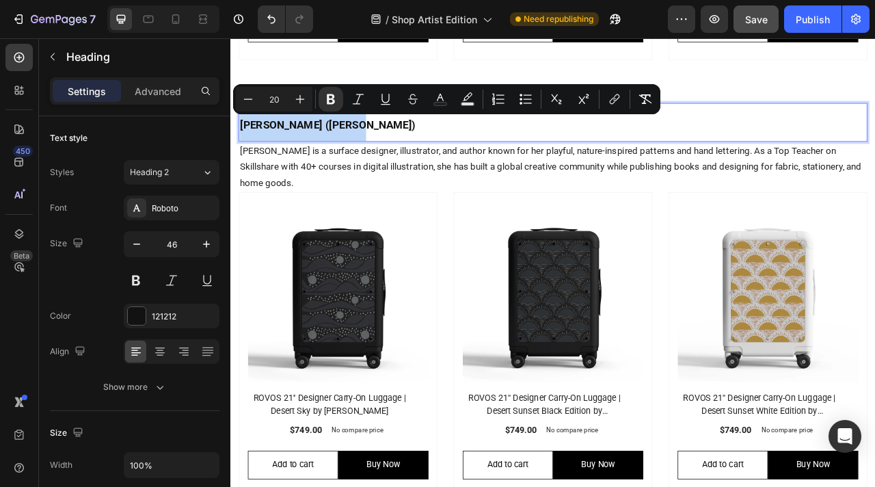
copy strong "Hisamori Sōun (久森 蒼雲)"
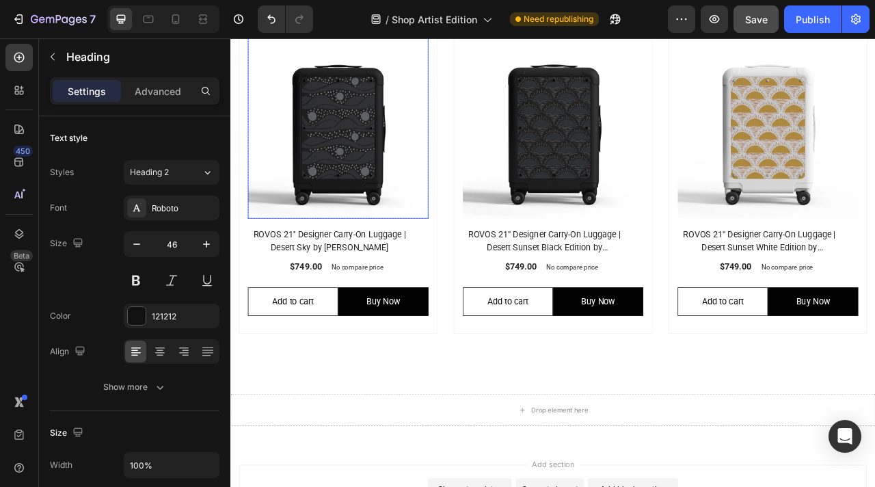
scroll to position [1358, 0]
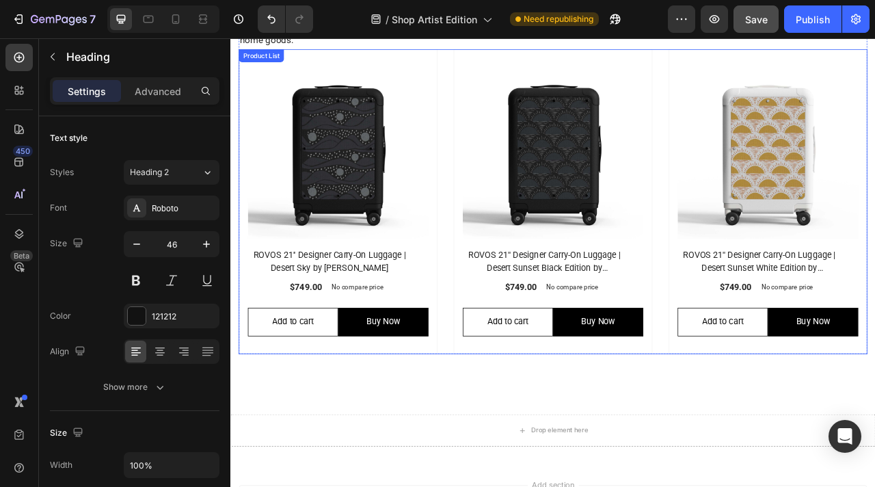
click at [498, 79] on div "(P) Images Row ROVOS 21'' Designer Carry-On Luggage | Desert Sky by Liz Kohler …" at bounding box center [641, 246] width 800 height 388
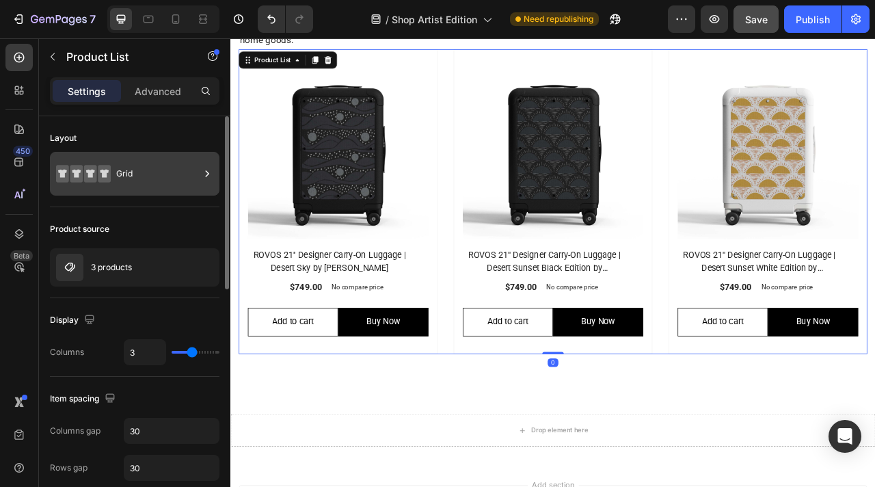
click at [145, 164] on div "Grid" at bounding box center [157, 173] width 83 height 31
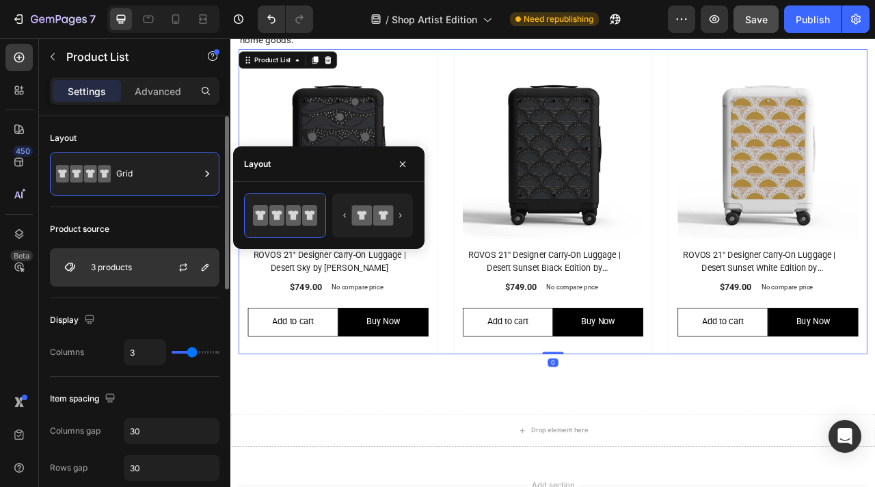
click at [143, 268] on div "3 products" at bounding box center [135, 267] width 170 height 38
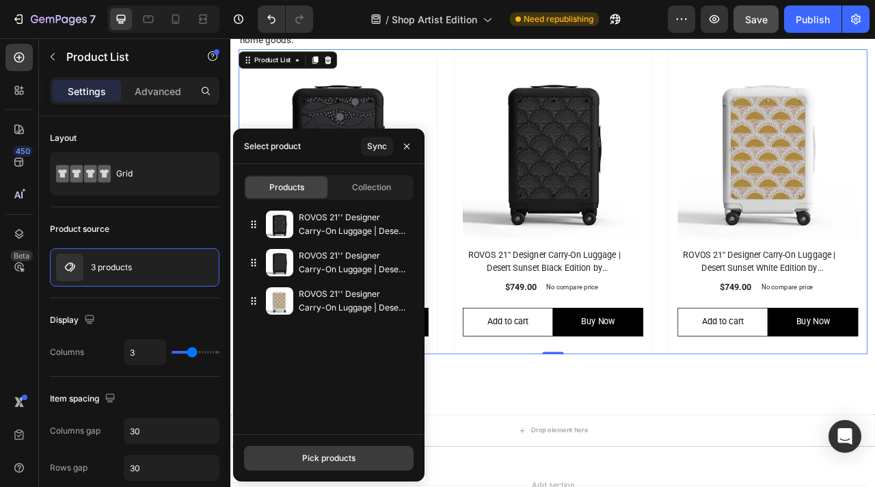
click at [307, 455] on div "Pick products" at bounding box center [328, 458] width 53 height 12
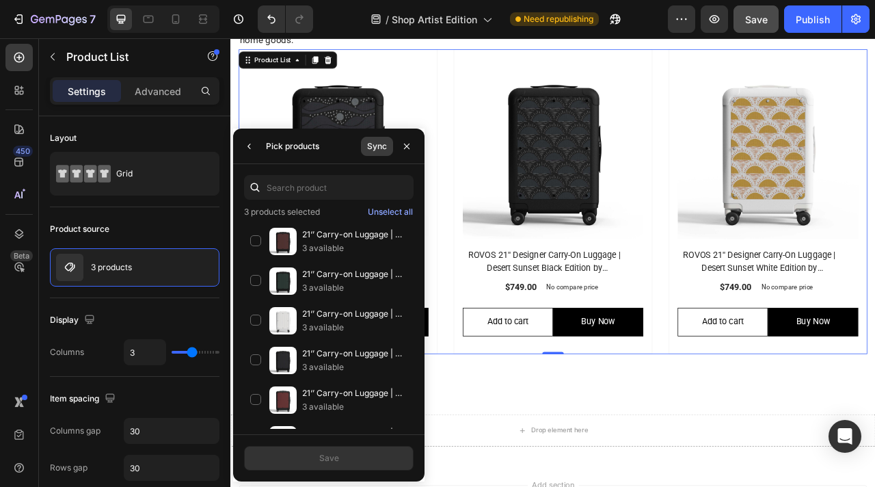
click at [381, 144] on div "Sync" at bounding box center [377, 146] width 20 height 12
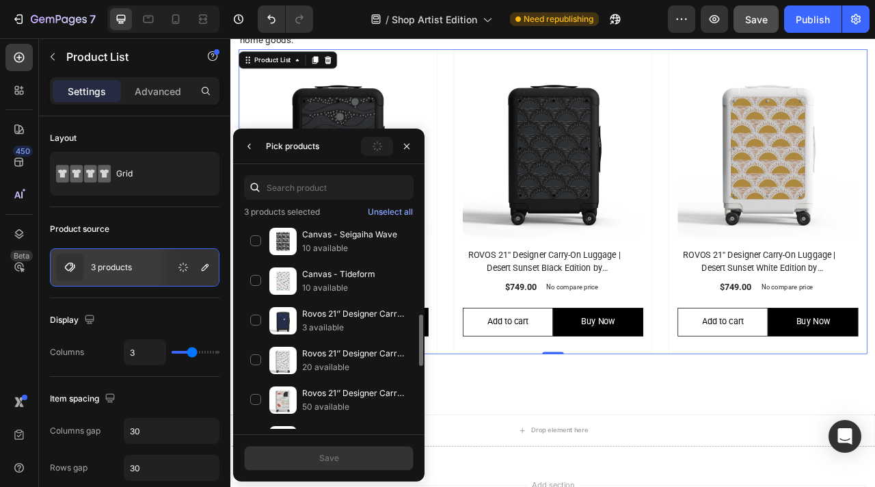
scroll to position [363, 0]
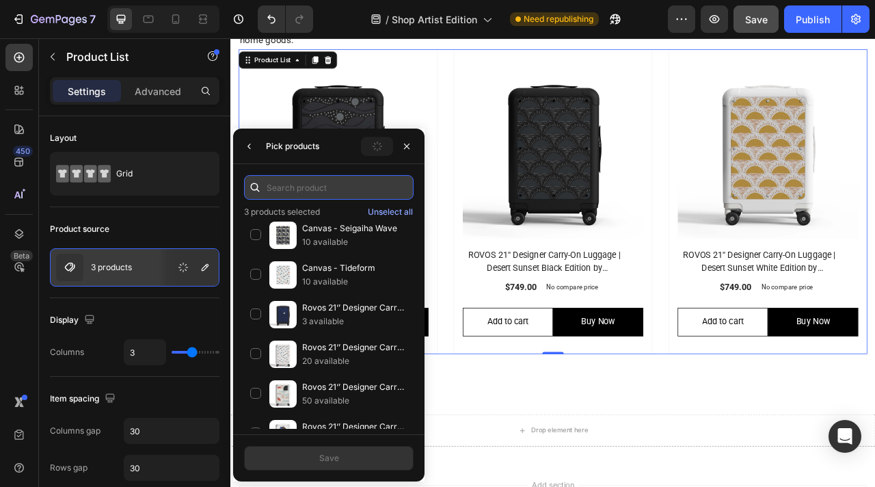
click at [316, 193] on input "text" at bounding box center [329, 187] width 170 height 25
paste input "Hisamori Sōun"
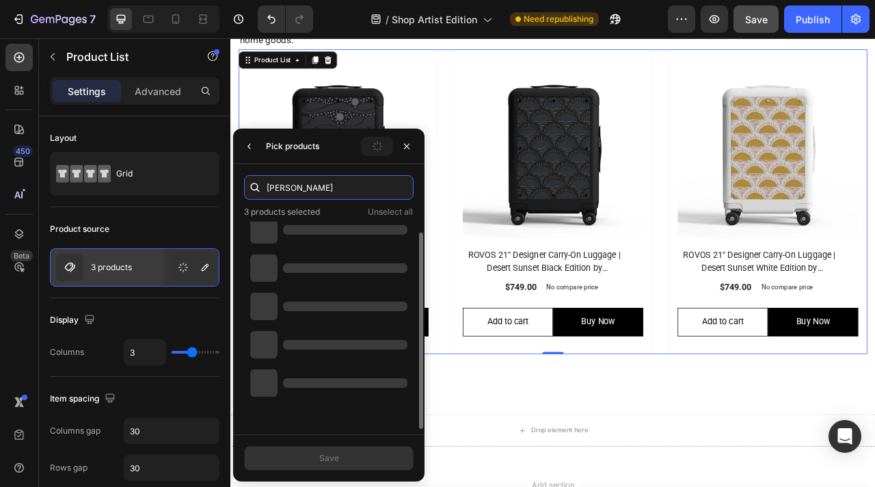
type input "Hisamori Sōun"
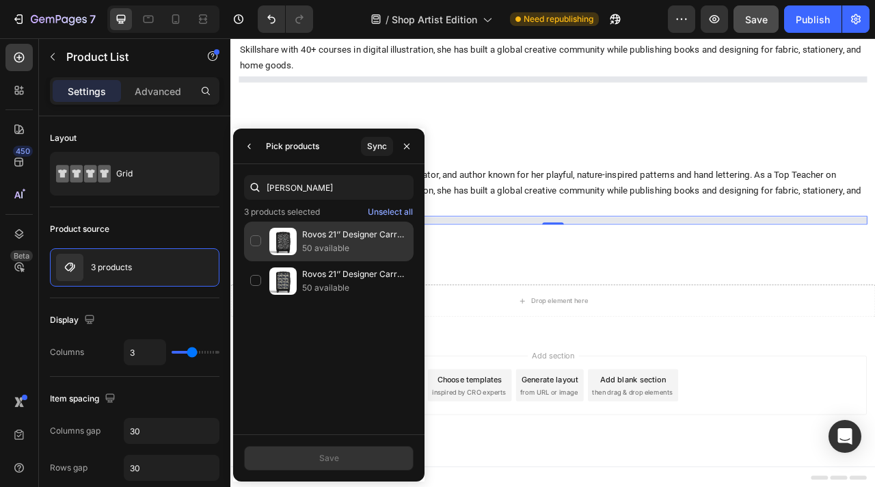
scroll to position [1358, 0]
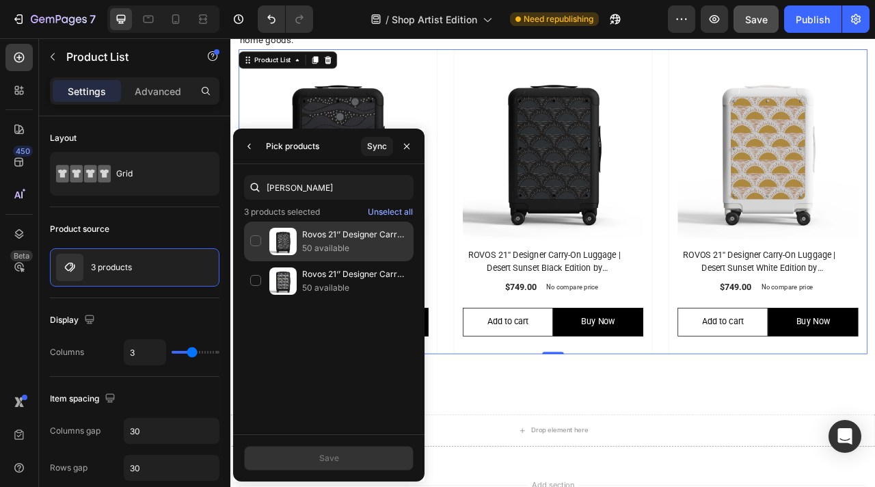
click at [258, 261] on div "Rovos 21‘’ Designer Carry-on Luggage | Midnight Skyway by Hisamori Sōun 50 avai…" at bounding box center [329, 281] width 170 height 40
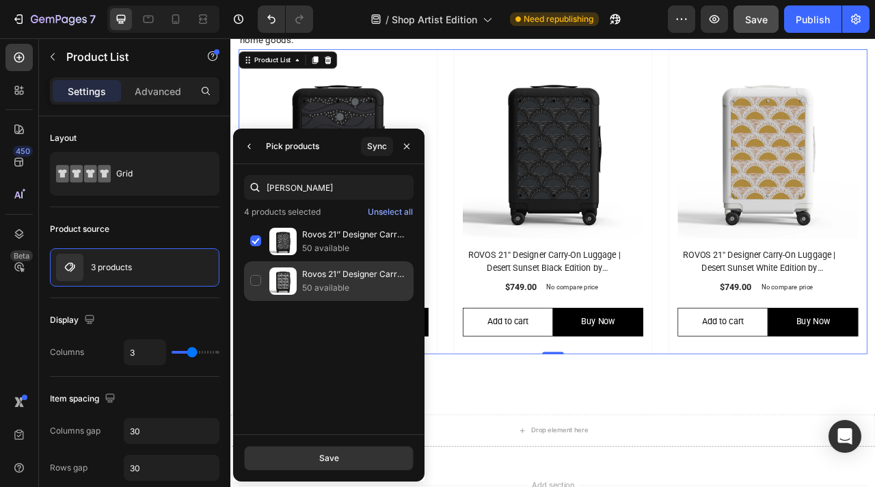
click at [260, 274] on div "Rovos 21‘’ Designer Carry-on Luggage | Seigaiha Wave by Hisamori Sōun 50 availa…" at bounding box center [329, 281] width 170 height 40
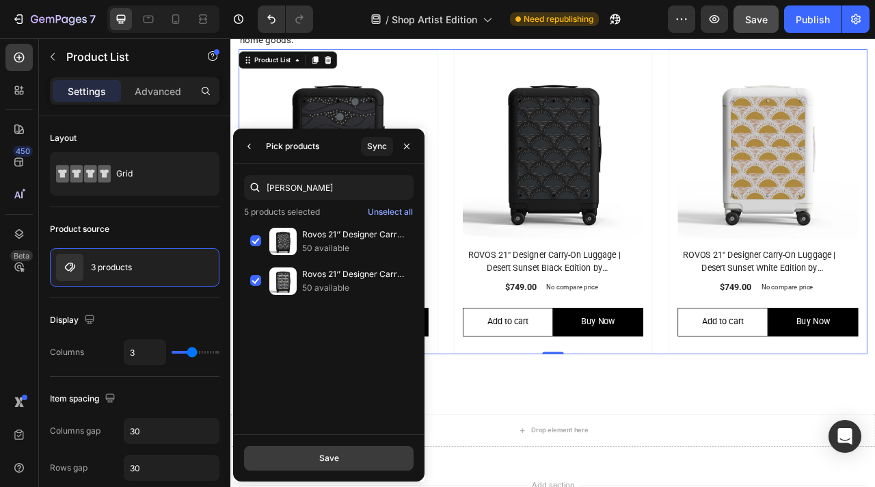
click at [335, 457] on div "Save" at bounding box center [329, 458] width 20 height 12
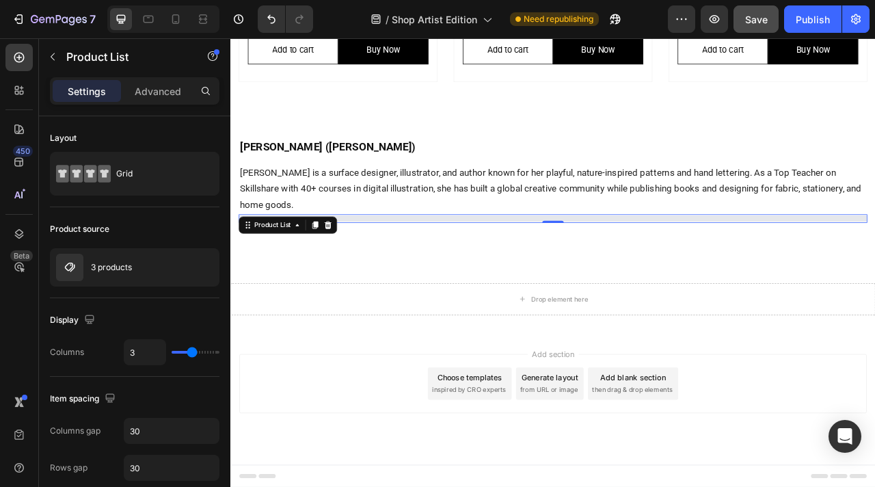
scroll to position [1148, 0]
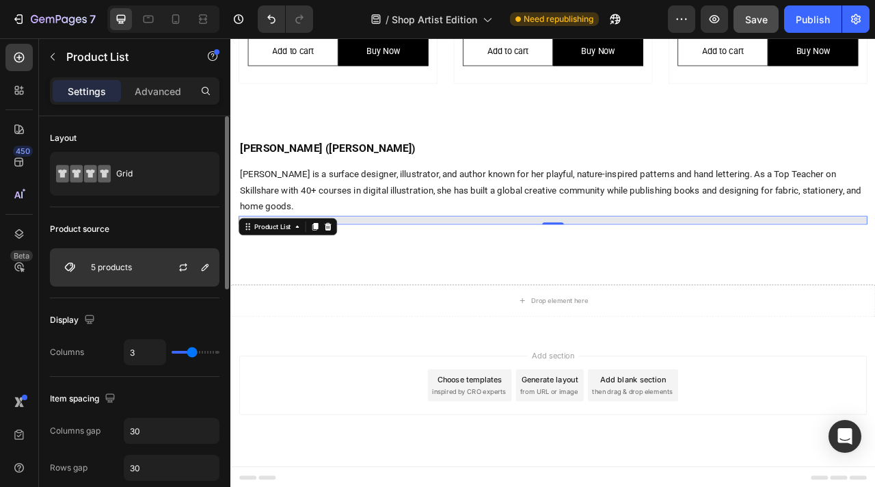
click at [144, 269] on div "5 products" at bounding box center [135, 267] width 170 height 38
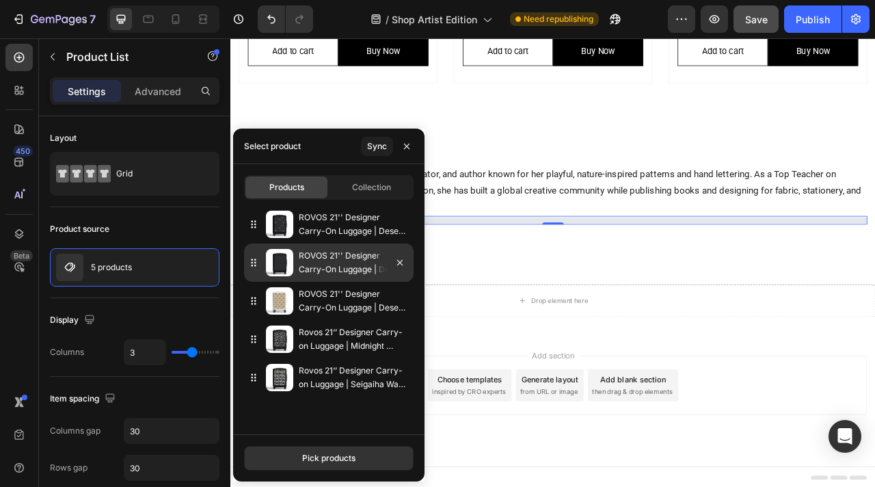
scroll to position [1358, 0]
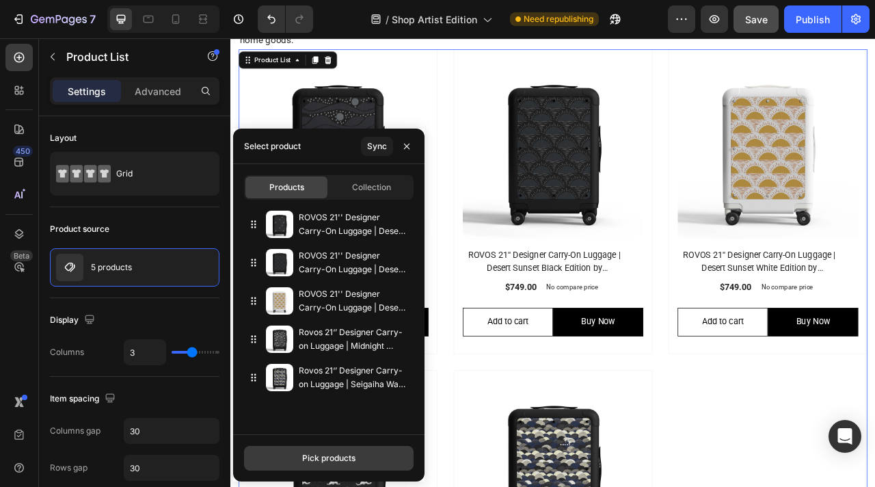
click at [317, 455] on div "Pick products" at bounding box center [328, 458] width 53 height 12
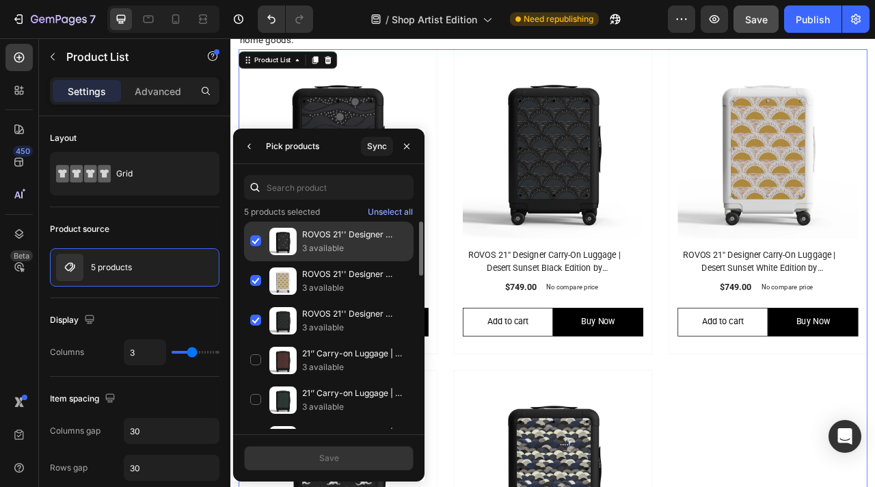
click at [257, 261] on div "ROVOS 21'' Designer Carry-On Luggage | Desert Sky by Liz Kohler Brown 3 availab…" at bounding box center [329, 281] width 170 height 40
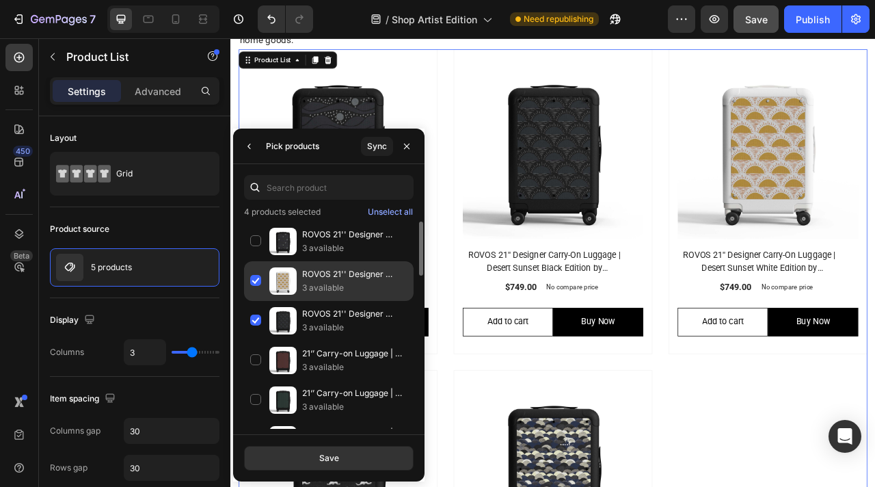
click at [257, 301] on div "ROVOS 21'' Designer Carry-On Luggage | Desert Sunset White Edition by Liz Kohle…" at bounding box center [329, 321] width 170 height 40
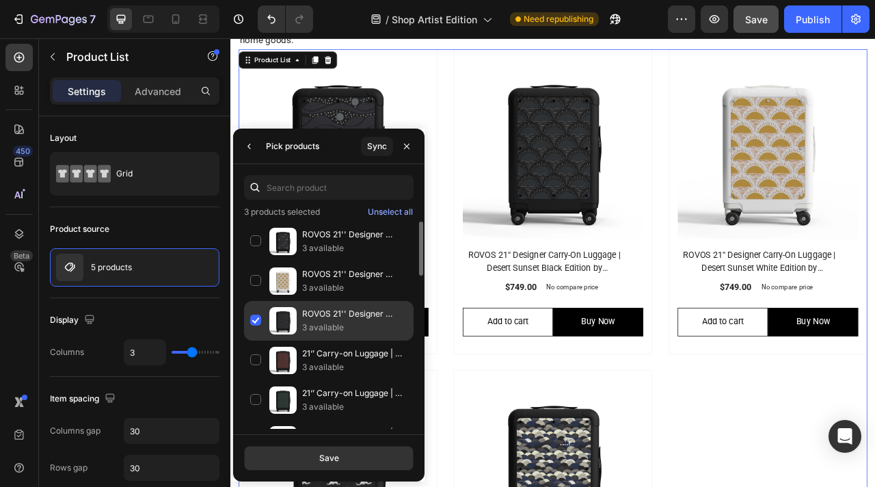
click at [258, 340] on div "ROVOS 21'' Designer Carry-On Luggage | Desert Sunset Black Edition by Liz Kohle…" at bounding box center [329, 360] width 170 height 40
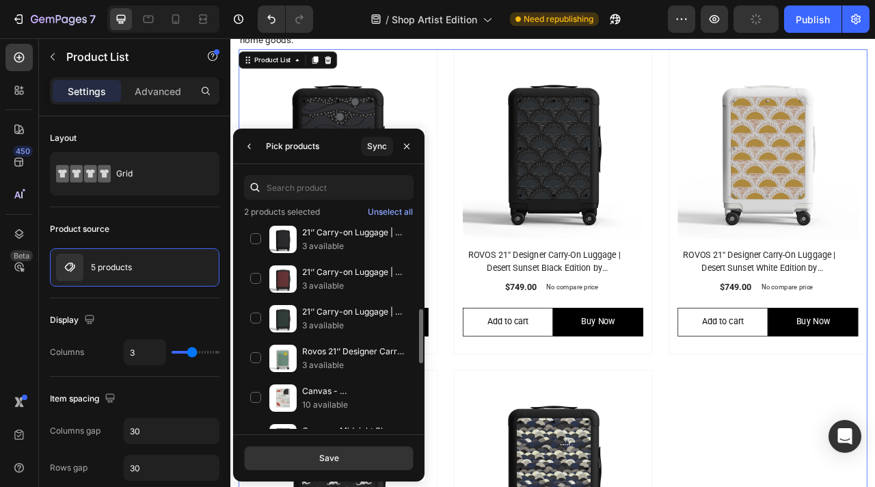
scroll to position [260, 0]
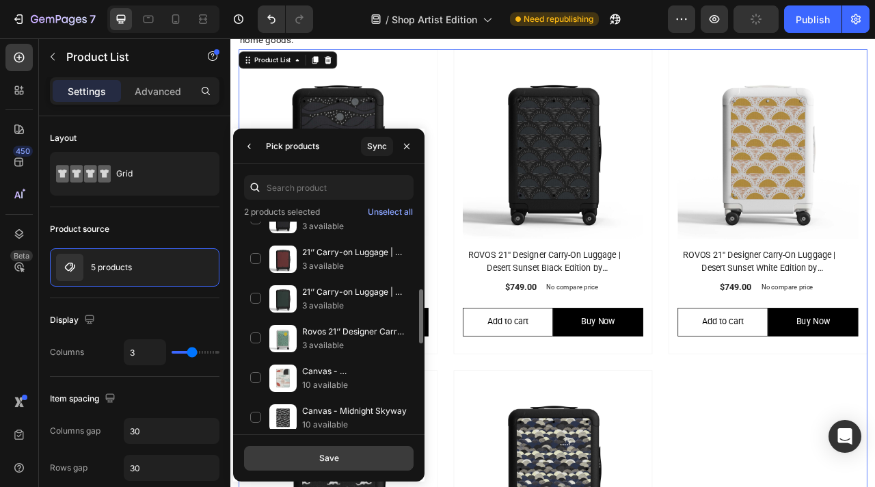
click at [319, 458] on div "Save" at bounding box center [329, 458] width 20 height 12
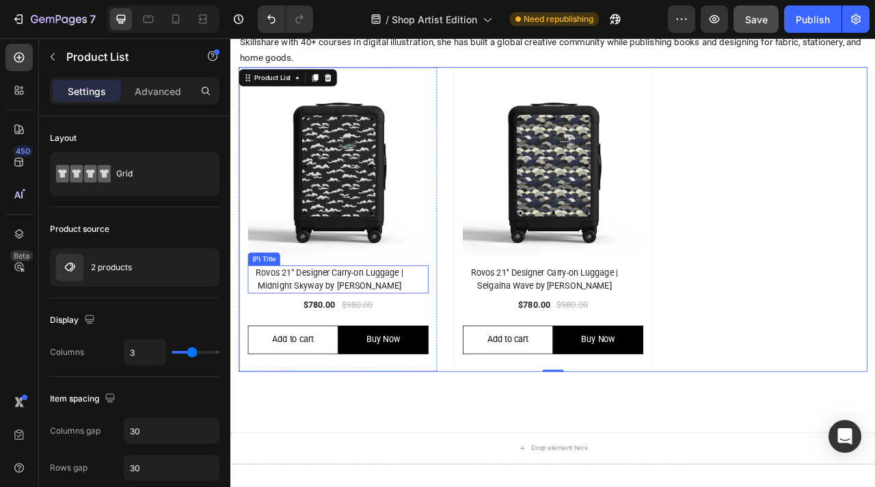
scroll to position [1334, 0]
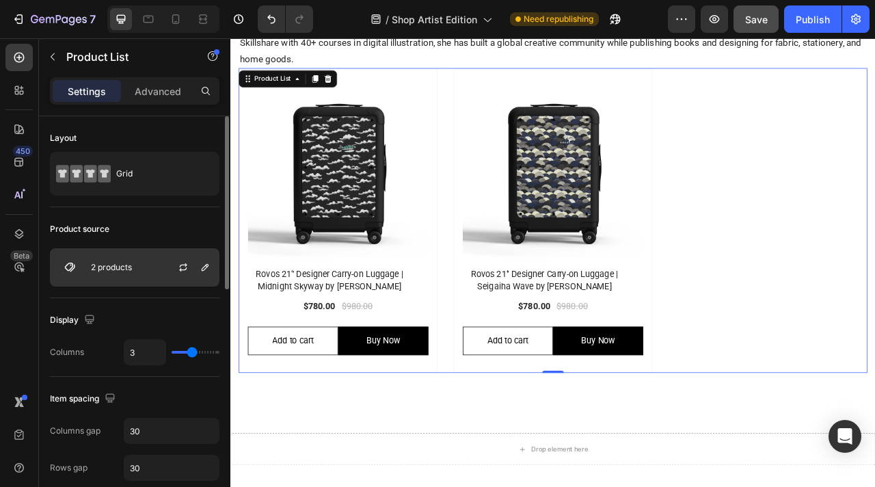
click at [146, 270] on div "2 products" at bounding box center [135, 267] width 170 height 38
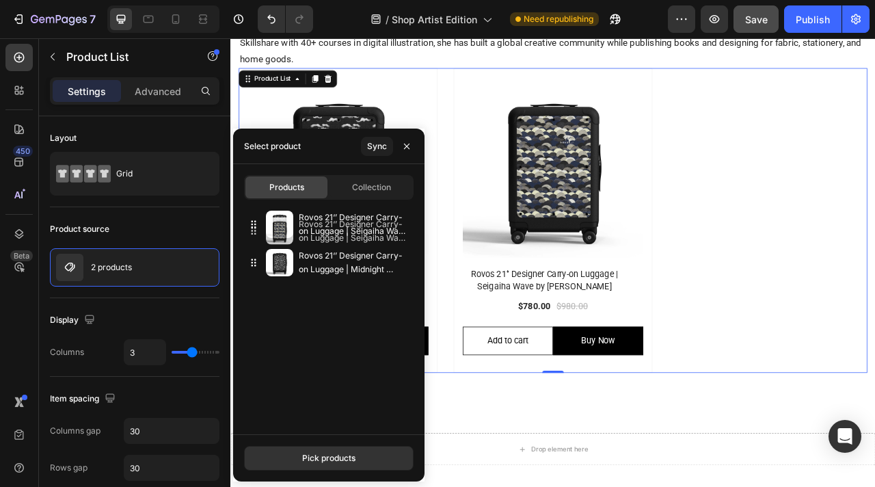
drag, startPoint x: 315, startPoint y: 259, endPoint x: 315, endPoint y: 228, distance: 31.4
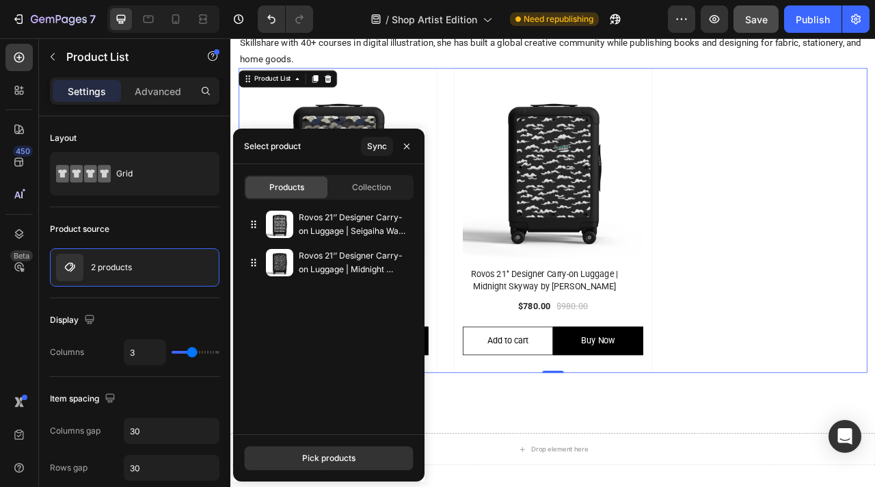
click at [874, 306] on div "(P) Images Row Rovos 21‘’ Designer Carry-on Luggage | Seigaiha Wave by Hisamori…" at bounding box center [641, 270] width 800 height 388
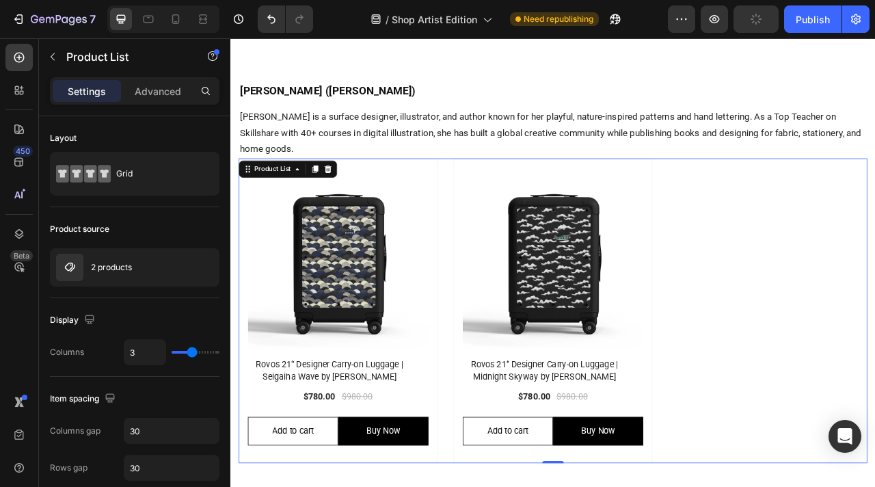
scroll to position [1193, 0]
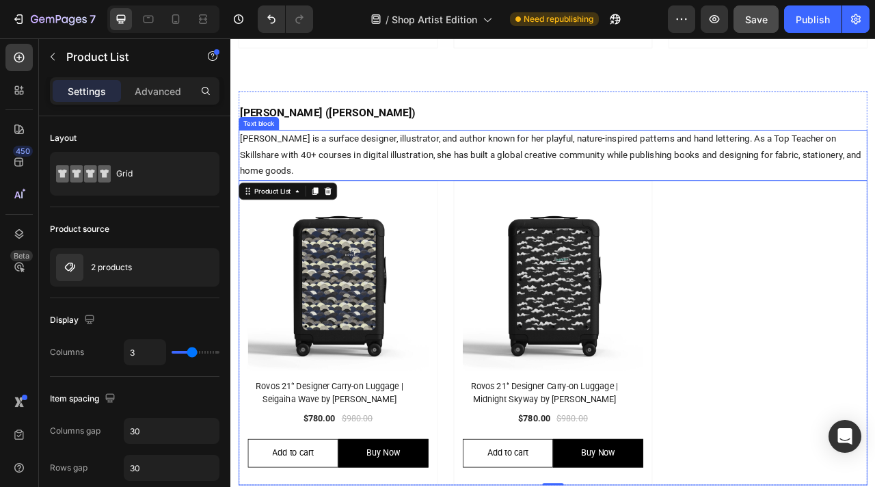
click at [416, 179] on span "Liz Kohler Brown is a surface designer, illustrator, and author known for her p…" at bounding box center [637, 186] width 791 height 55
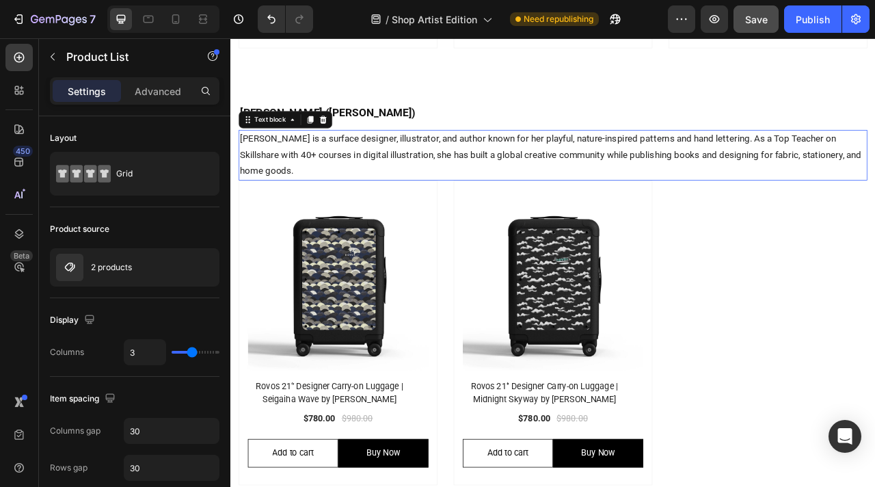
click at [416, 179] on span "Liz Kohler Brown is a surface designer, illustrator, and author known for her p…" at bounding box center [637, 186] width 791 height 55
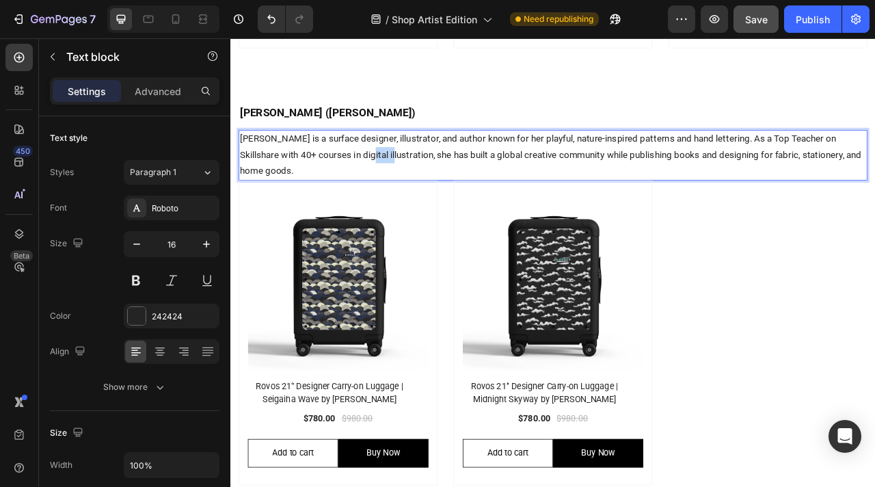
click at [416, 179] on span "Liz Kohler Brown is a surface designer, illustrator, and author known for her p…" at bounding box center [637, 186] width 791 height 55
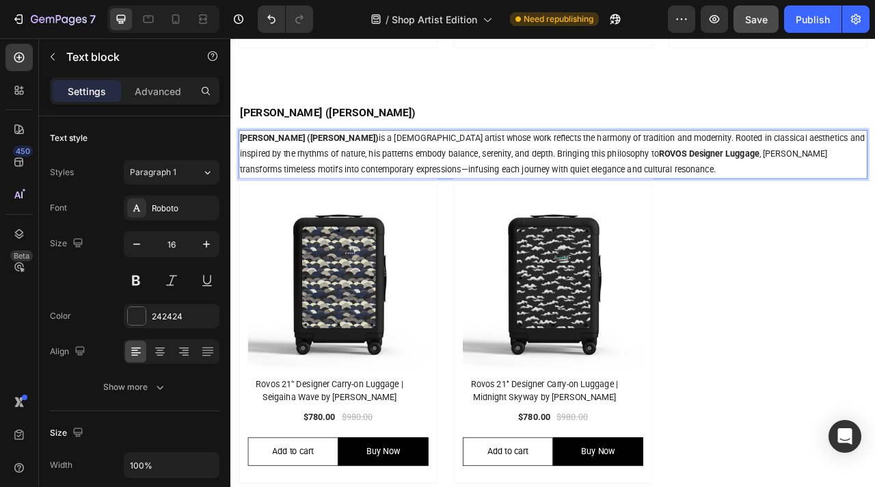
click at [454, 197] on p "Hisamori Sōun (久森 蒼雲) is a Japanese artist whose work reflects the harmony of t…" at bounding box center [640, 185] width 797 height 59
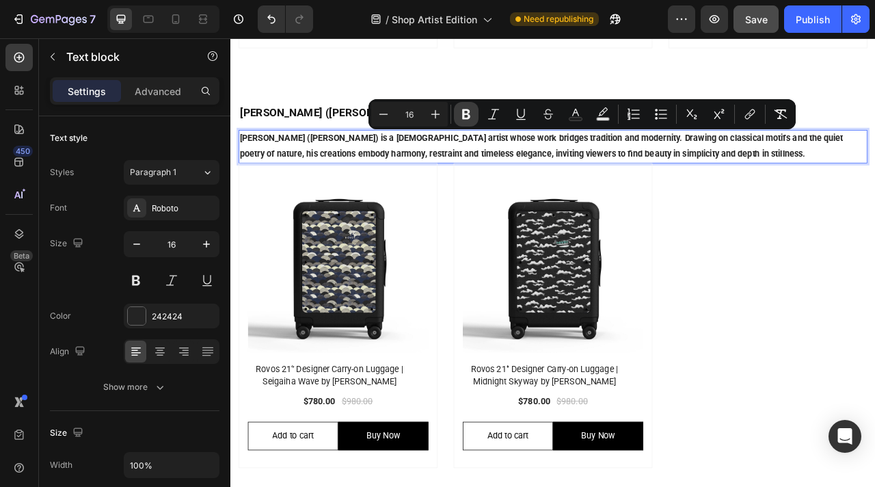
click at [462, 118] on icon "Editor contextual toolbar" at bounding box center [466, 114] width 8 height 10
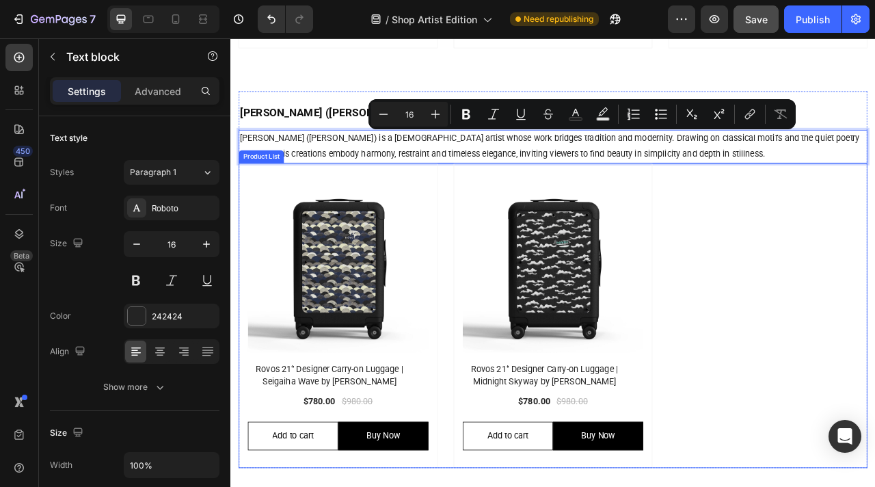
click at [874, 292] on div "(P) Images Row Rovos 21‘’ Designer Carry-on Luggage | Seigaiha Wave by Hisamori…" at bounding box center [641, 391] width 800 height 388
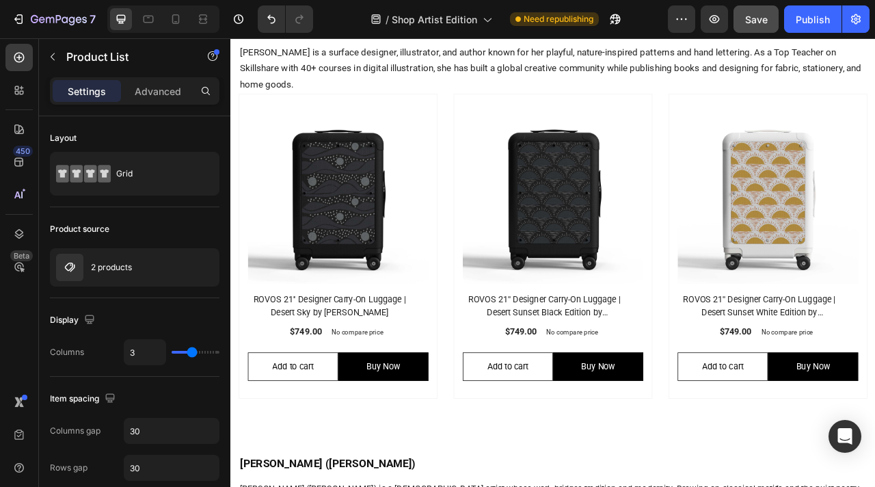
scroll to position [736, 0]
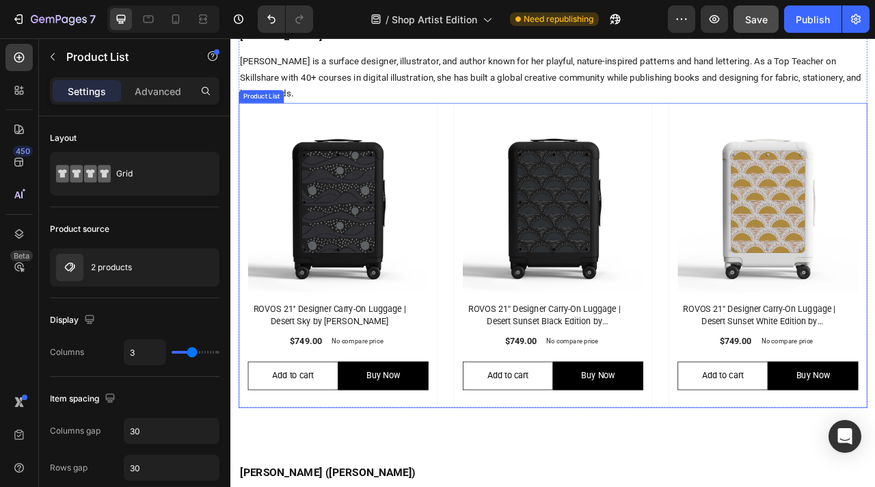
click at [509, 158] on div "(P) Images Row ROVOS 21'' Designer Carry-On Luggage | Desert Sky by Liz Kohler …" at bounding box center [641, 314] width 800 height 388
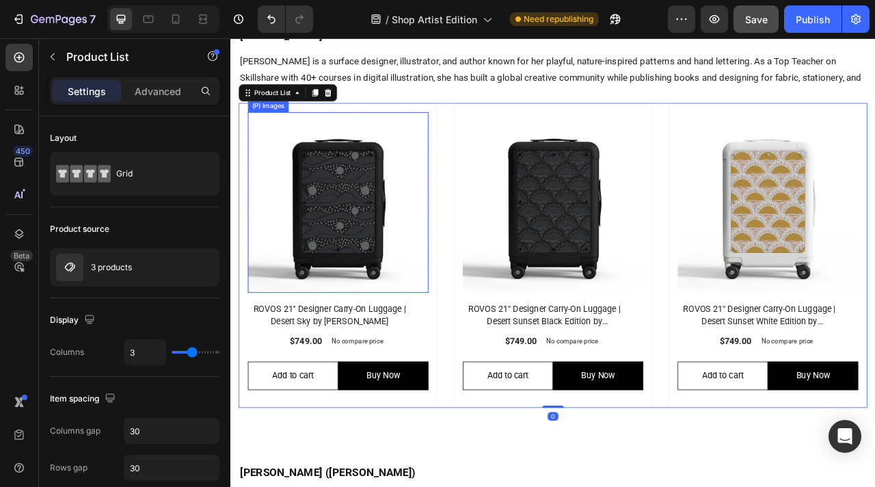
click at [470, 228] on img at bounding box center [367, 247] width 230 height 230
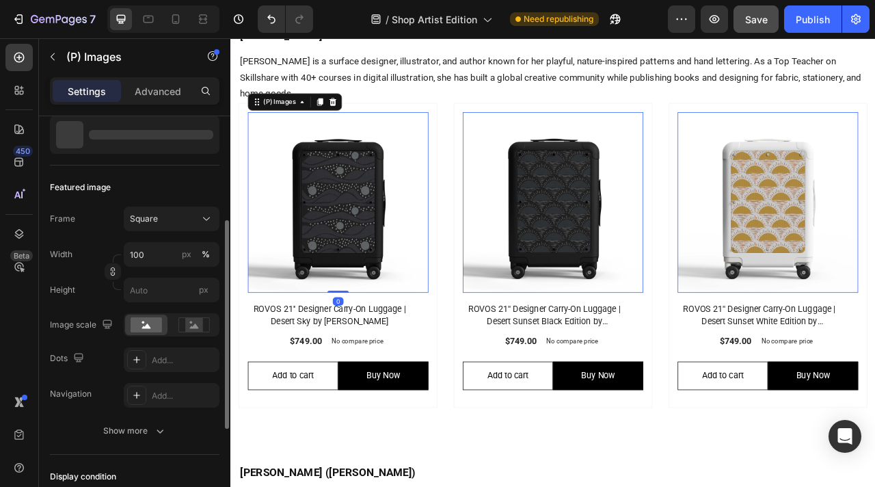
scroll to position [196, 0]
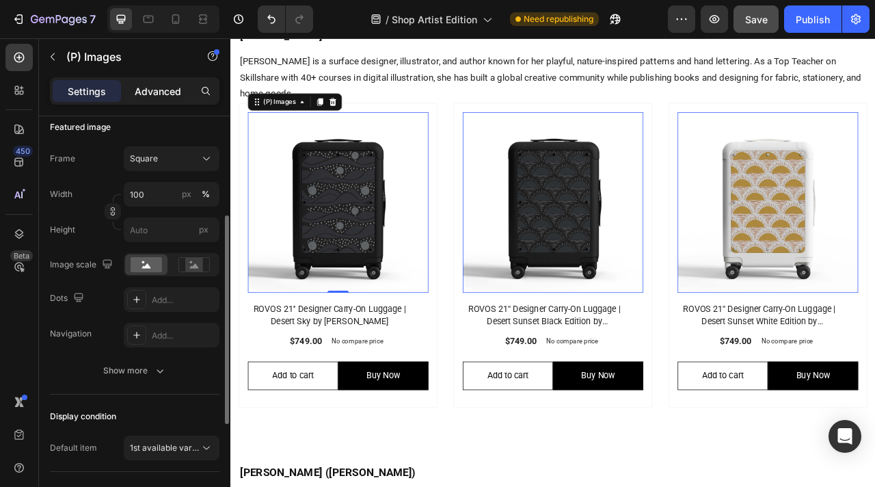
click at [152, 87] on p "Advanced" at bounding box center [158, 91] width 46 height 14
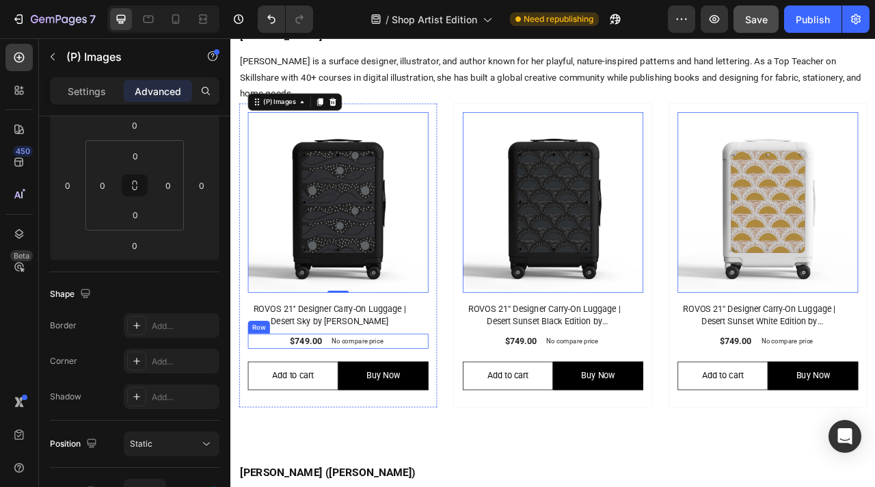
click at [480, 420] on div "$749.00 (P) Price (P) Price No compare price (P) Price Row" at bounding box center [367, 423] width 230 height 19
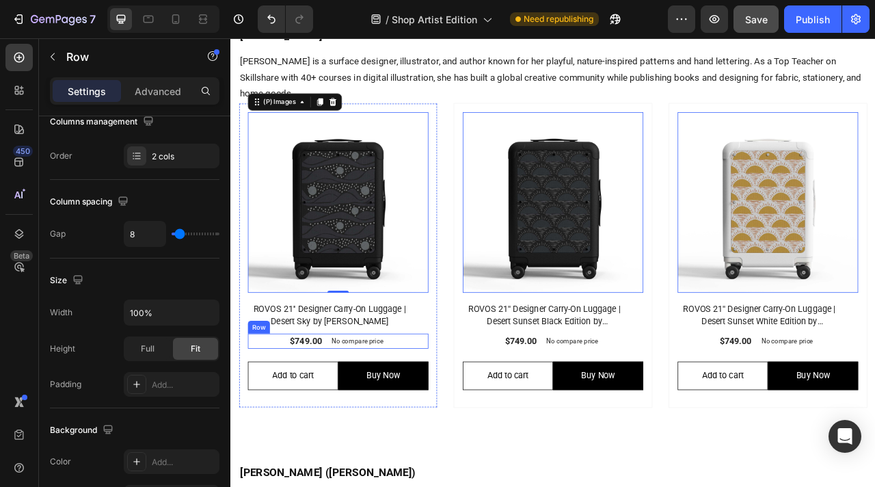
scroll to position [0, 0]
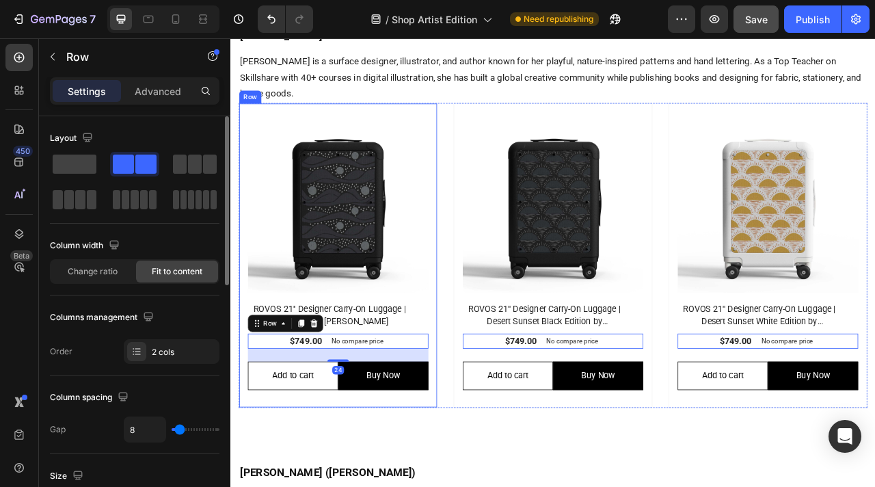
click at [486, 434] on div "(P) Images Row ROVOS 21'' Designer Carry-On Luggage | Desert Sky by Liz Kohler …" at bounding box center [367, 314] width 253 height 388
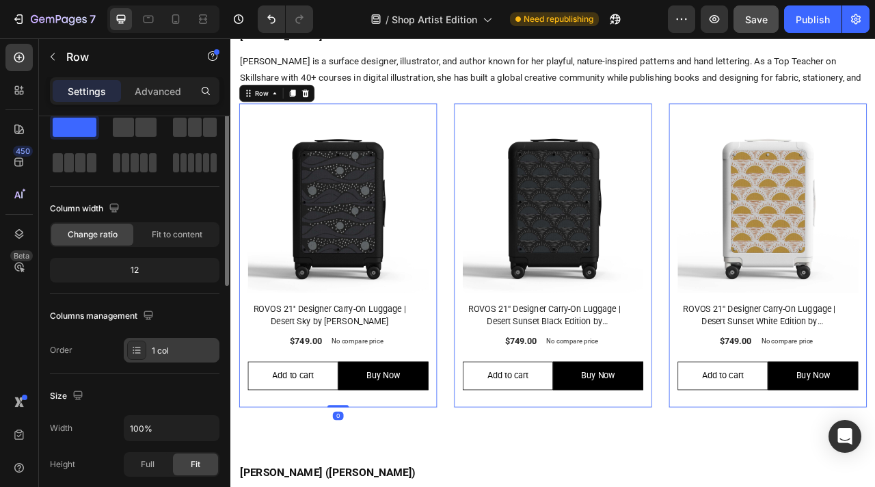
scroll to position [165, 0]
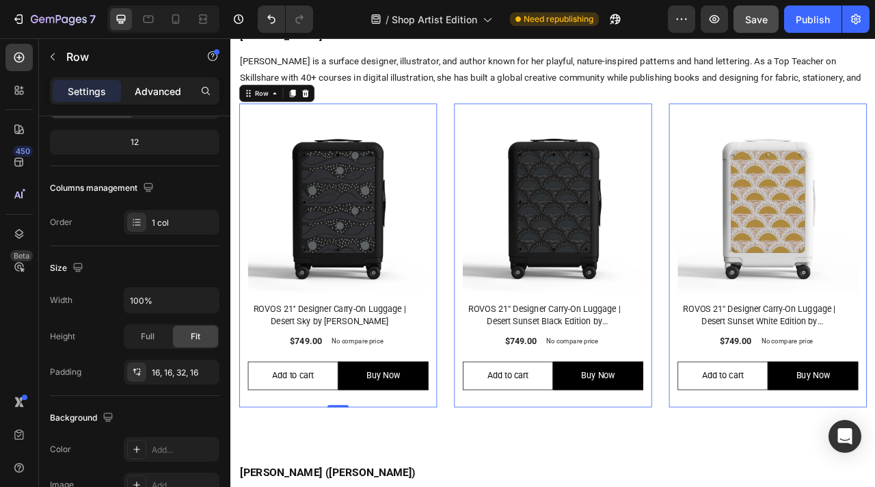
click at [159, 89] on p "Advanced" at bounding box center [158, 91] width 46 height 14
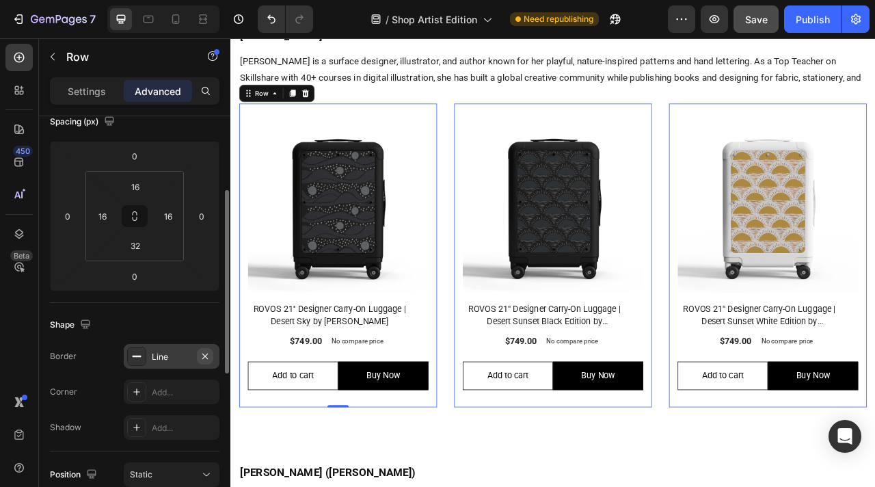
click at [204, 357] on icon "button" at bounding box center [205, 356] width 11 height 11
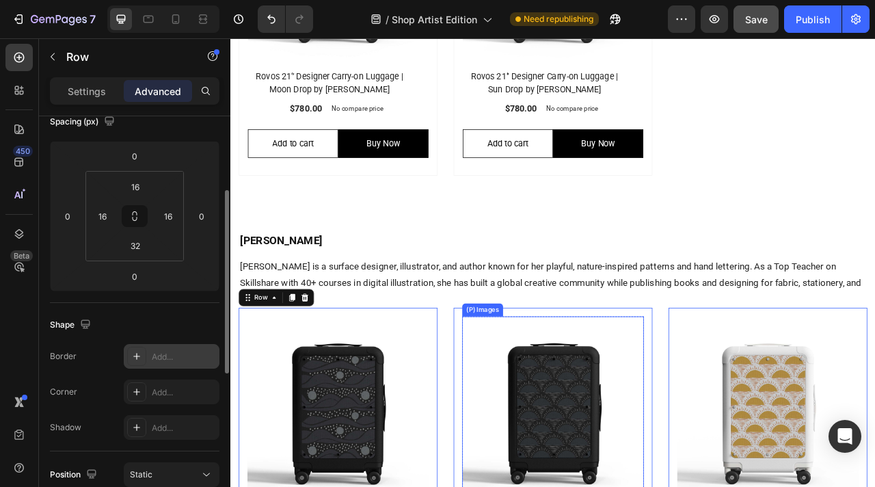
scroll to position [399, 0]
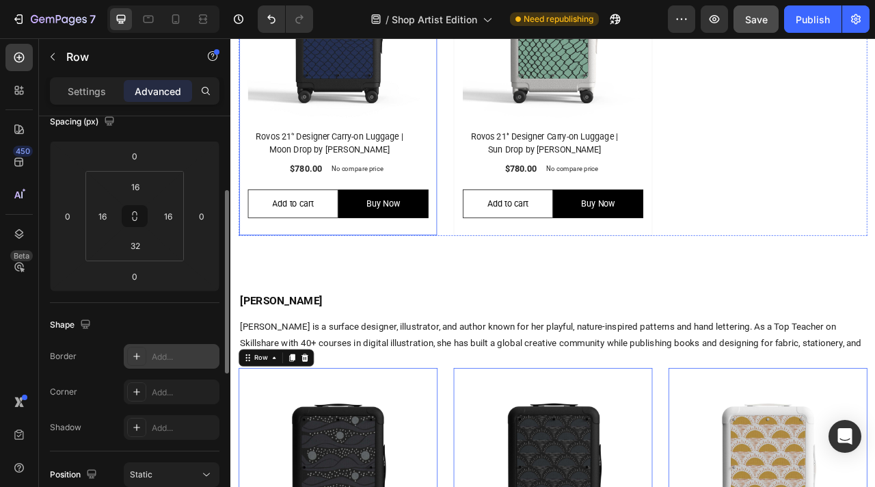
click at [485, 278] on div "(P) Images Row Rovos 21‘’ Designer Carry-on Luggage | Moon Drop by Tim Lahan (P…" at bounding box center [367, 96] width 253 height 388
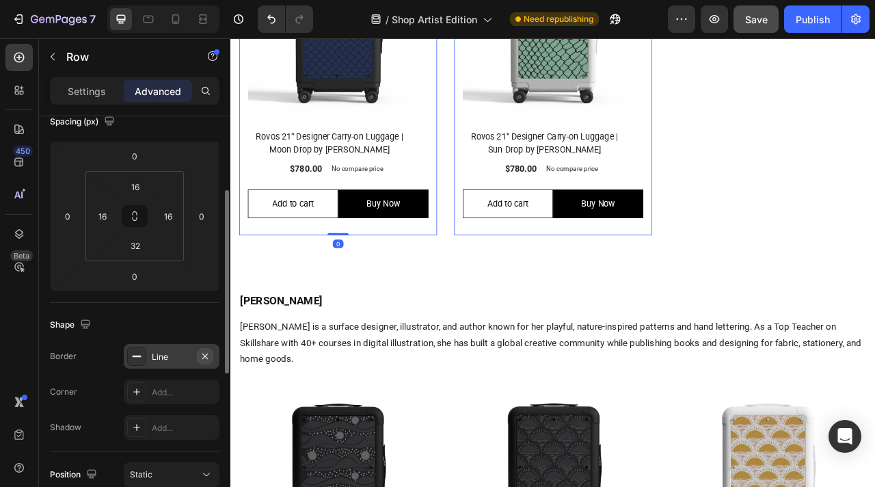
click at [206, 356] on icon "button" at bounding box center [205, 356] width 11 height 11
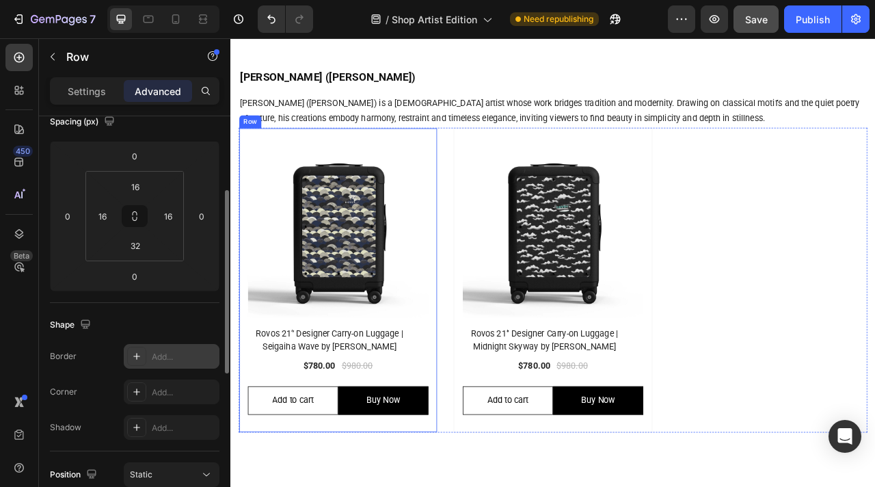
scroll to position [1330, 0]
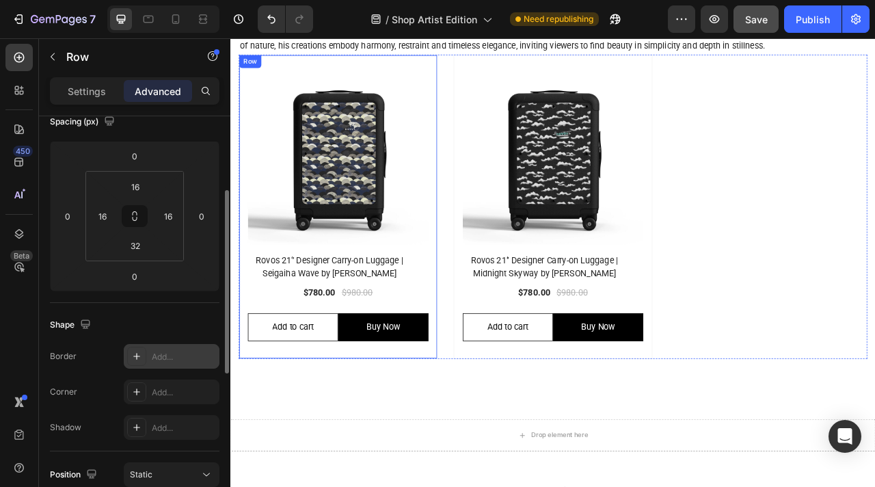
click at [483, 437] on div "(P) Images Row Rovos 21‘’ Designer Carry-on Luggage | Seigaiha Wave by Hisamori…" at bounding box center [367, 253] width 253 height 388
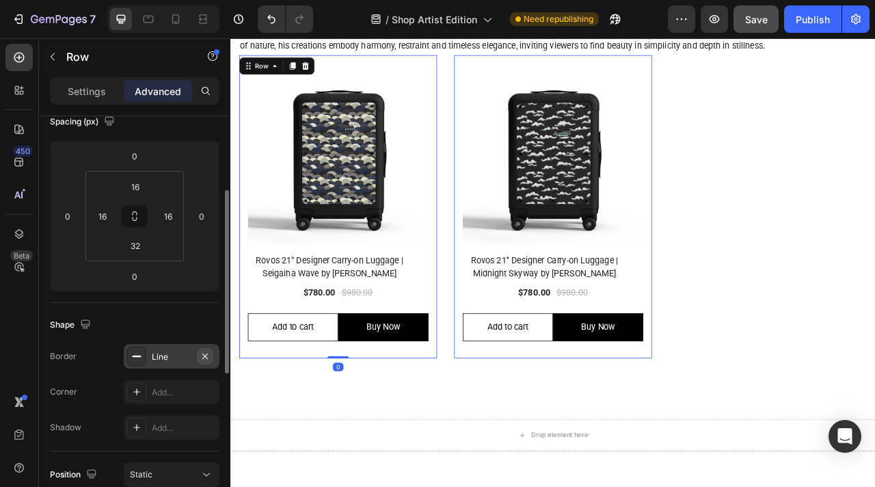
click at [205, 359] on icon "button" at bounding box center [205, 356] width 11 height 11
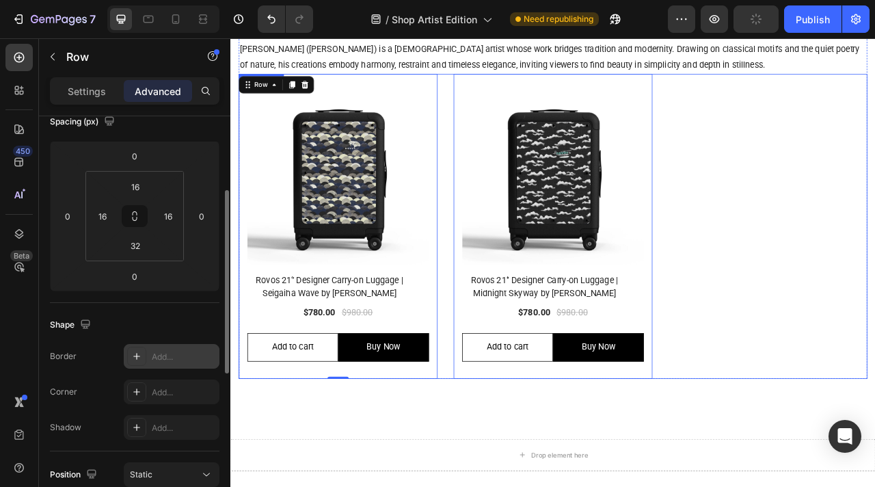
scroll to position [924, 0]
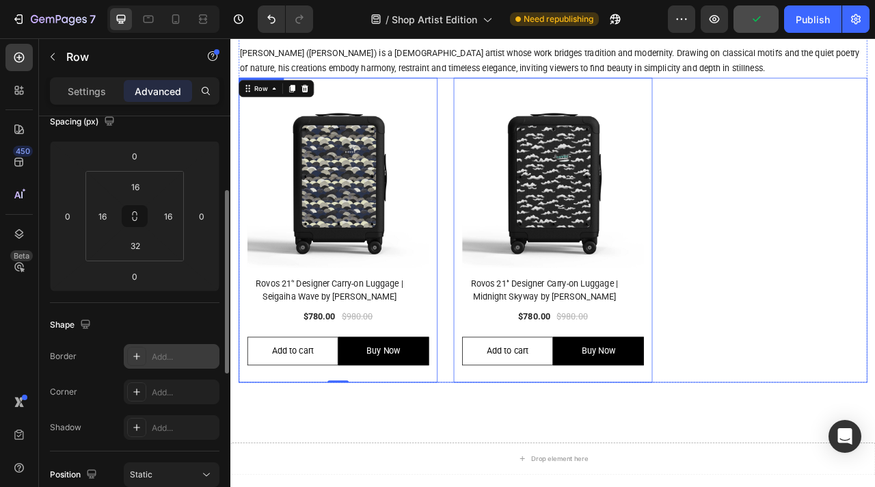
click at [874, 373] on div "(P) Images Row Rovos 21‘’ Designer Carry-on Luggage | Seigaiha Wave by Hisamori…" at bounding box center [641, 282] width 800 height 388
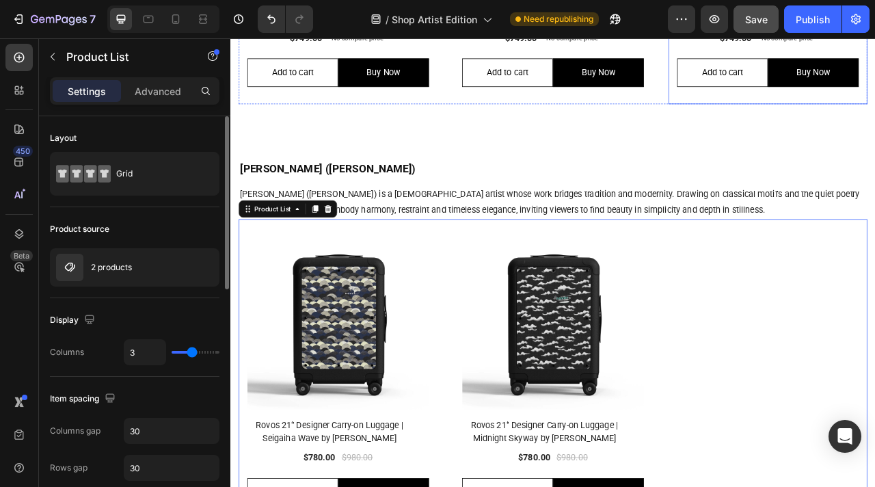
scroll to position [1122, 0]
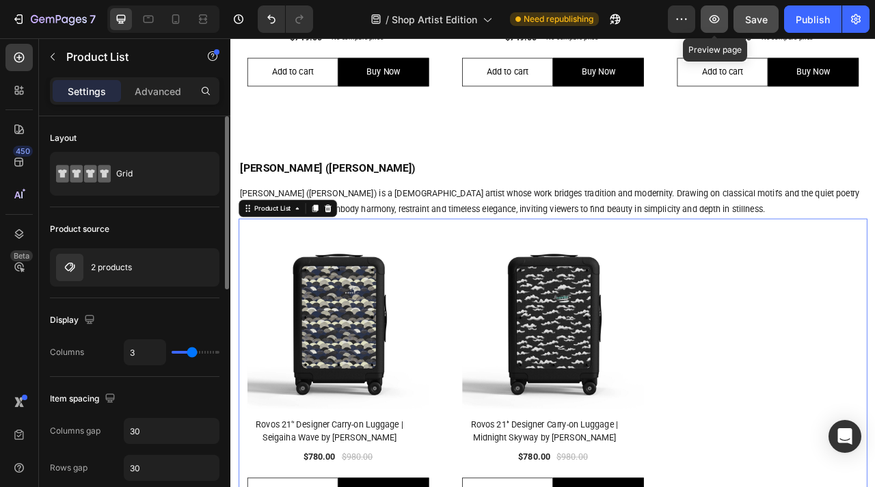
click at [718, 25] on icon "button" at bounding box center [715, 19] width 14 height 14
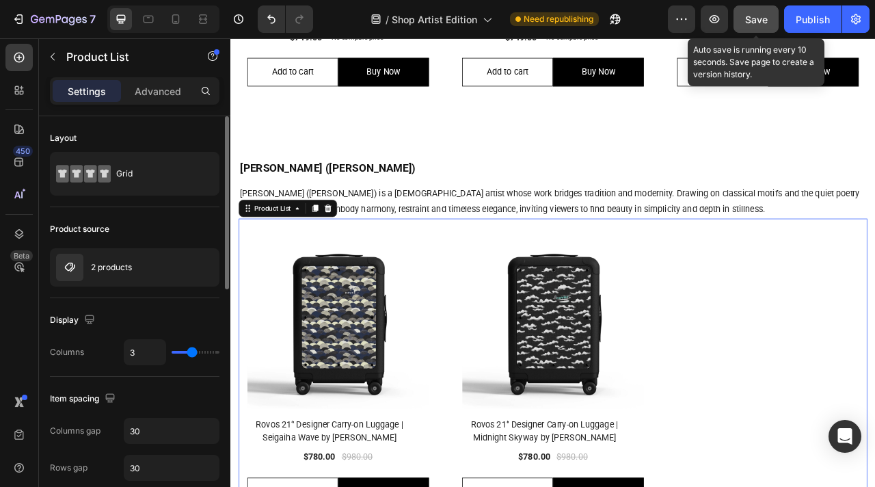
click at [753, 21] on span "Save" at bounding box center [756, 20] width 23 height 12
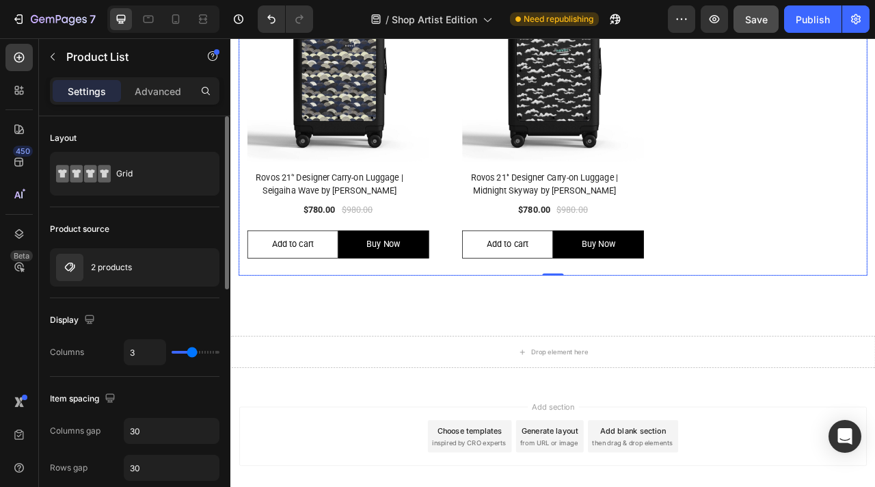
scroll to position [1478, 0]
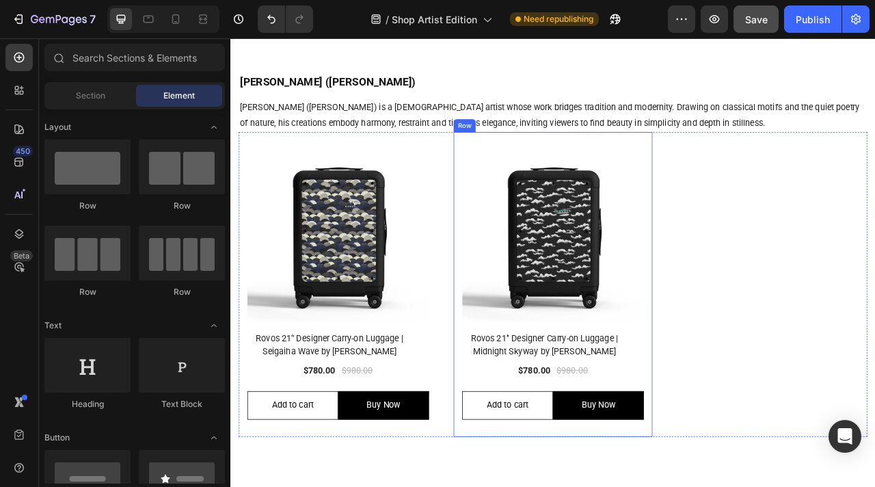
scroll to position [1221, 0]
